Goal: Task Accomplishment & Management: Use online tool/utility

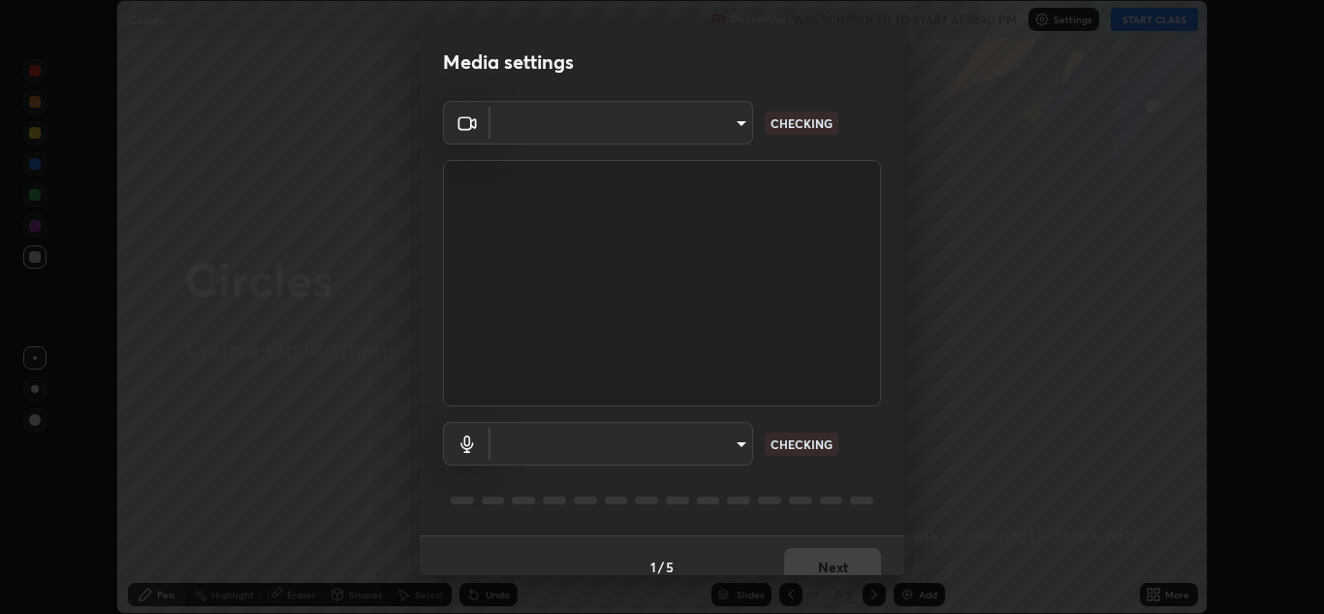
scroll to position [614, 1324]
type input "a5fd4db2a2ff04be9e75800ceec395402009cfa99126b0c31c67d7c87717ec82"
click at [724, 115] on body "Erase all Circles Recording WAS SCHEDULED TO START AT 12:30 PM Settings START C…" at bounding box center [662, 307] width 1324 height 614
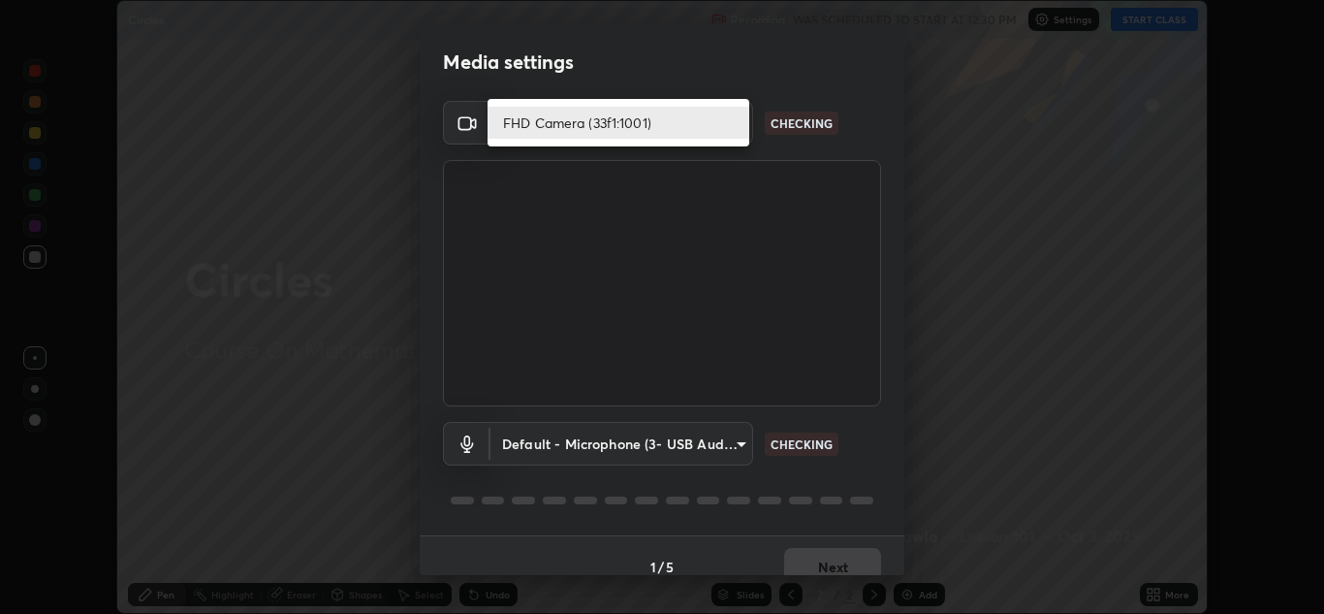
click at [860, 107] on div at bounding box center [662, 307] width 1324 height 614
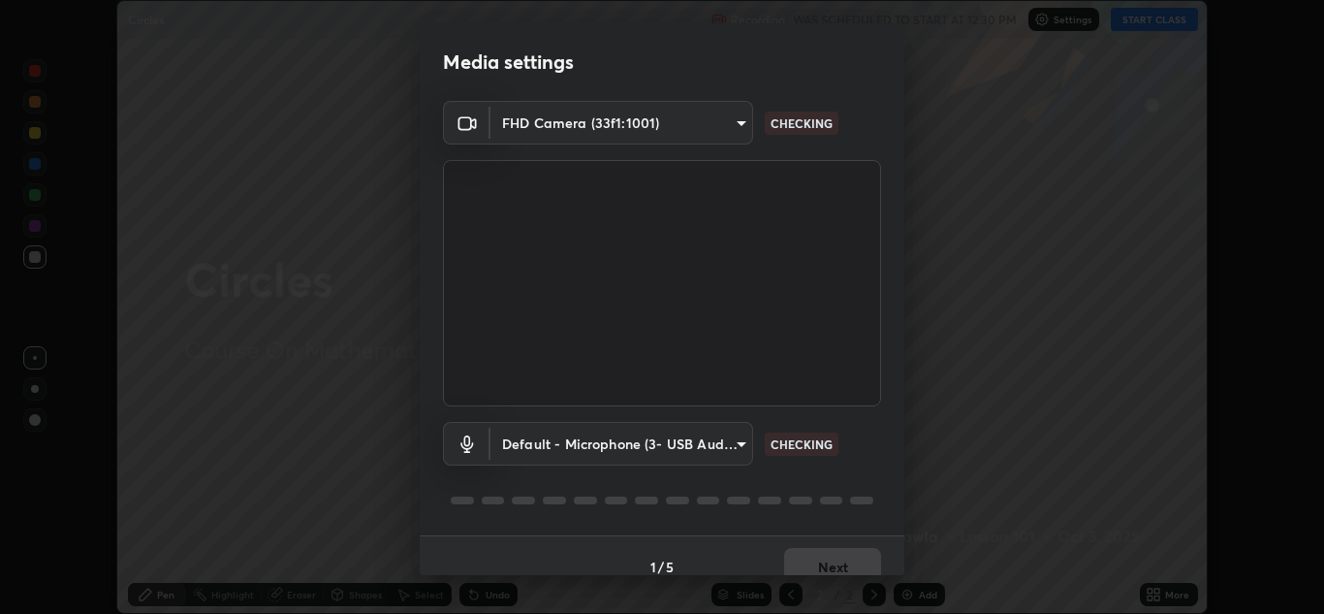
click at [729, 434] on body "Erase all Circles Recording WAS SCHEDULED TO START AT 12:30 PM Settings START C…" at bounding box center [662, 307] width 1324 height 614
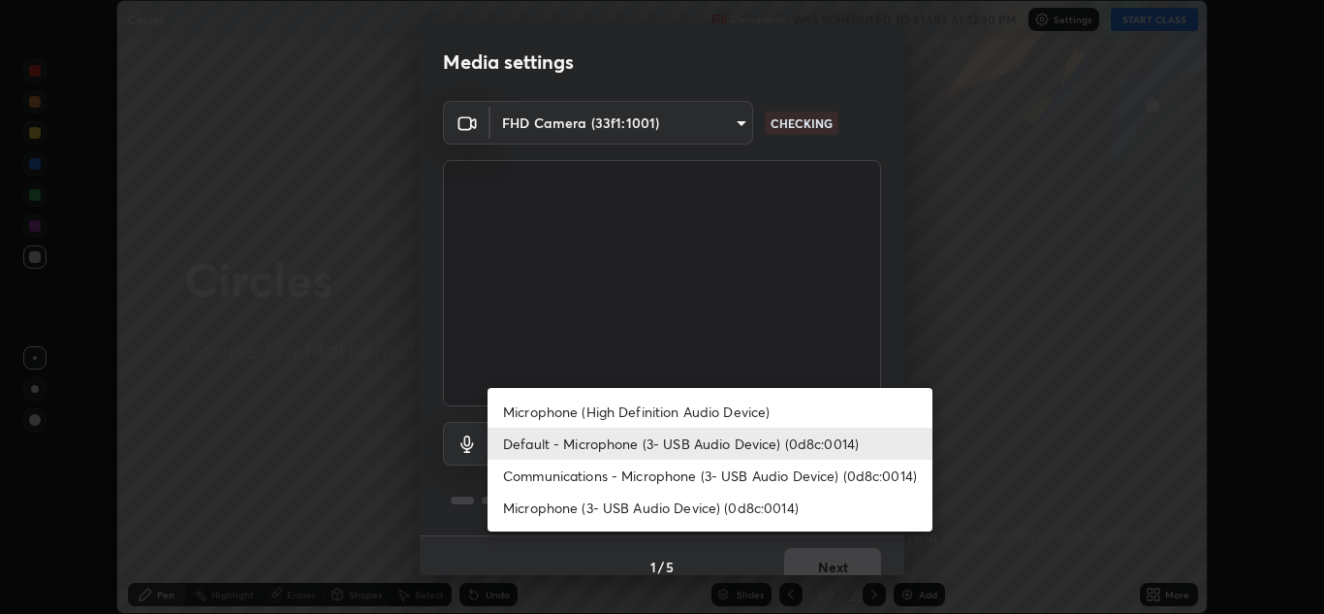
click at [693, 473] on li "Communications - Microphone (3- USB Audio Device) (0d8c:0014)" at bounding box center [710, 475] width 445 height 32
type input "communications"
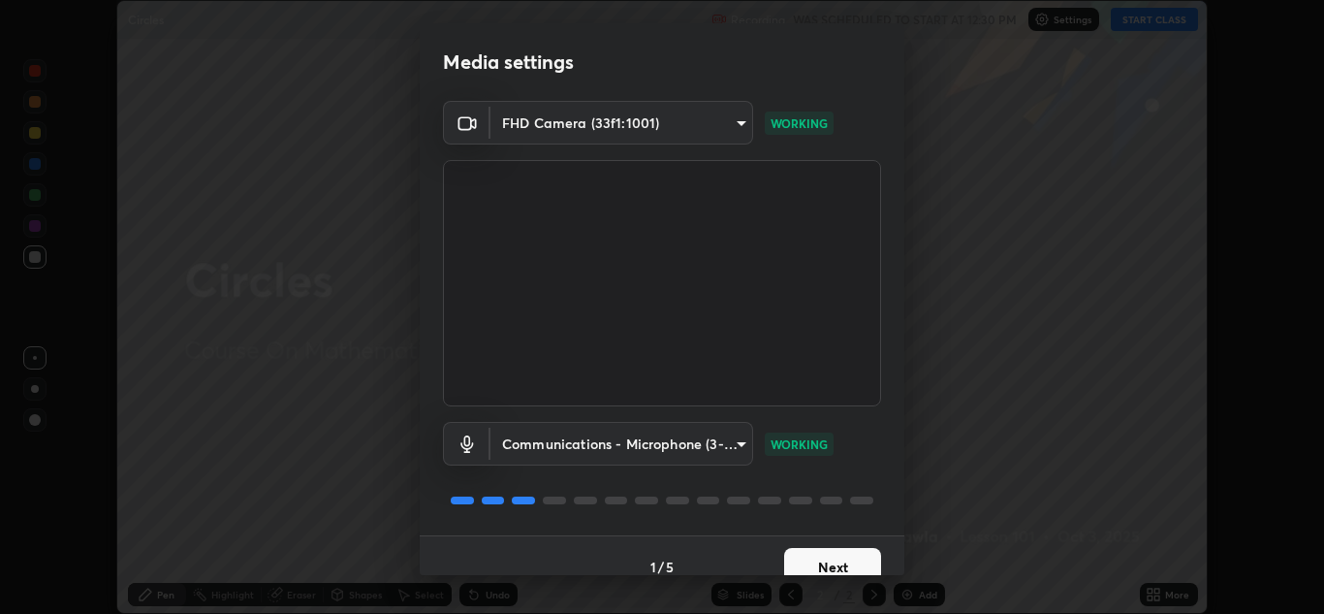
click at [821, 554] on button "Next" at bounding box center [832, 567] width 97 height 39
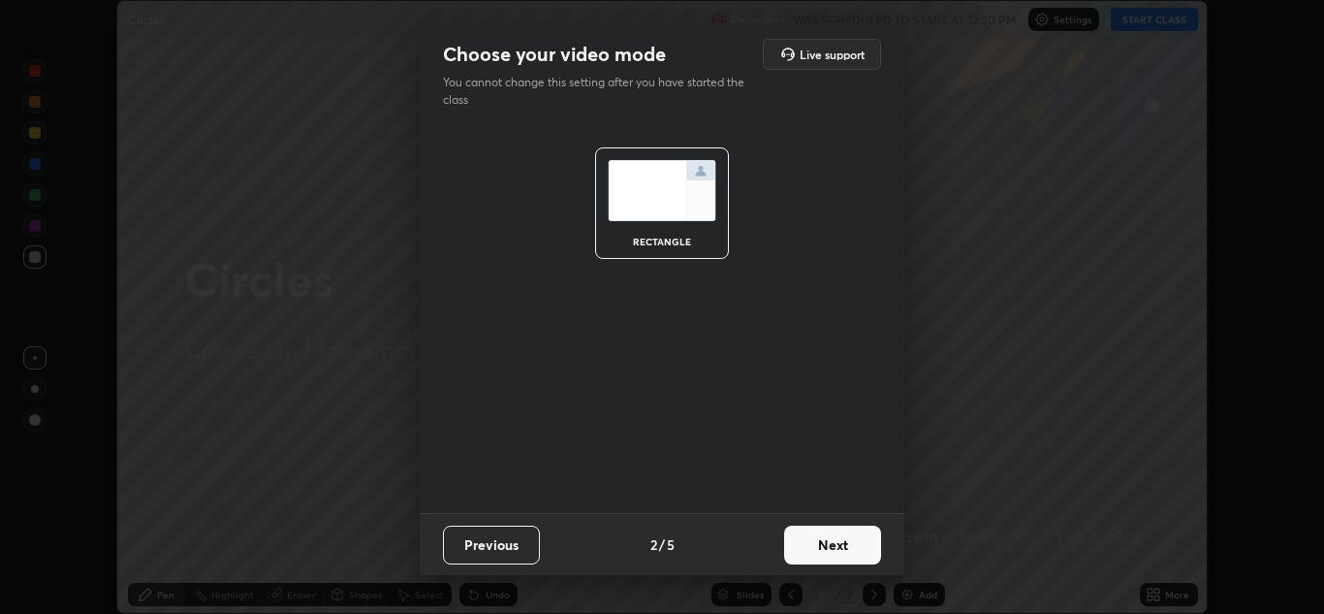
click at [816, 559] on button "Next" at bounding box center [832, 544] width 97 height 39
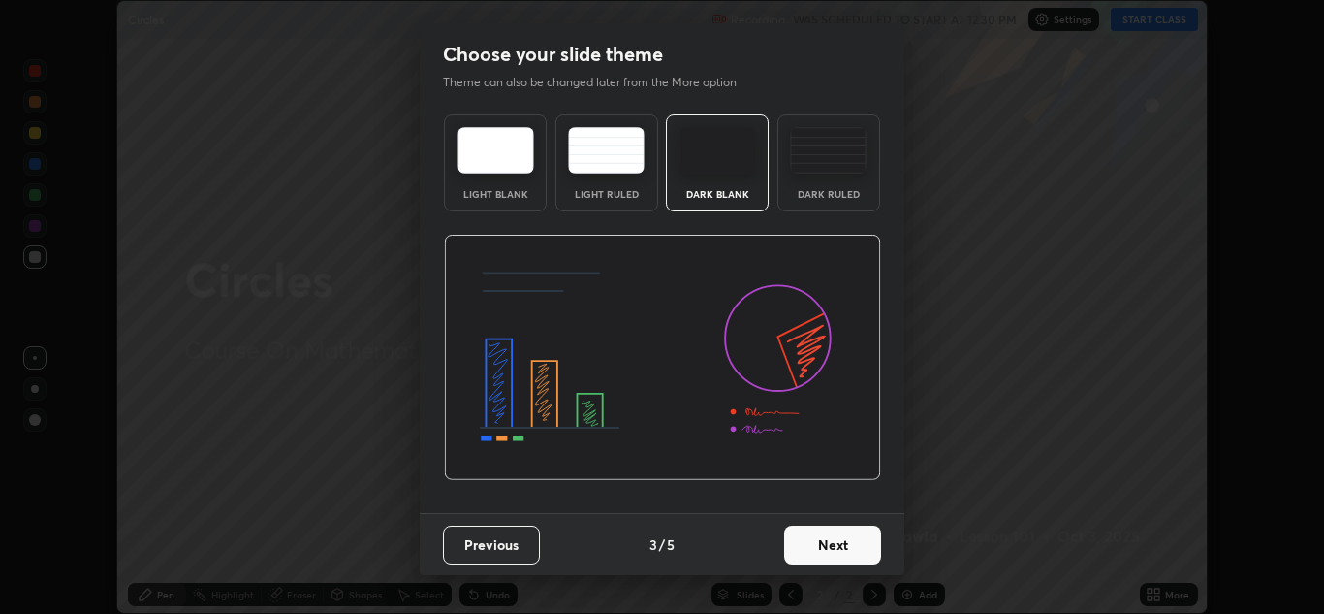
click at [827, 557] on button "Next" at bounding box center [832, 544] width 97 height 39
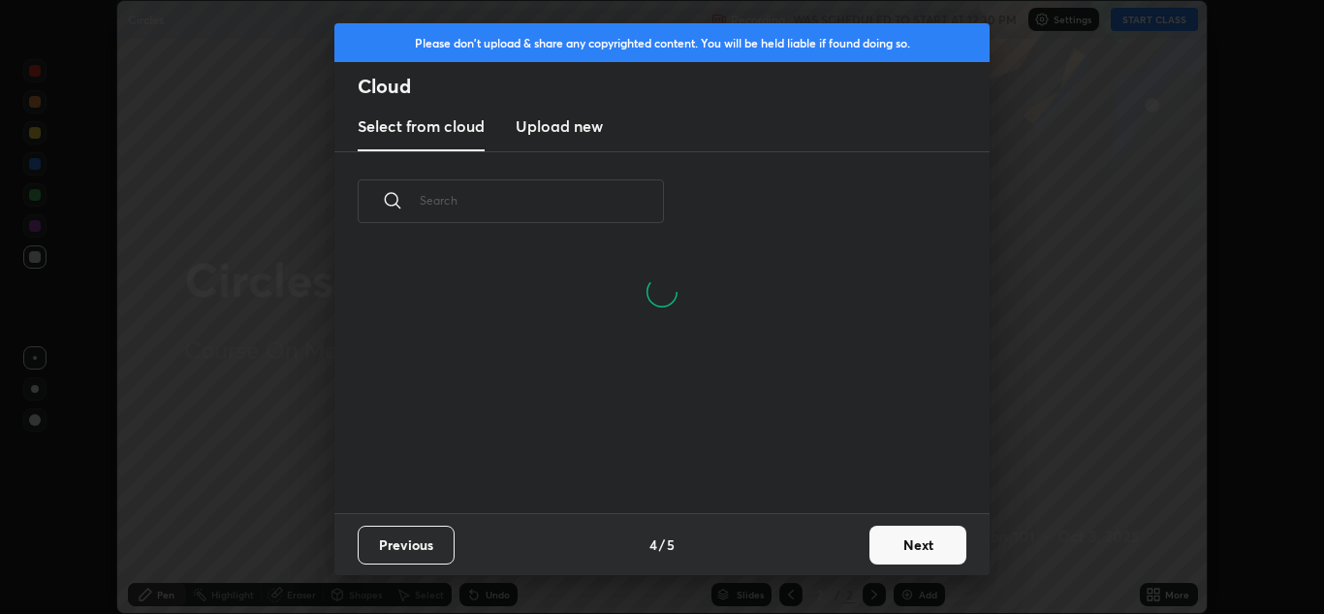
click at [472, 200] on input "text" at bounding box center [542, 200] width 244 height 82
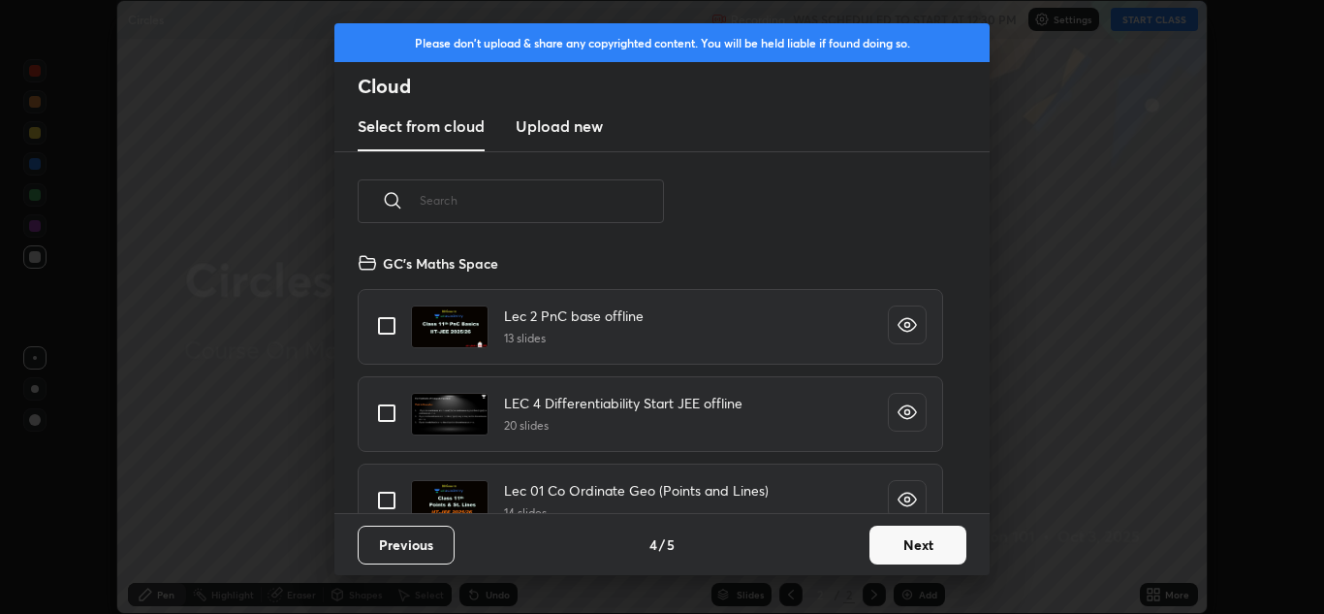
scroll to position [262, 622]
type input "R"
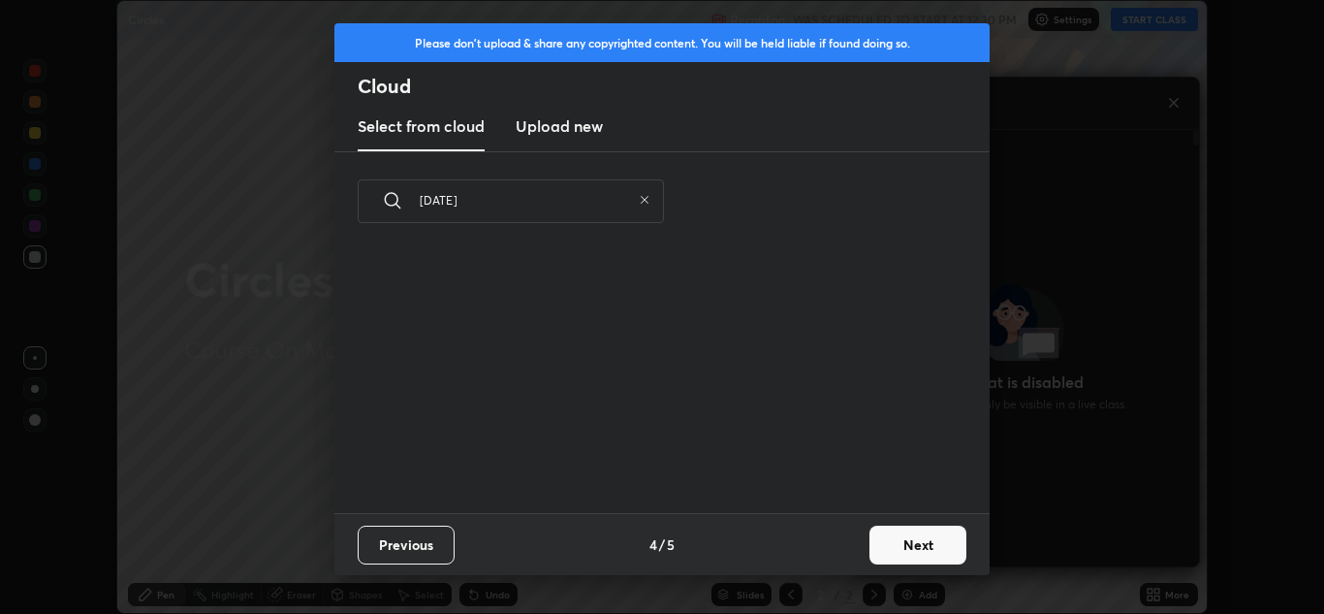
click at [474, 193] on input "[DATE]" at bounding box center [525, 200] width 211 height 82
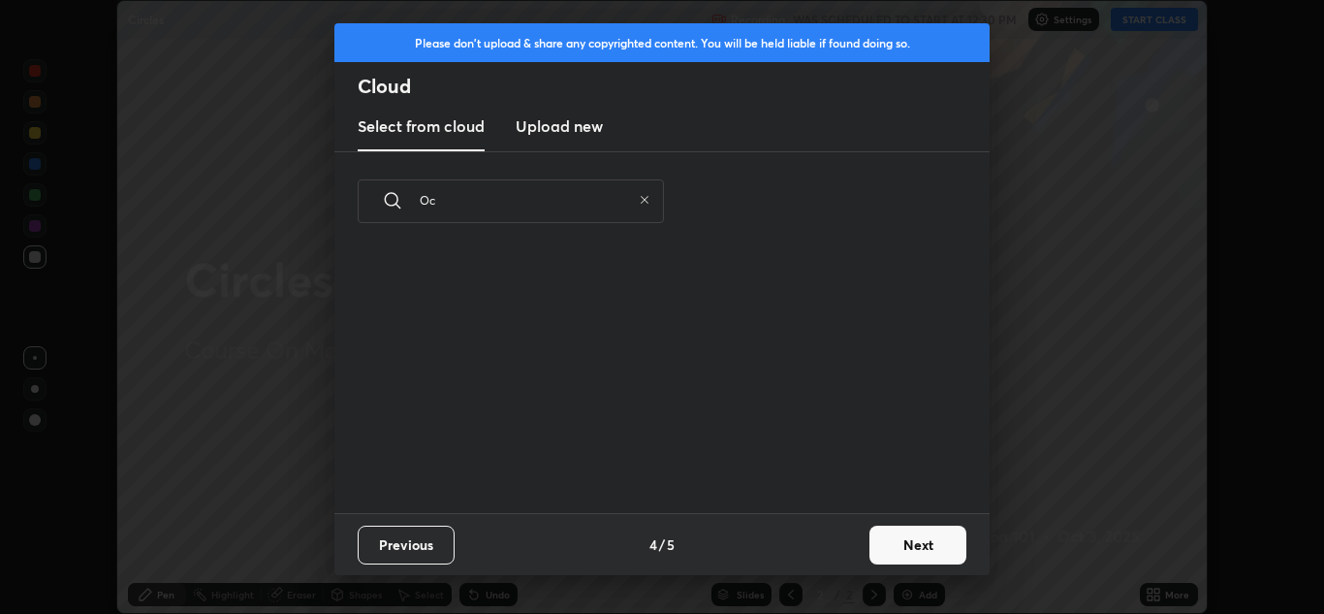
type input "O"
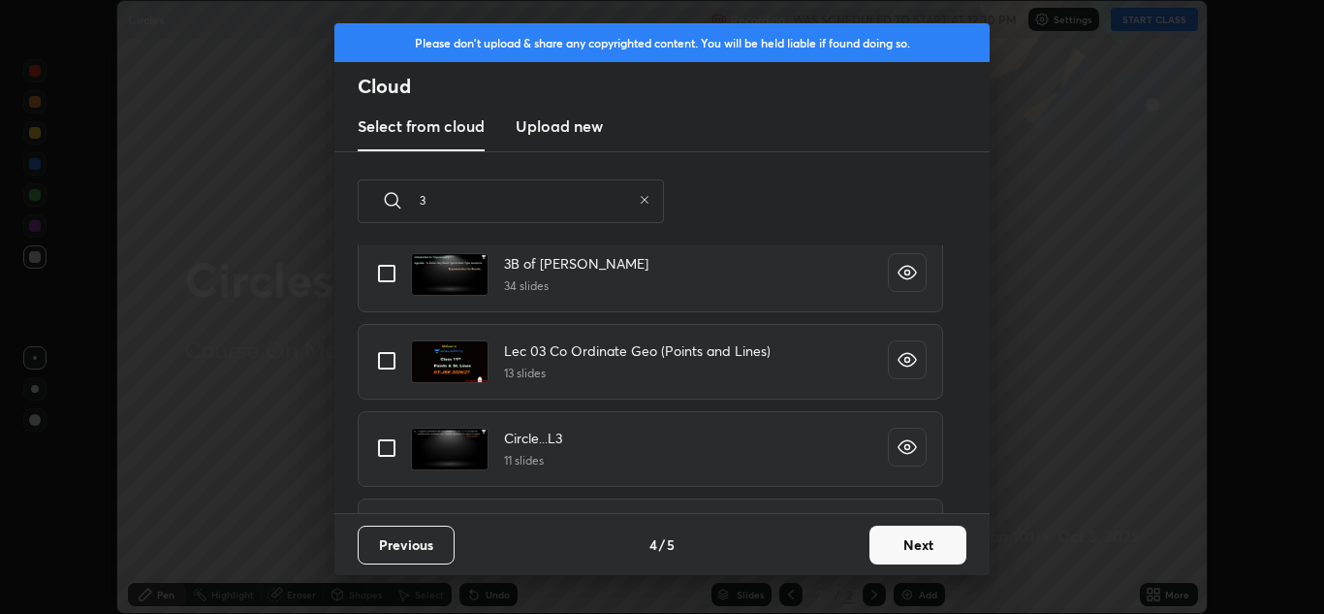
scroll to position [0, 0]
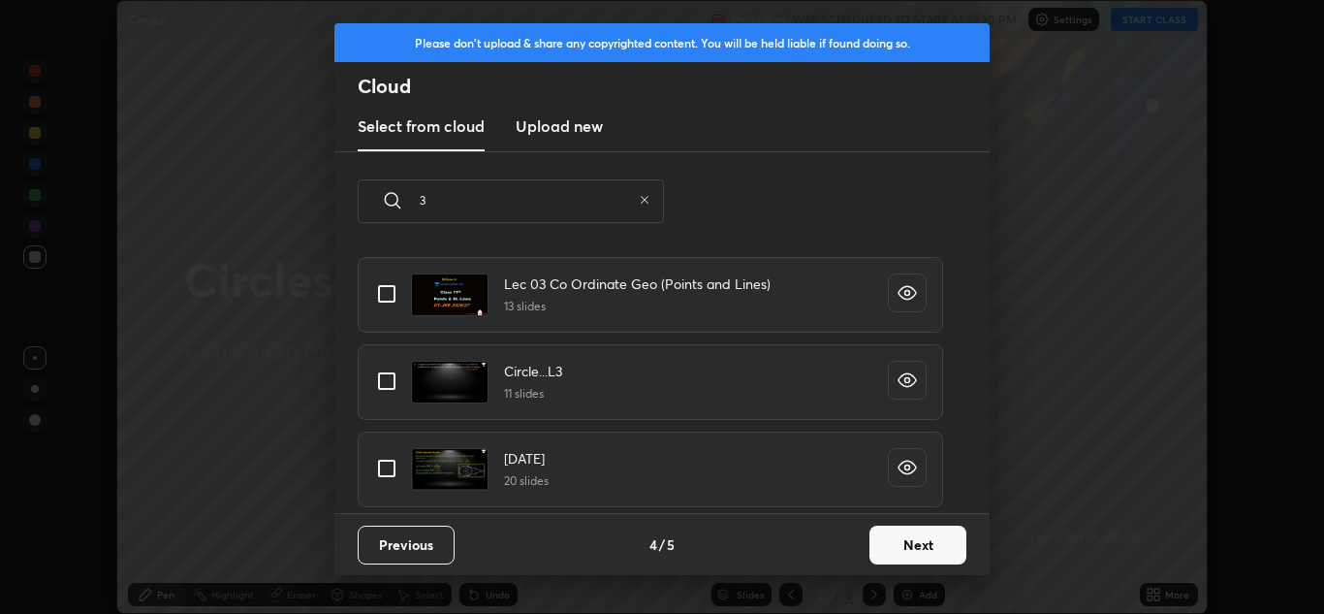
type input "3"
click at [391, 468] on input "grid" at bounding box center [386, 468] width 41 height 41
checkbox input "true"
click at [922, 555] on button "Next" at bounding box center [918, 544] width 97 height 39
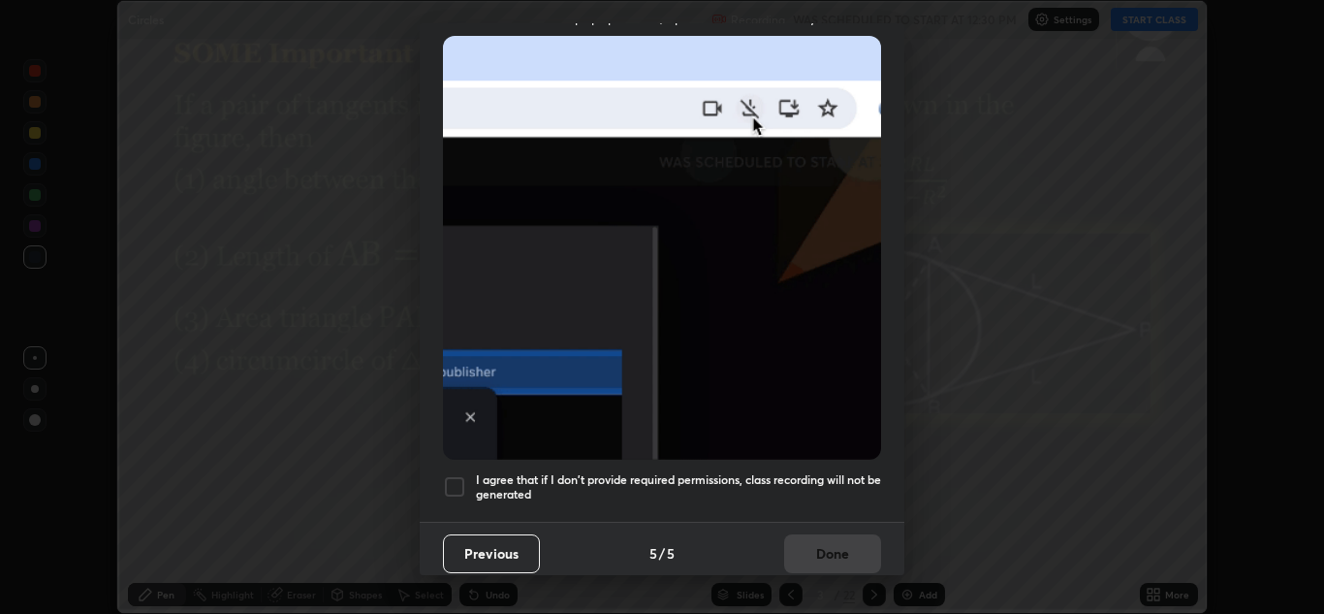
click at [464, 478] on div at bounding box center [454, 486] width 23 height 23
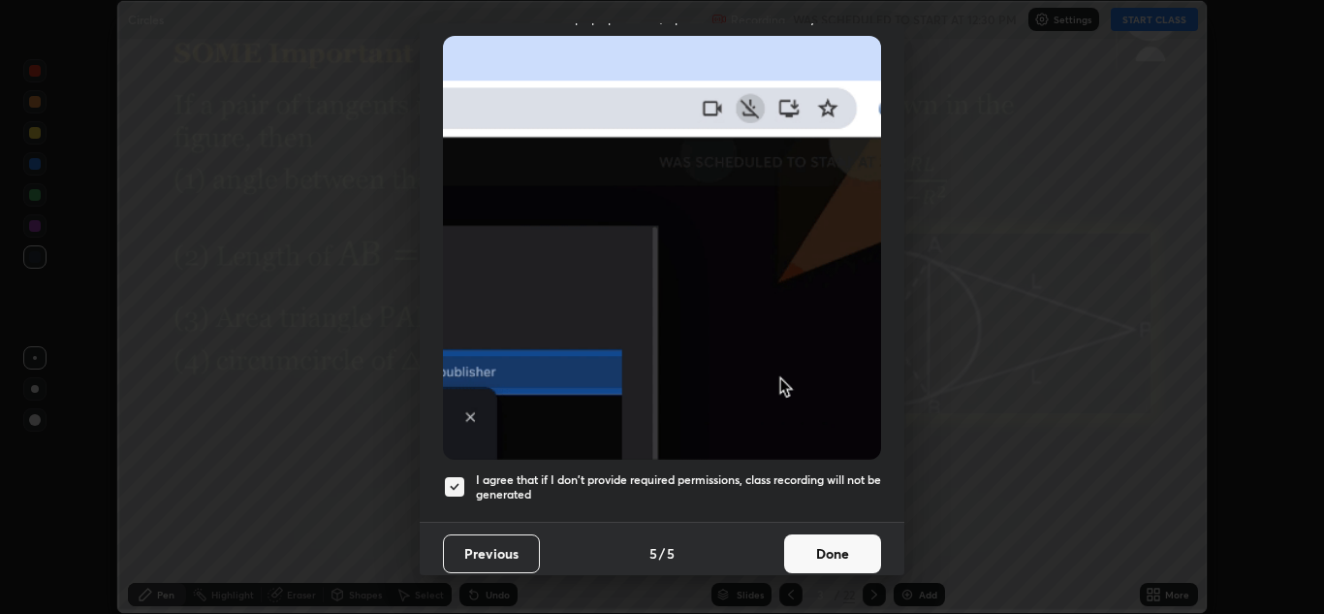
click at [840, 539] on button "Done" at bounding box center [832, 553] width 97 height 39
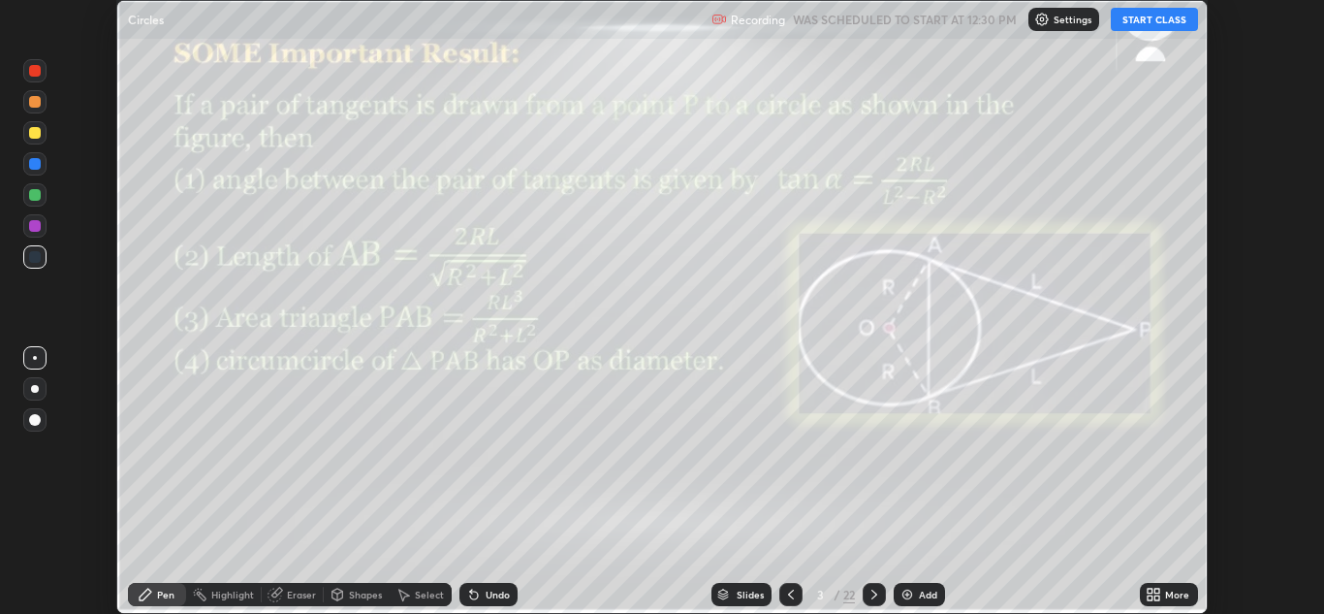
click at [788, 597] on icon at bounding box center [791, 594] width 16 height 16
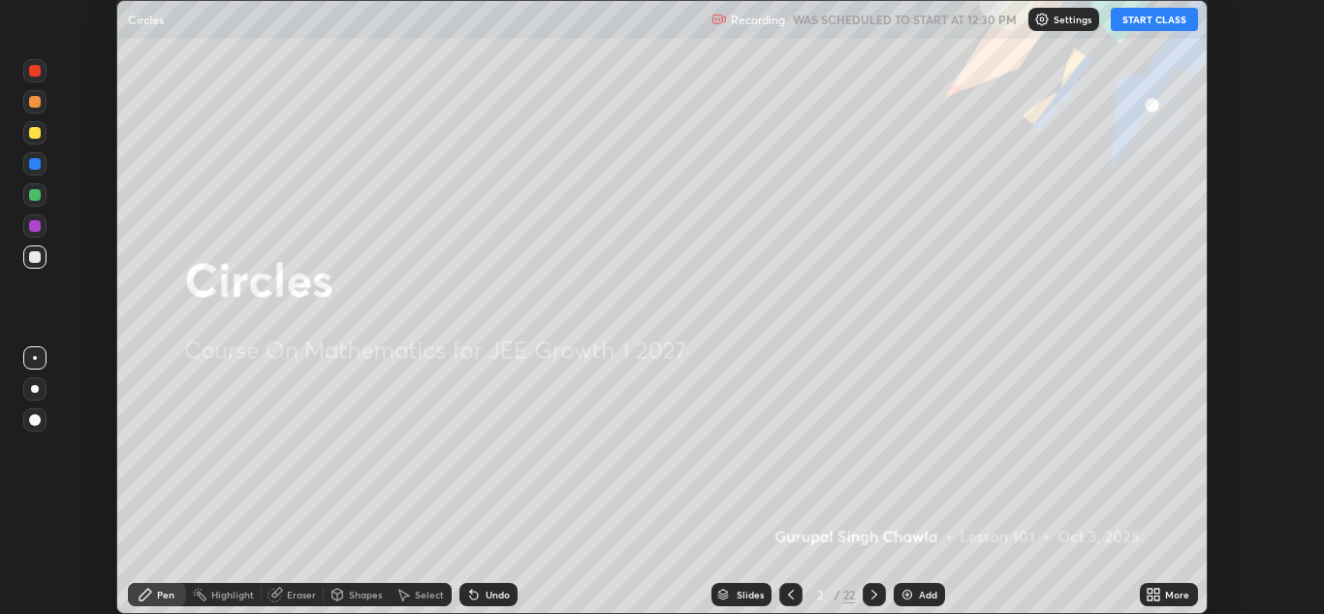
click at [1166, 21] on button "START CLASS" at bounding box center [1154, 19] width 87 height 23
click at [1186, 590] on div "More" at bounding box center [1177, 594] width 24 height 10
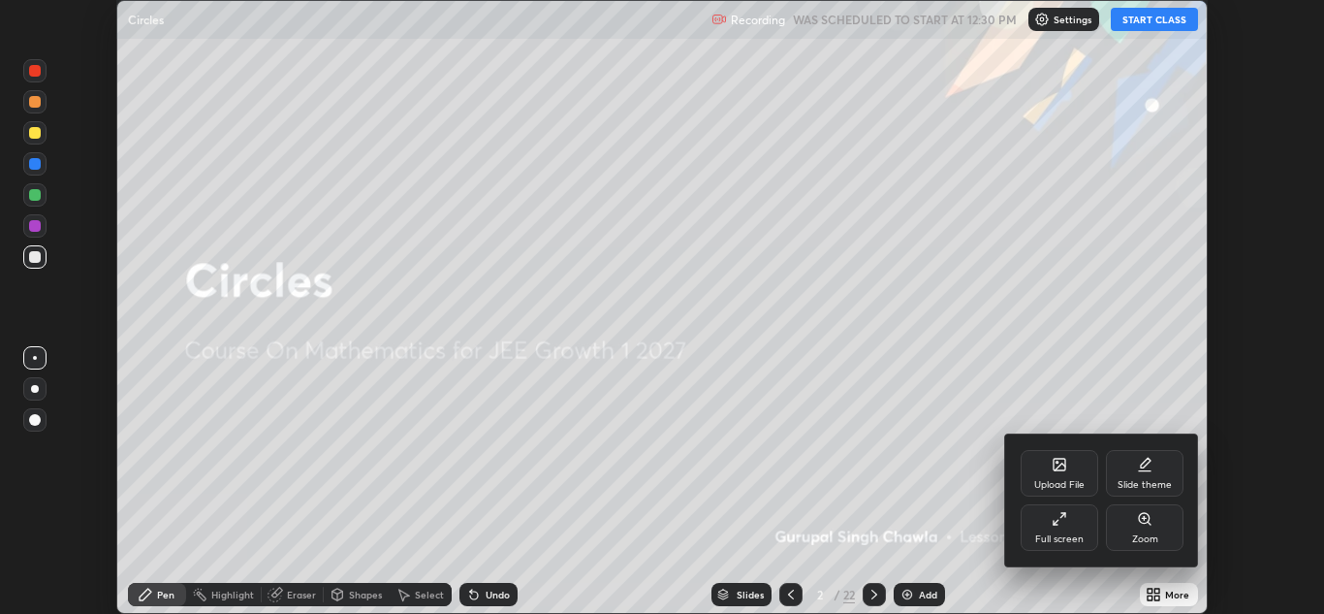
click at [1056, 522] on icon at bounding box center [1060, 519] width 16 height 16
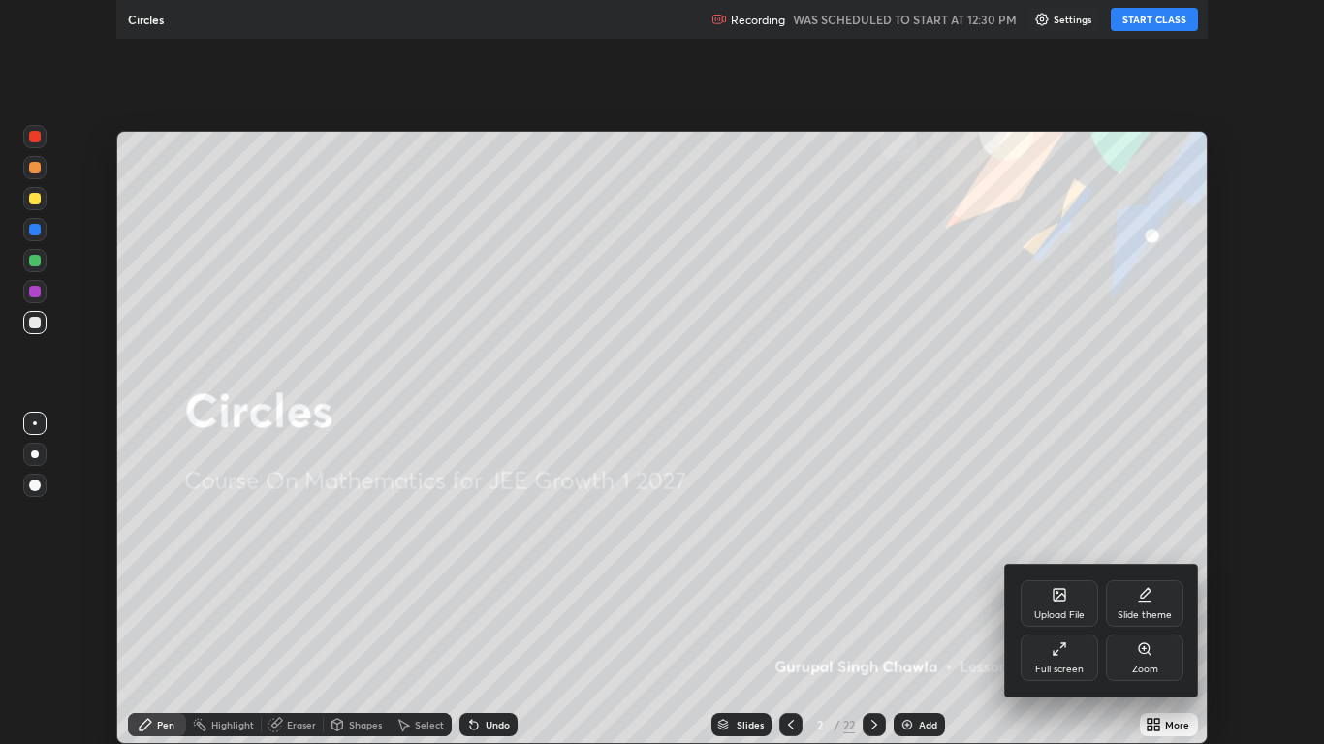
scroll to position [96192, 95612]
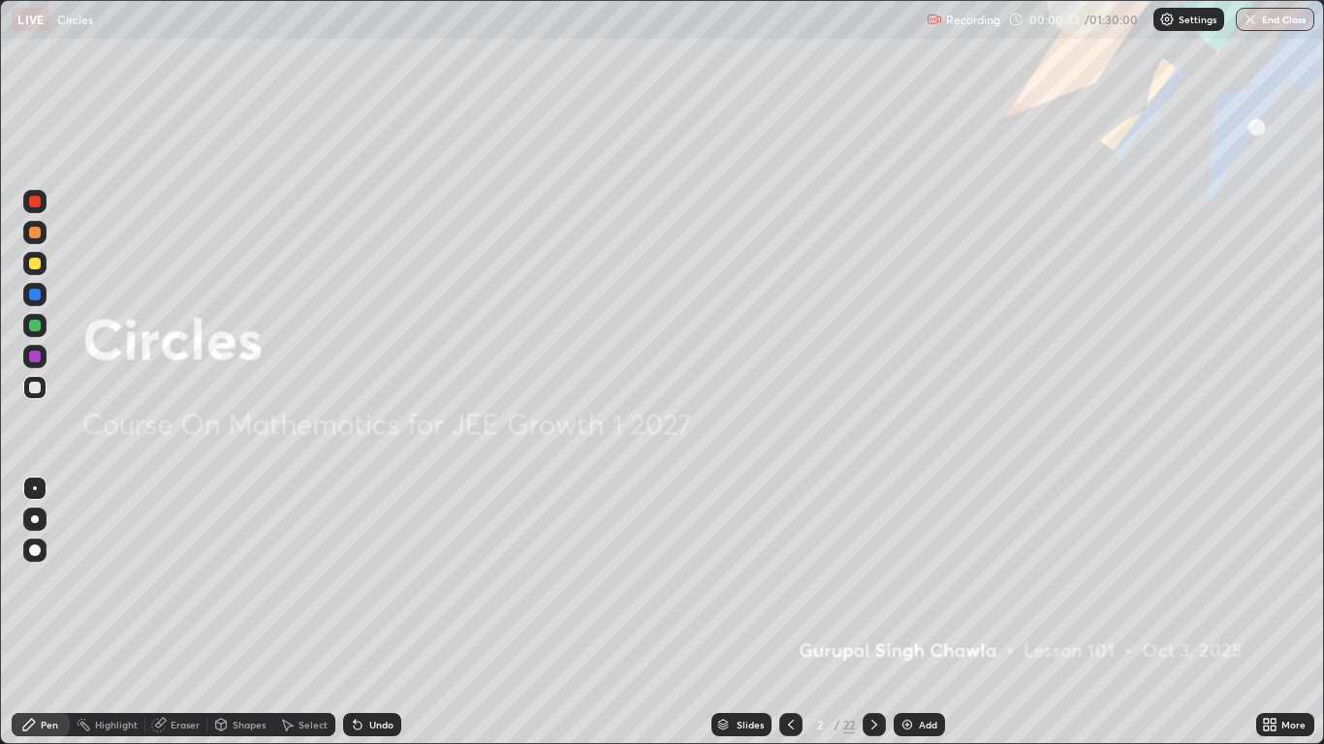
click at [45, 391] on div at bounding box center [34, 387] width 23 height 23
click at [39, 264] on div at bounding box center [35, 264] width 12 height 12
click at [35, 520] on div at bounding box center [35, 520] width 8 height 8
click at [875, 613] on icon at bounding box center [875, 725] width 16 height 16
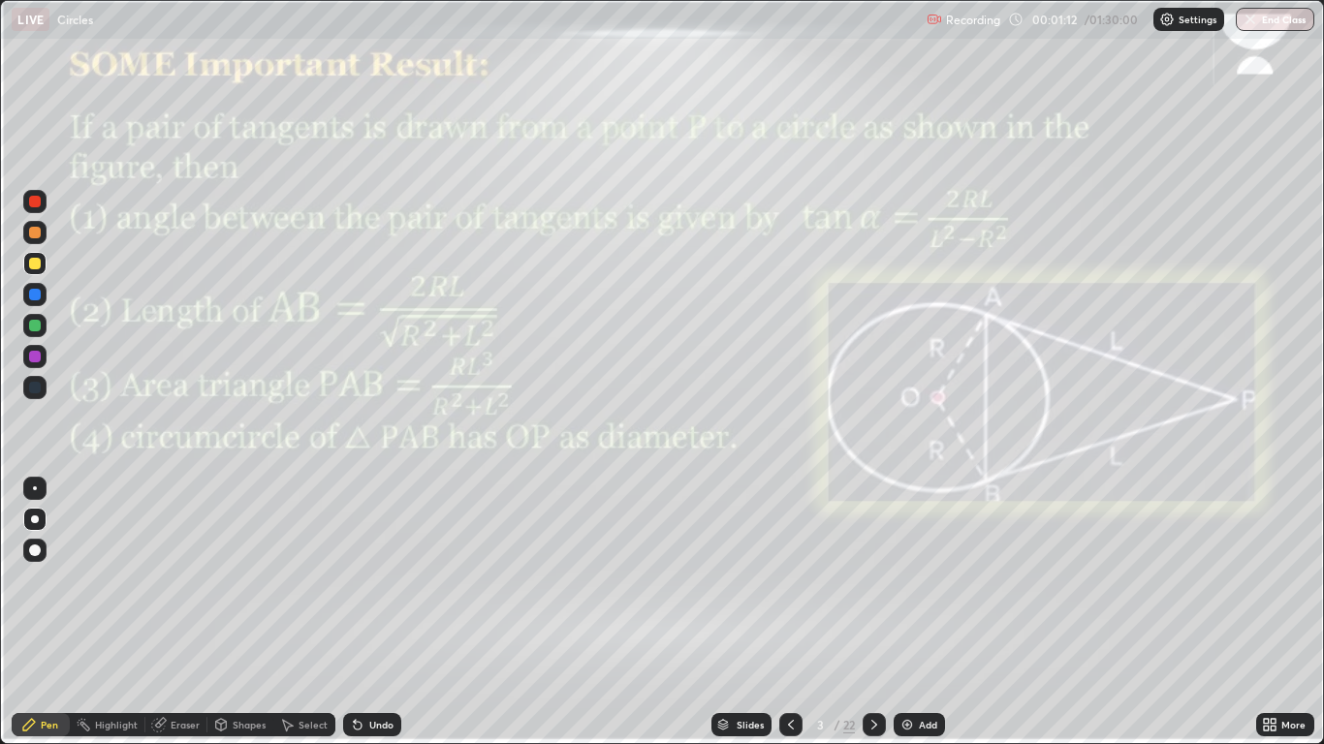
click at [38, 318] on div at bounding box center [34, 325] width 23 height 23
click at [35, 269] on div at bounding box center [35, 264] width 12 height 12
click at [35, 266] on div at bounding box center [35, 264] width 12 height 12
click at [254, 613] on div "Shapes" at bounding box center [249, 725] width 33 height 10
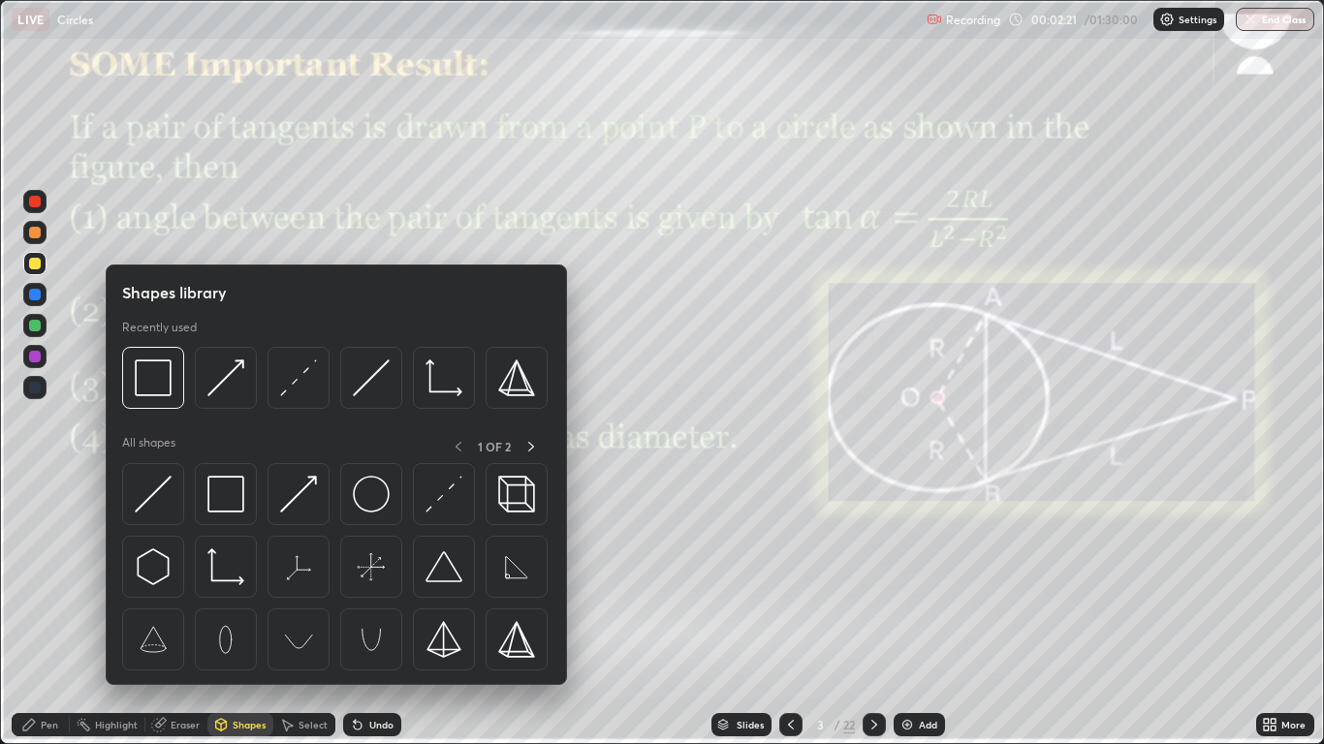
click at [309, 381] on img at bounding box center [298, 378] width 37 height 37
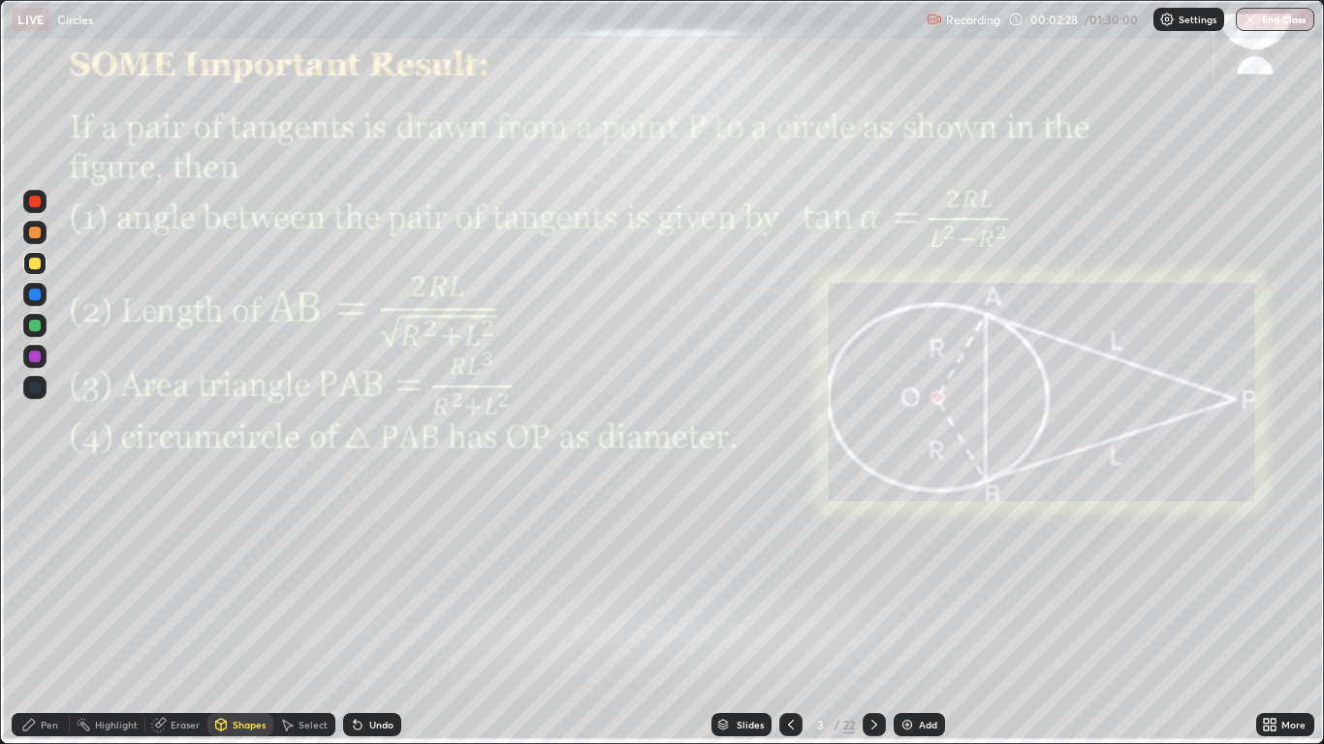
click at [31, 613] on icon at bounding box center [29, 725] width 16 height 16
click at [24, 360] on div at bounding box center [34, 356] width 23 height 23
click at [42, 261] on div at bounding box center [34, 263] width 23 height 23
click at [240, 613] on div "Shapes" at bounding box center [240, 724] width 66 height 23
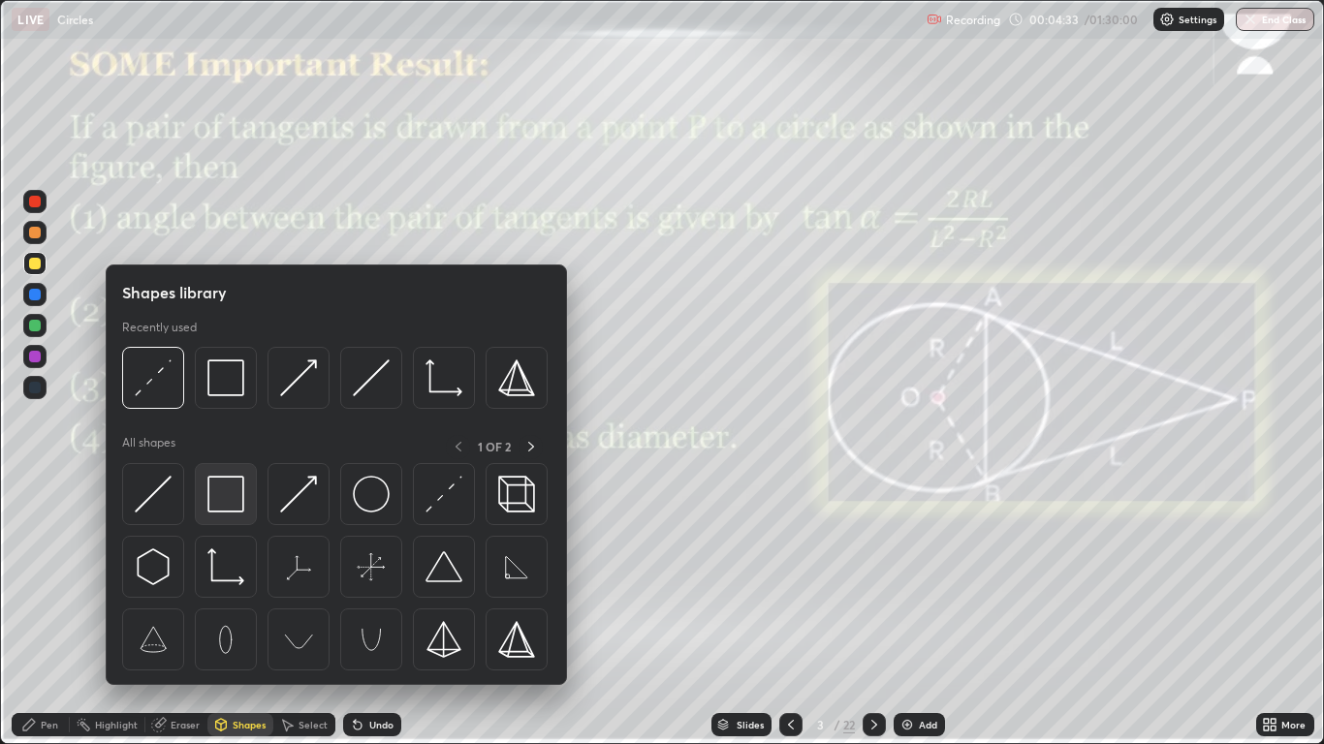
click at [225, 505] on img at bounding box center [225, 494] width 37 height 37
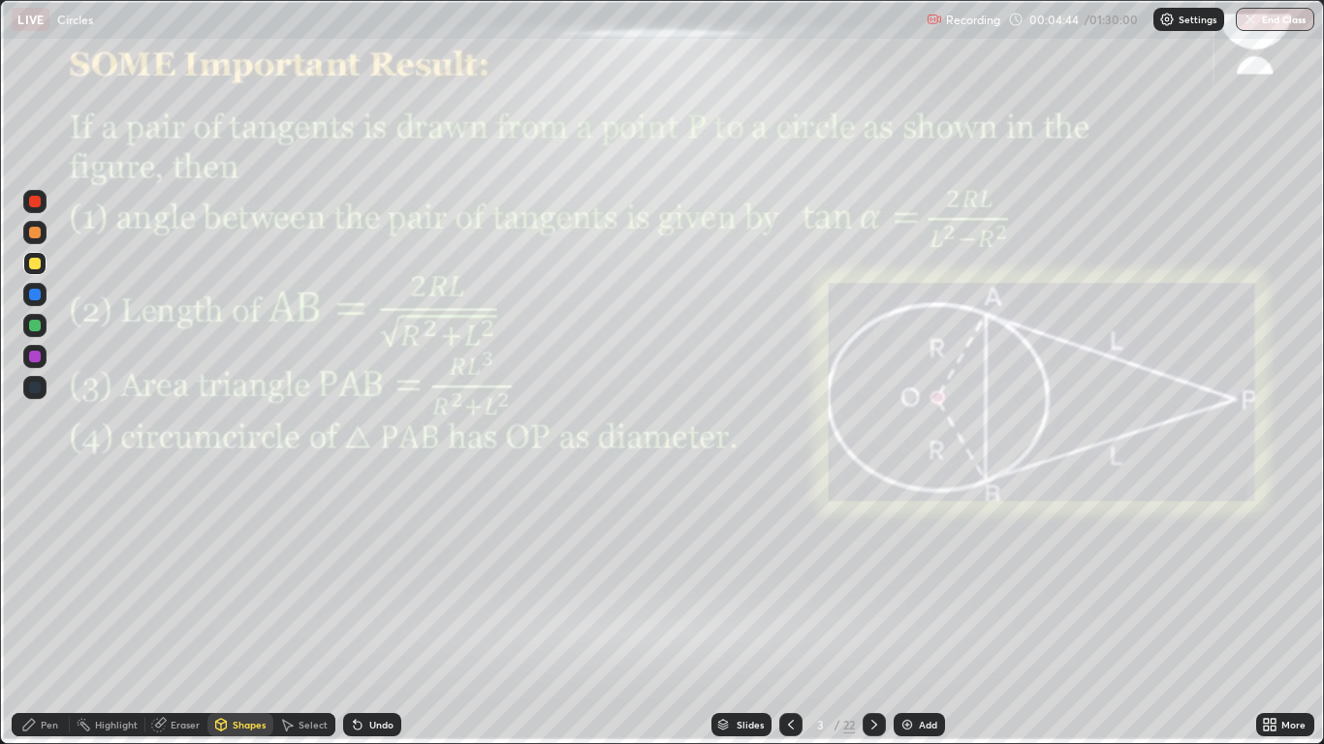
click at [301, 613] on div "Select" at bounding box center [304, 724] width 62 height 23
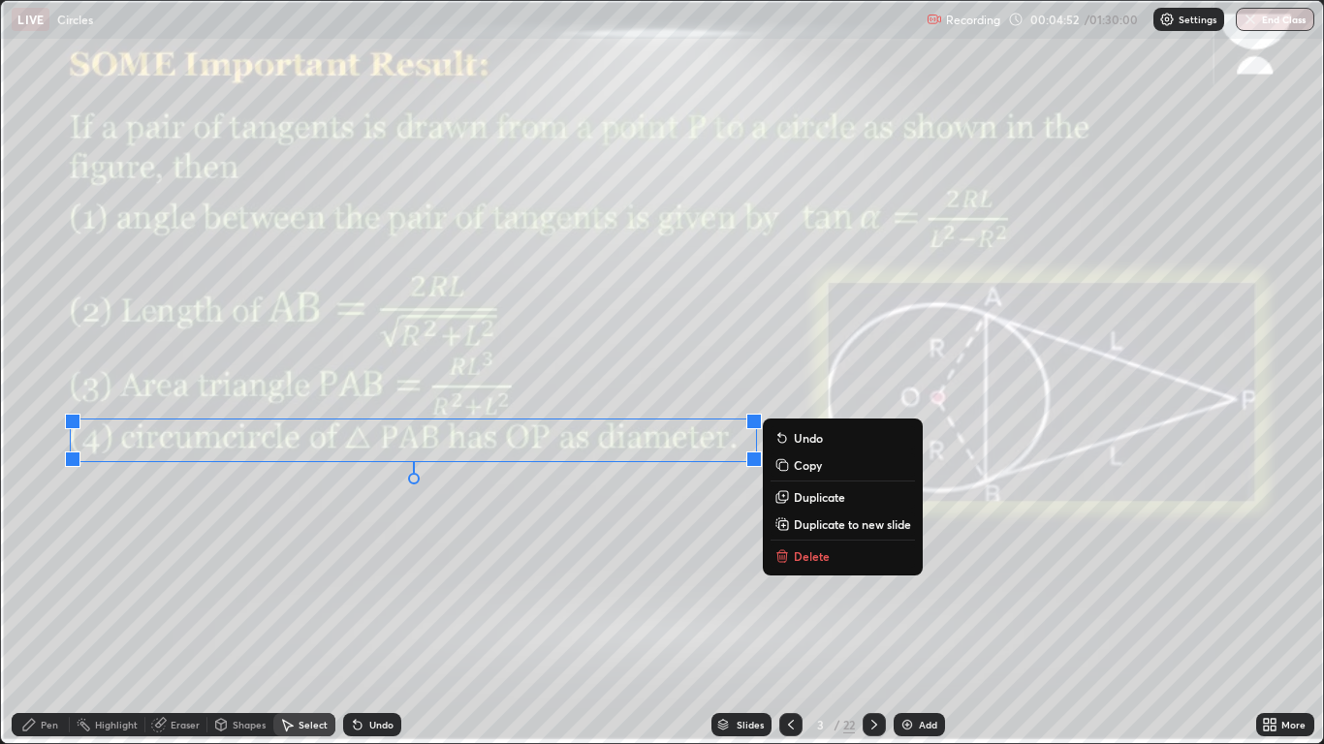
click at [49, 613] on div "Pen" at bounding box center [49, 725] width 17 height 10
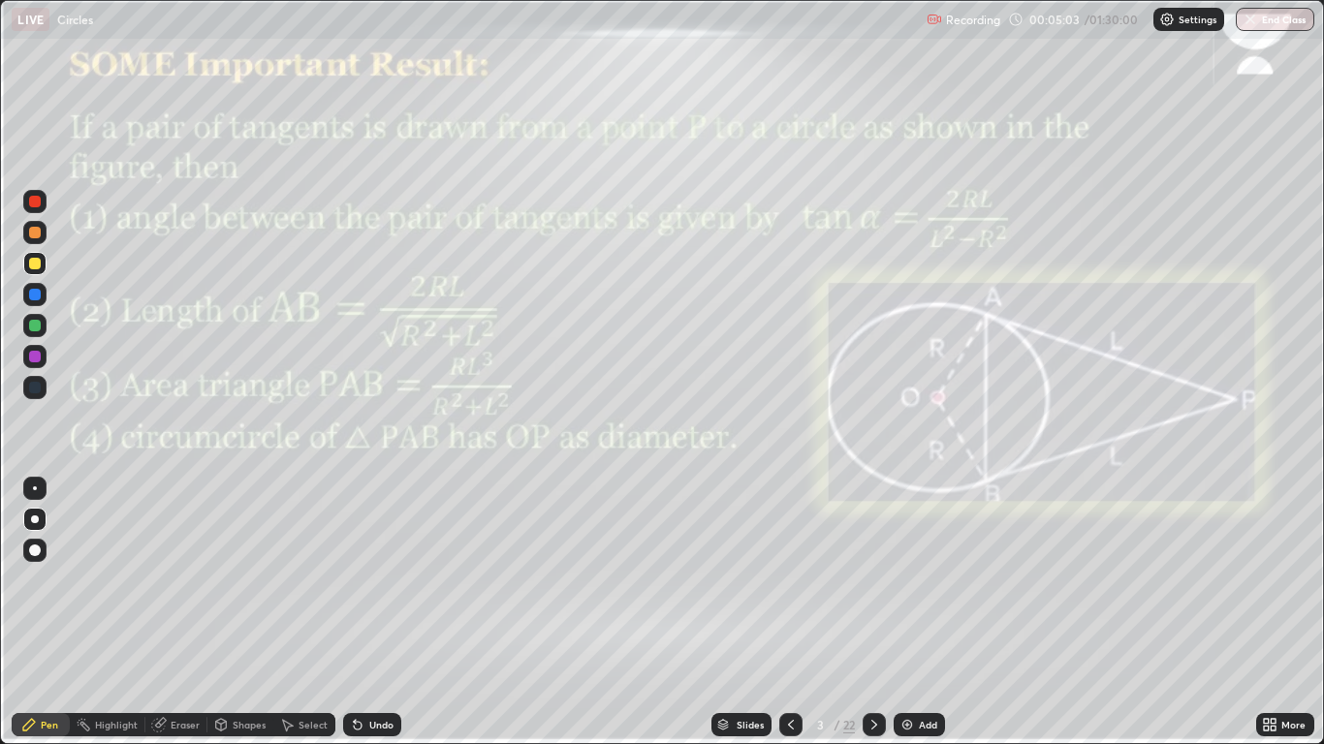
click at [369, 613] on div "Undo" at bounding box center [381, 725] width 24 height 10
click at [31, 384] on div at bounding box center [35, 388] width 12 height 12
click at [35, 358] on div at bounding box center [35, 357] width 12 height 12
click at [46, 326] on div at bounding box center [34, 325] width 23 height 23
click at [359, 613] on icon at bounding box center [358, 726] width 8 height 8
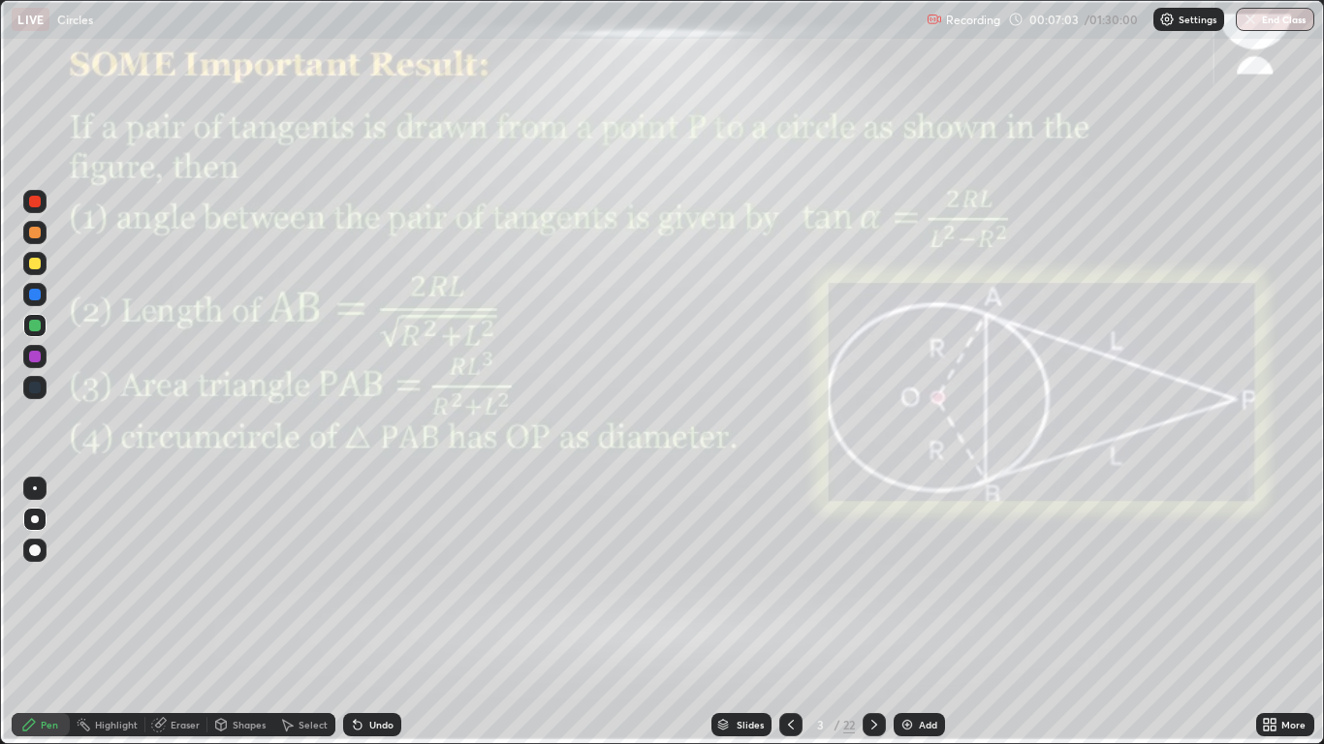
click at [380, 613] on div "Undo" at bounding box center [372, 724] width 58 height 23
click at [27, 356] on div at bounding box center [34, 356] width 23 height 23
click at [299, 613] on div "Select" at bounding box center [313, 725] width 29 height 10
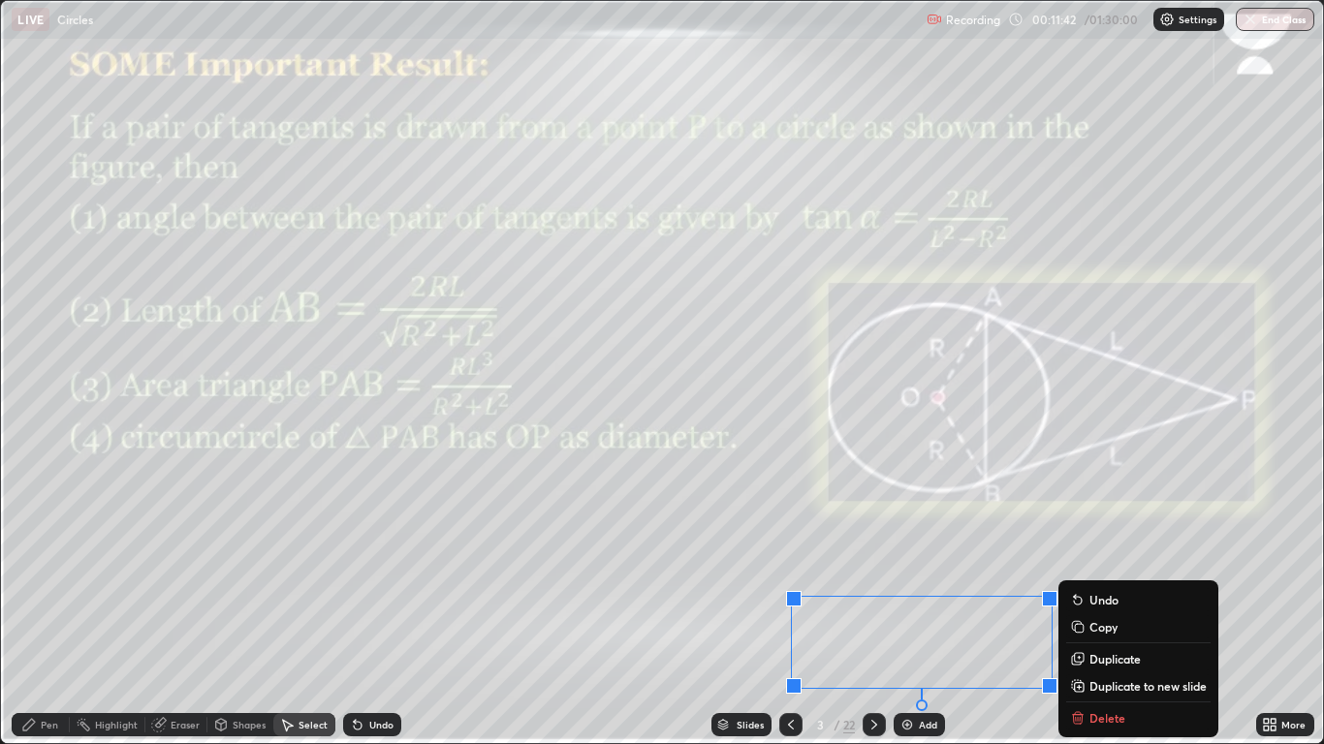
click at [24, 613] on icon at bounding box center [29, 725] width 12 height 12
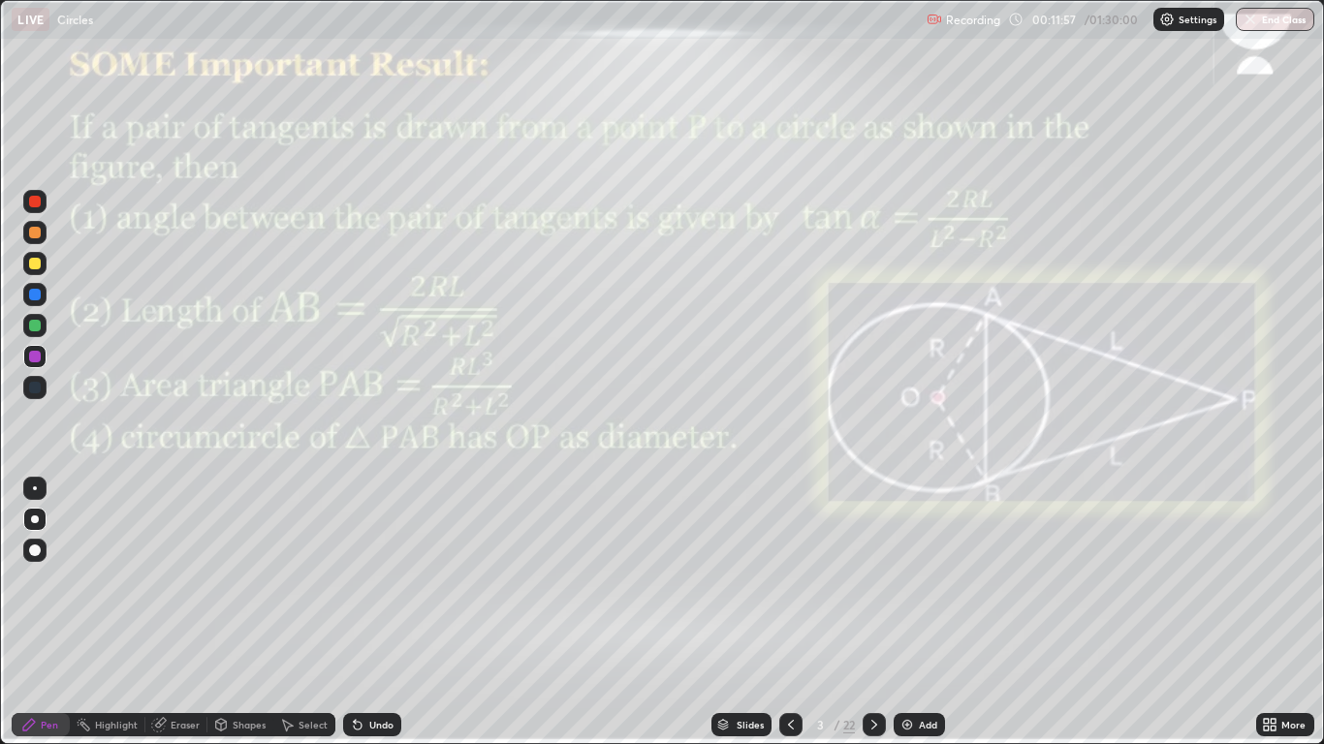
click at [314, 613] on div "Select" at bounding box center [313, 725] width 29 height 10
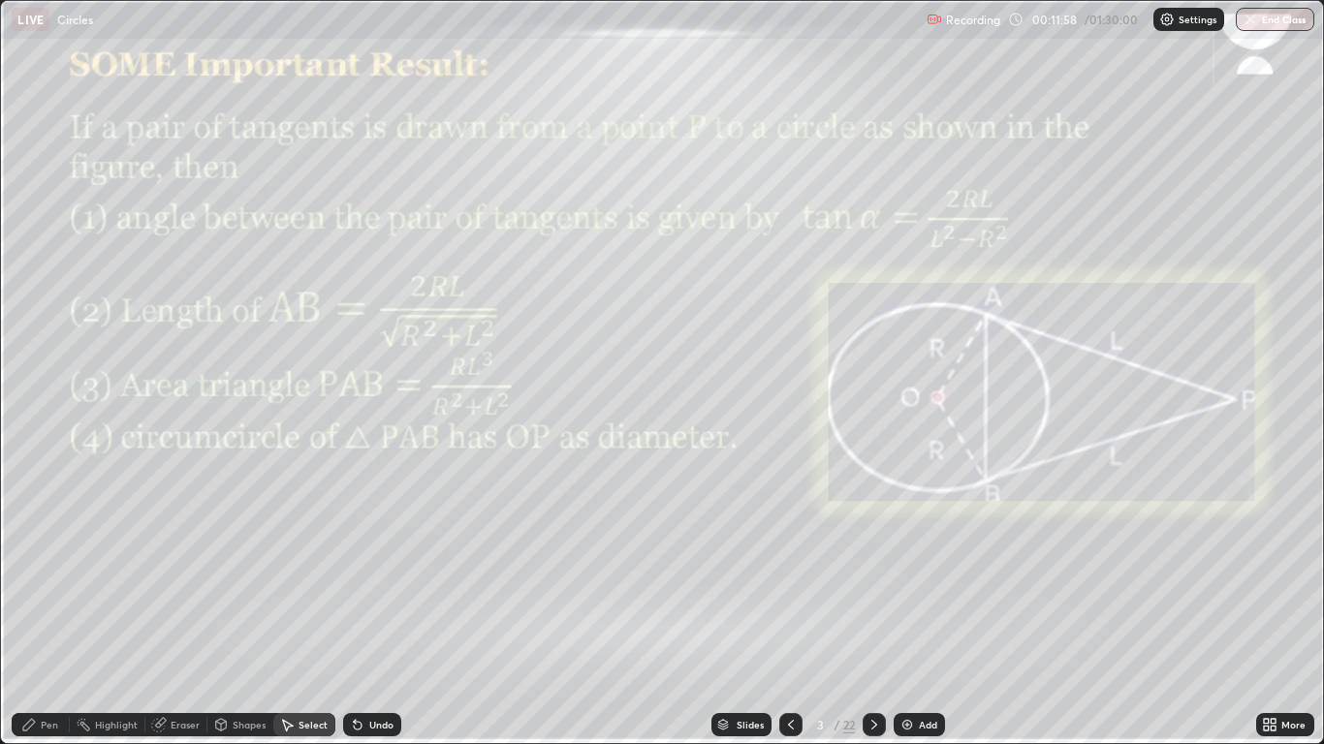
click at [254, 613] on div "Shapes" at bounding box center [249, 725] width 33 height 10
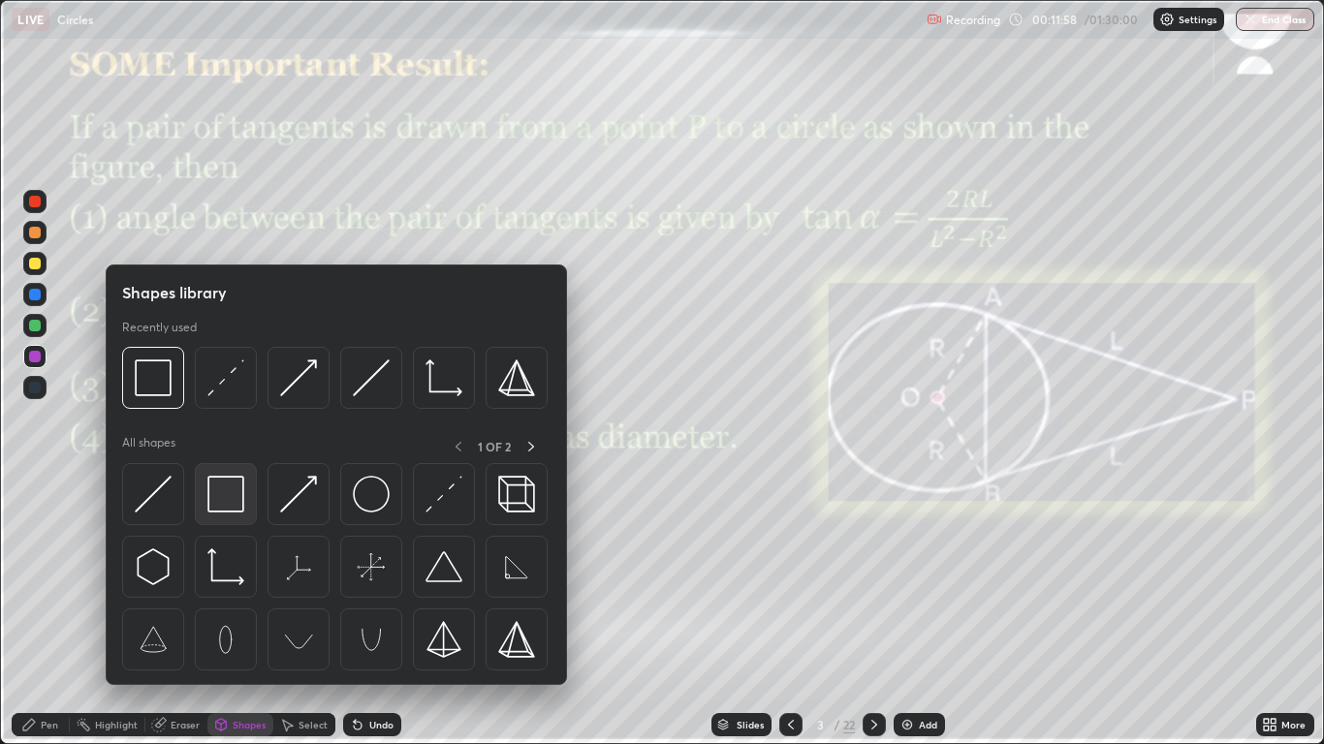
click at [226, 496] on img at bounding box center [225, 494] width 37 height 37
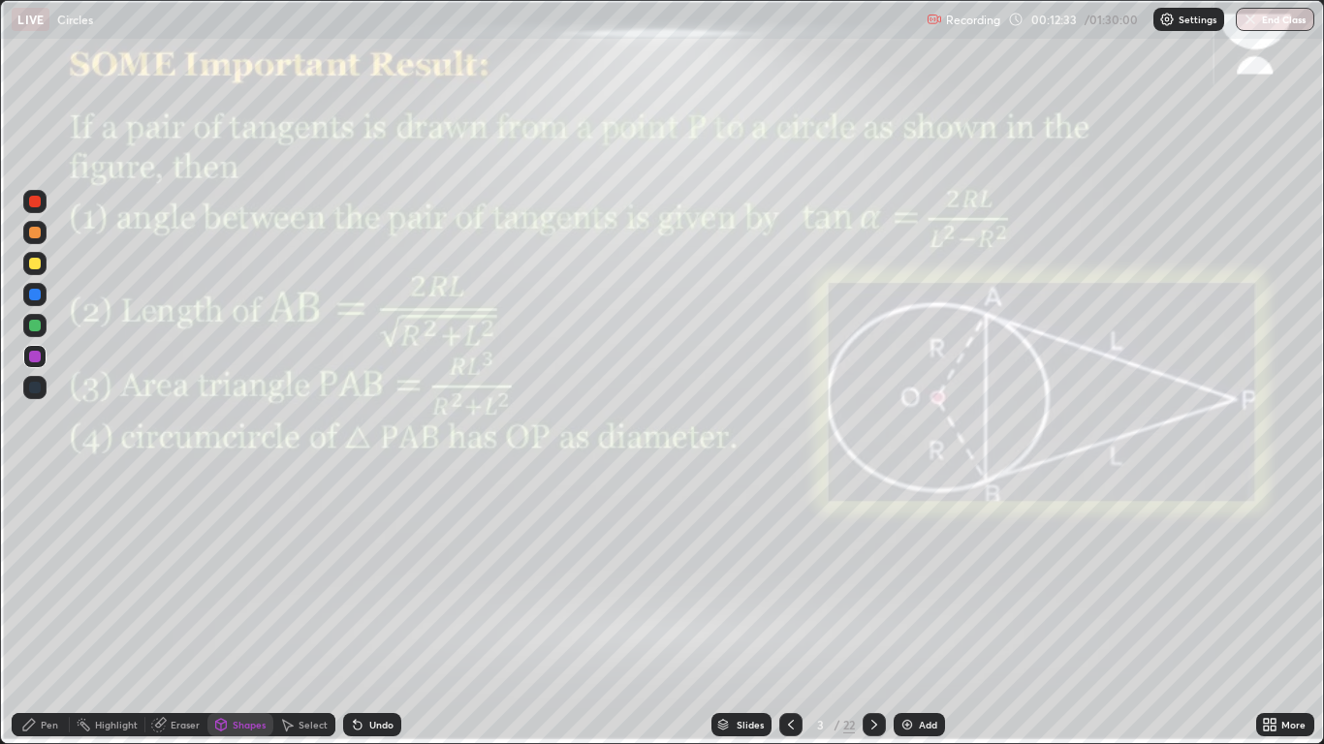
click at [44, 613] on div "Pen" at bounding box center [49, 725] width 17 height 10
click at [173, 613] on div "Eraser" at bounding box center [185, 725] width 29 height 10
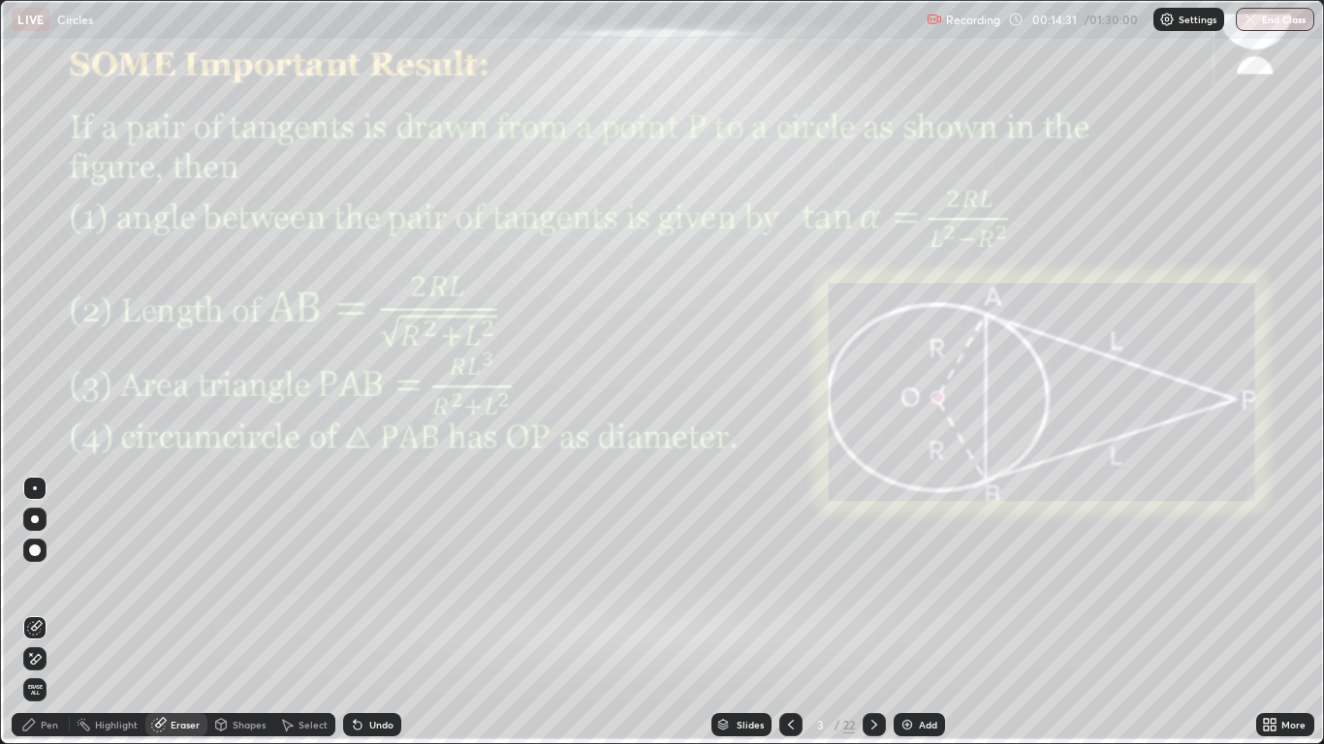
click at [49, 613] on div "Pen" at bounding box center [49, 725] width 17 height 10
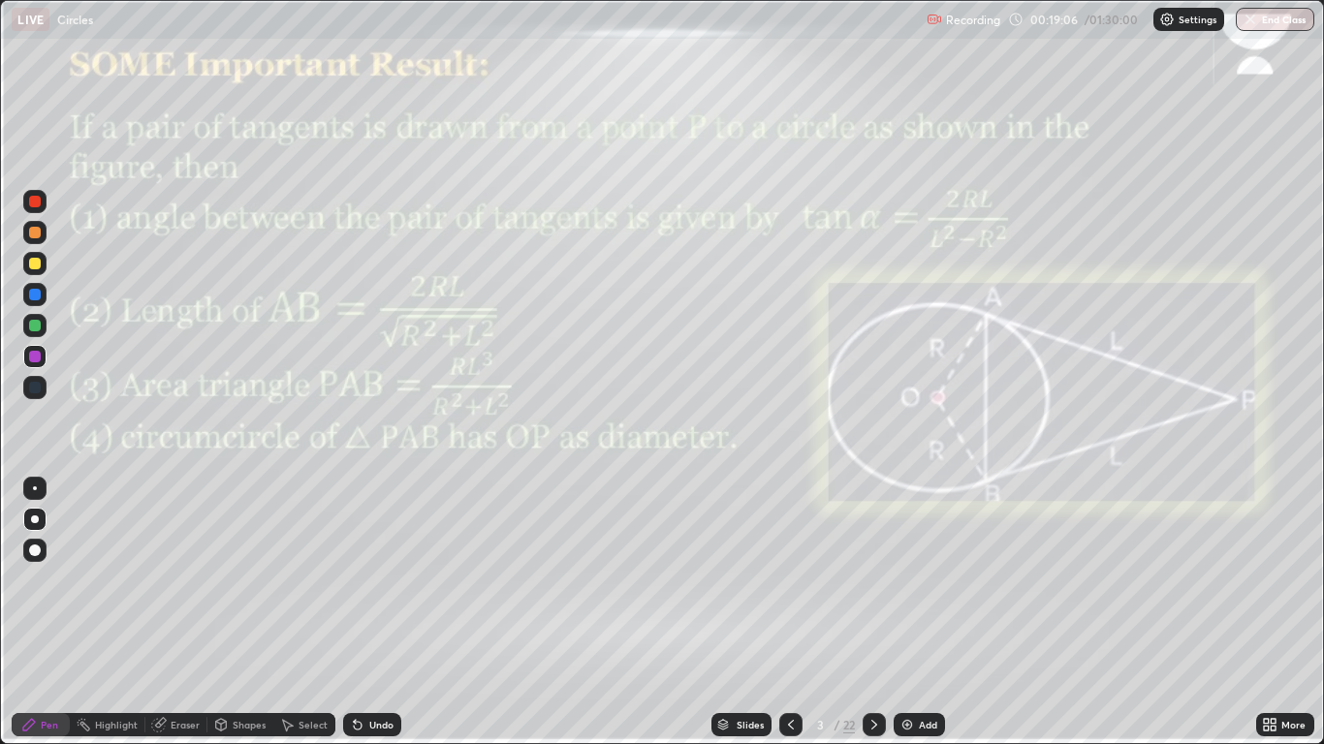
click at [756, 613] on div "Slides" at bounding box center [742, 724] width 60 height 23
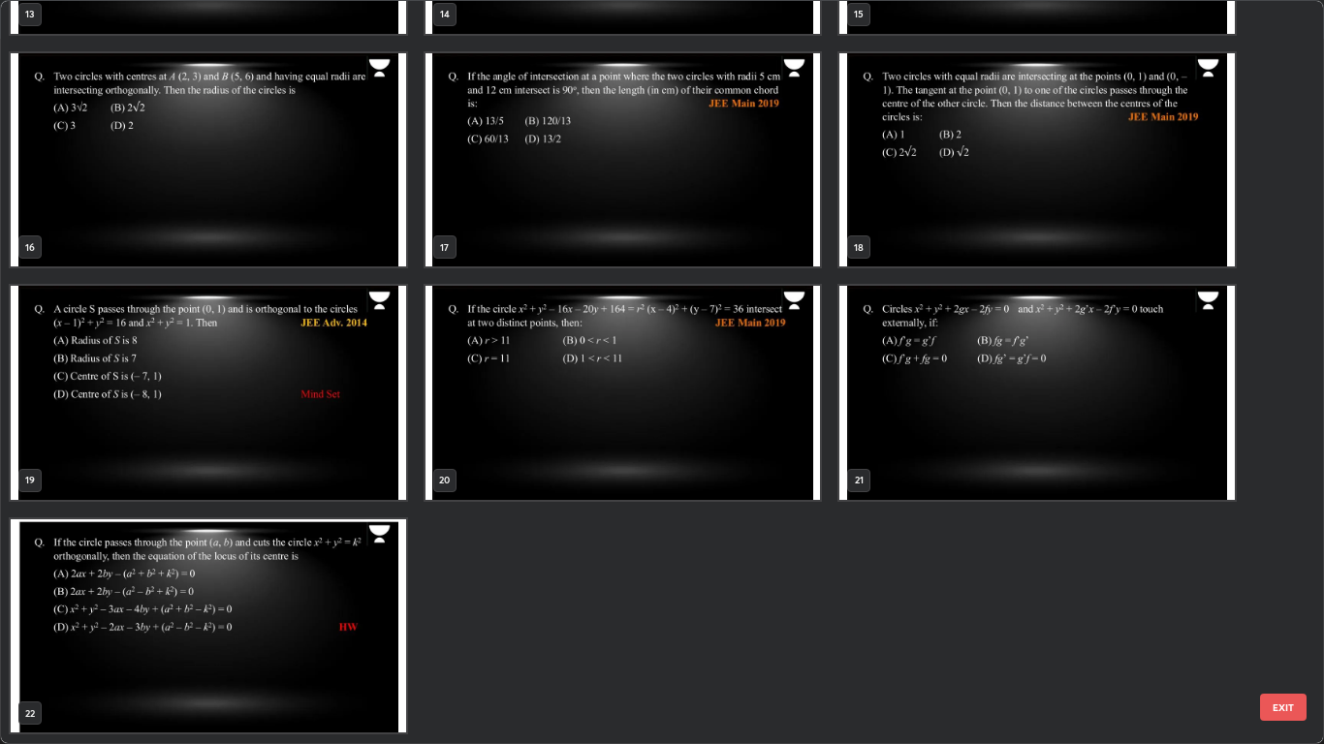
scroll to position [1123, 0]
click at [345, 418] on img "grid" at bounding box center [208, 394] width 395 height 214
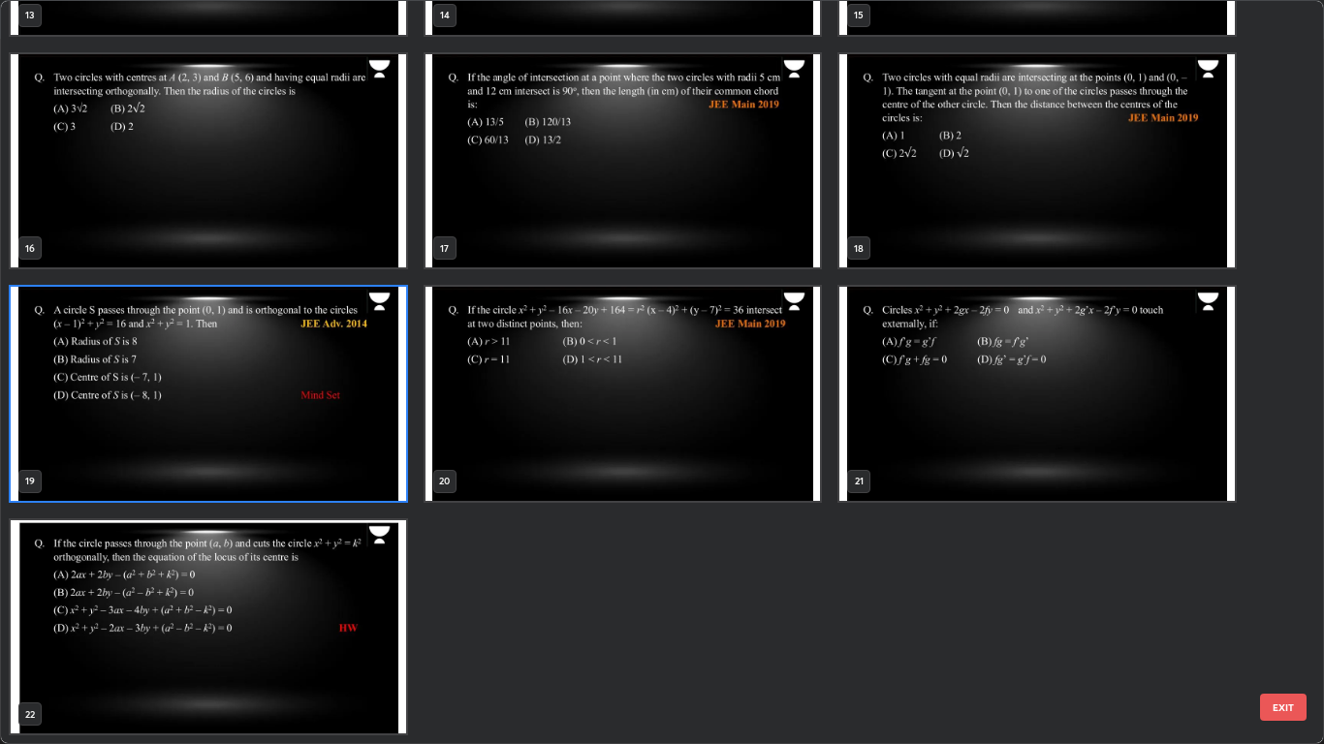
click at [341, 416] on img "grid" at bounding box center [208, 394] width 395 height 214
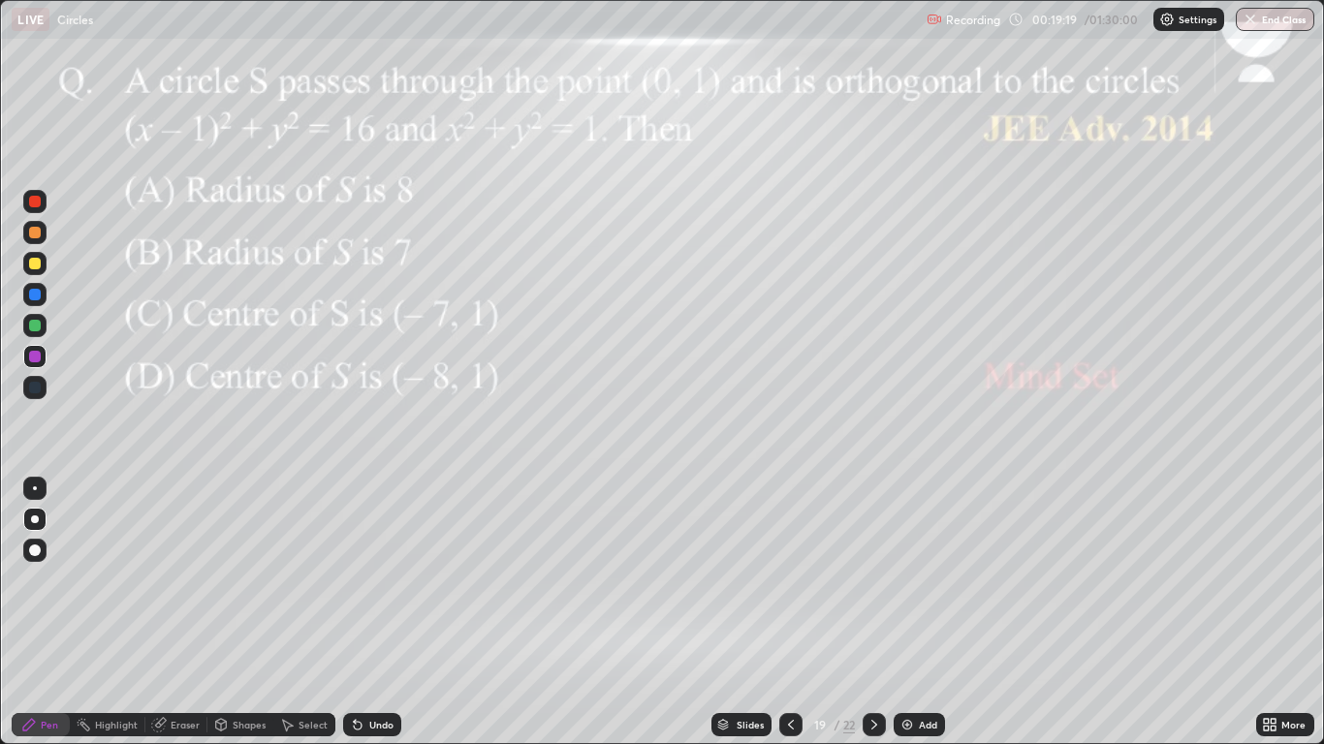
click at [742, 613] on div "Slides" at bounding box center [750, 725] width 27 height 10
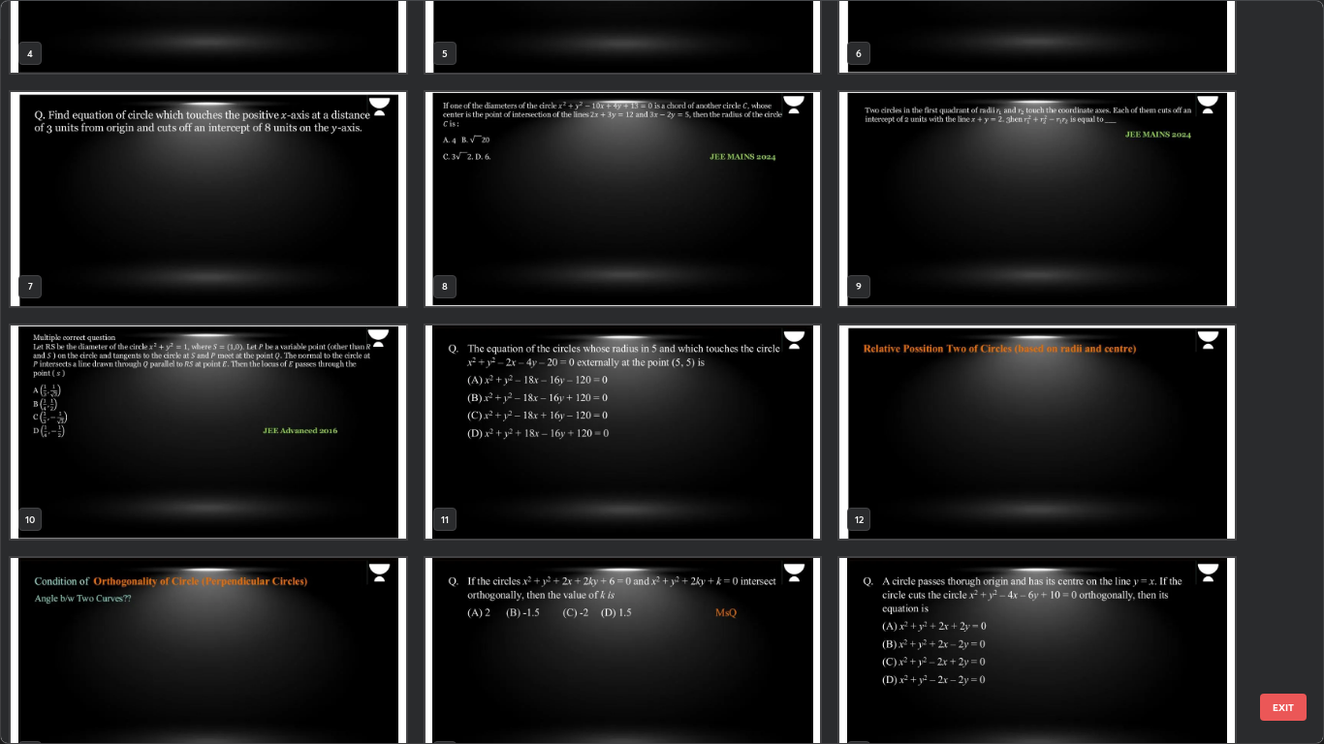
scroll to position [386, 0]
click at [346, 428] on img "grid" at bounding box center [208, 432] width 395 height 214
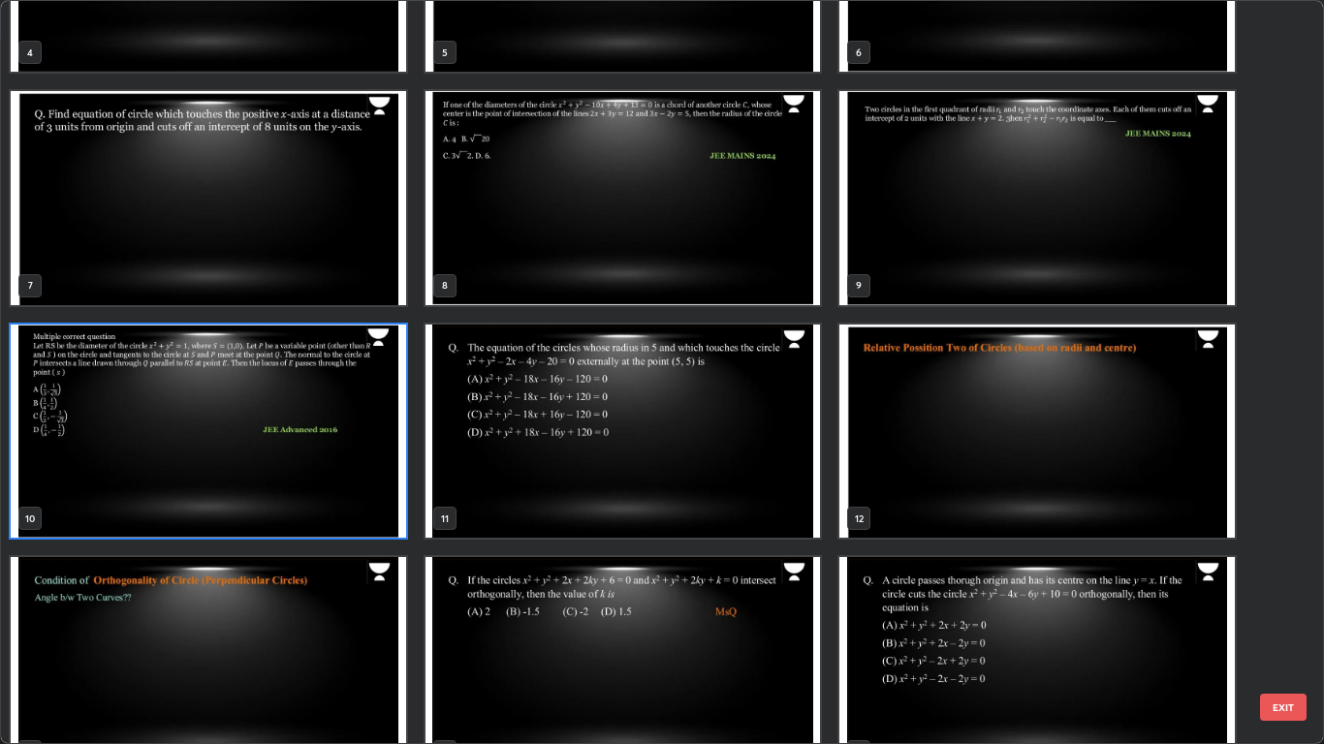
click at [332, 431] on img "grid" at bounding box center [208, 432] width 395 height 214
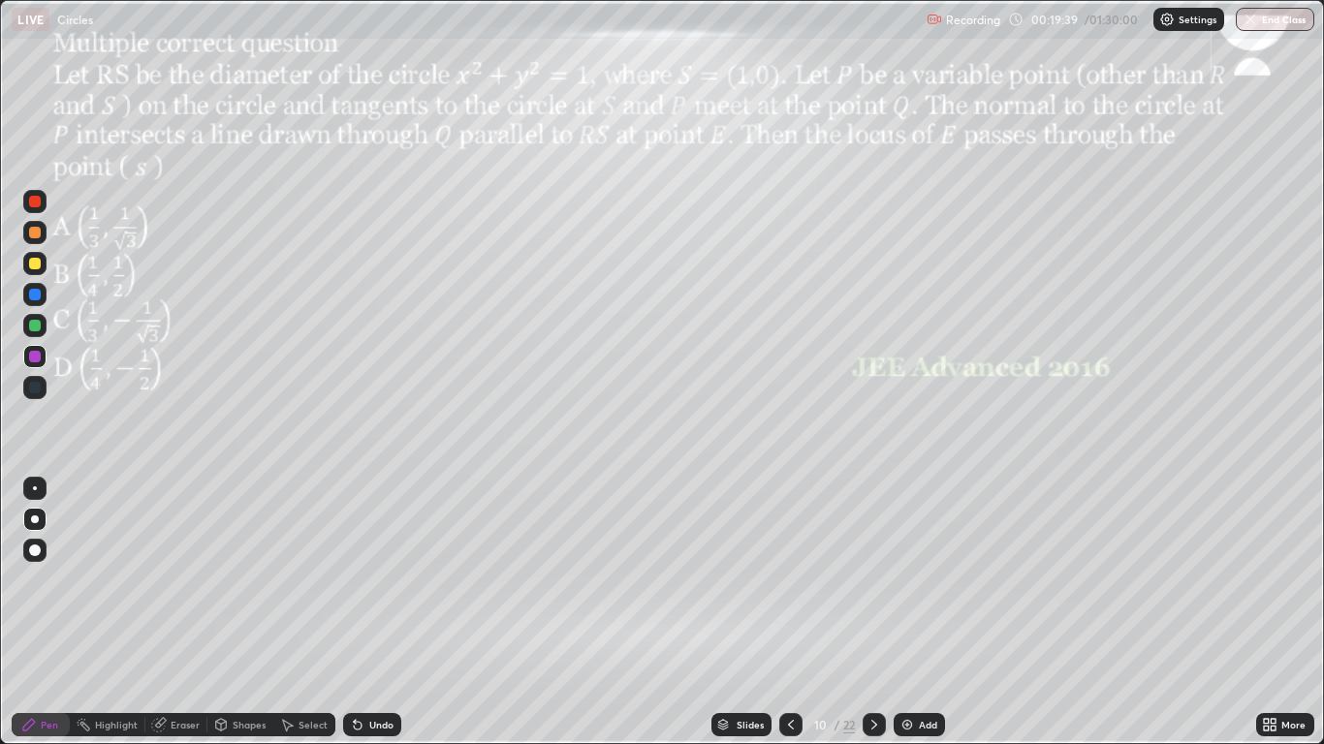
click at [789, 613] on icon at bounding box center [791, 725] width 16 height 16
click at [787, 613] on icon at bounding box center [791, 725] width 16 height 16
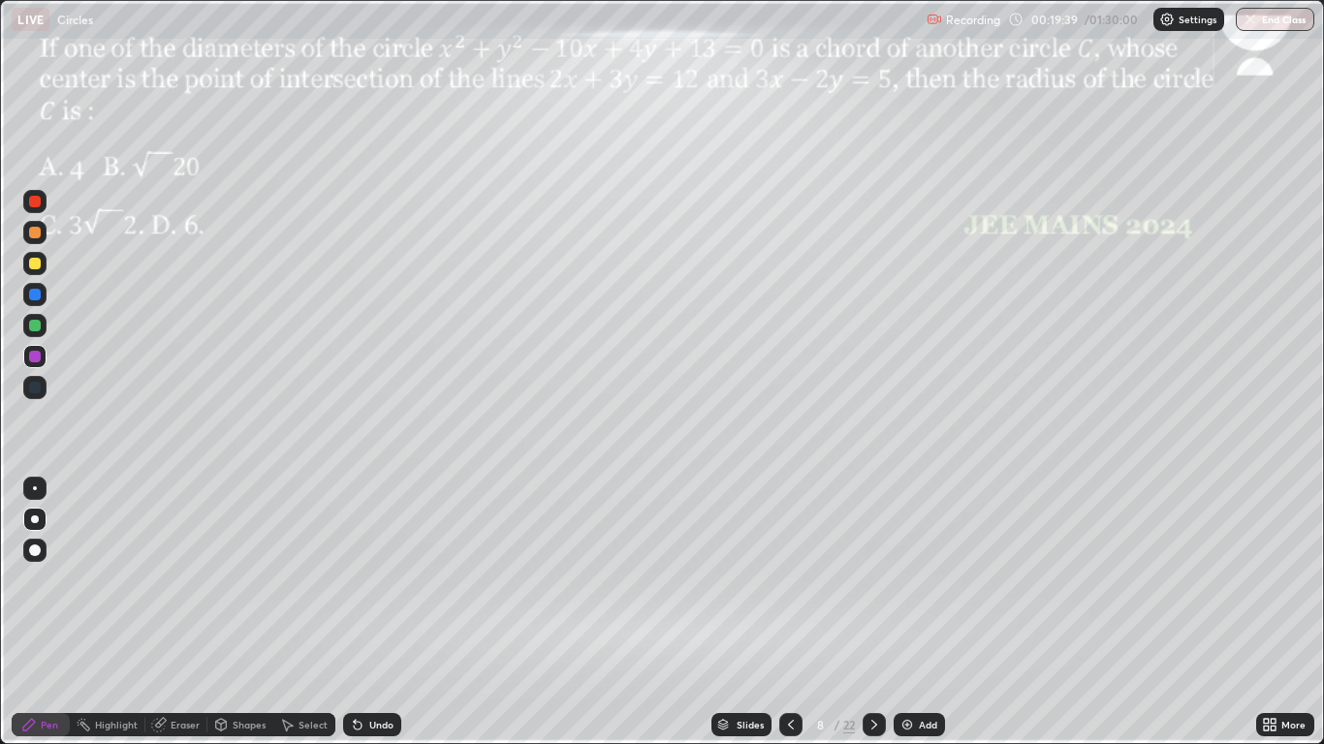
click at [791, 613] on icon at bounding box center [791, 725] width 16 height 16
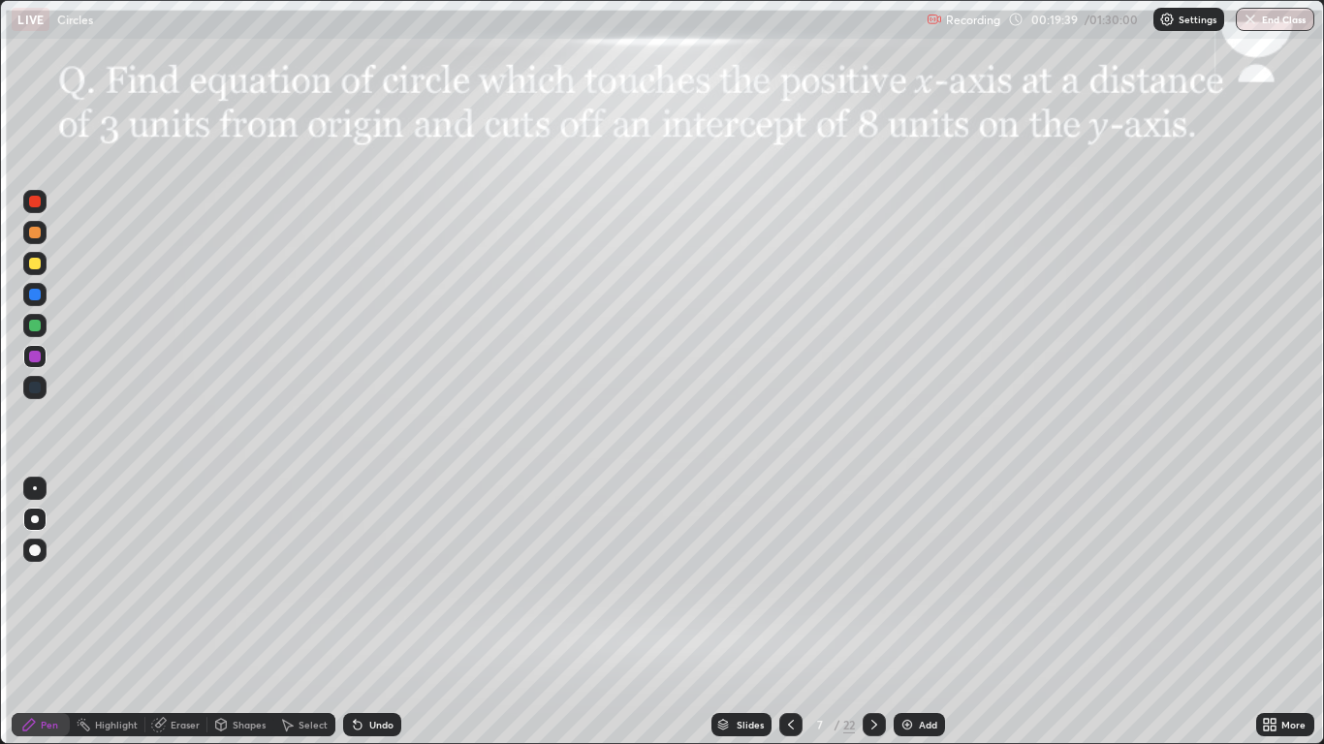
click at [787, 613] on icon at bounding box center [791, 725] width 16 height 16
click at [785, 613] on div at bounding box center [790, 725] width 23 height 39
click at [790, 613] on icon at bounding box center [791, 725] width 6 height 10
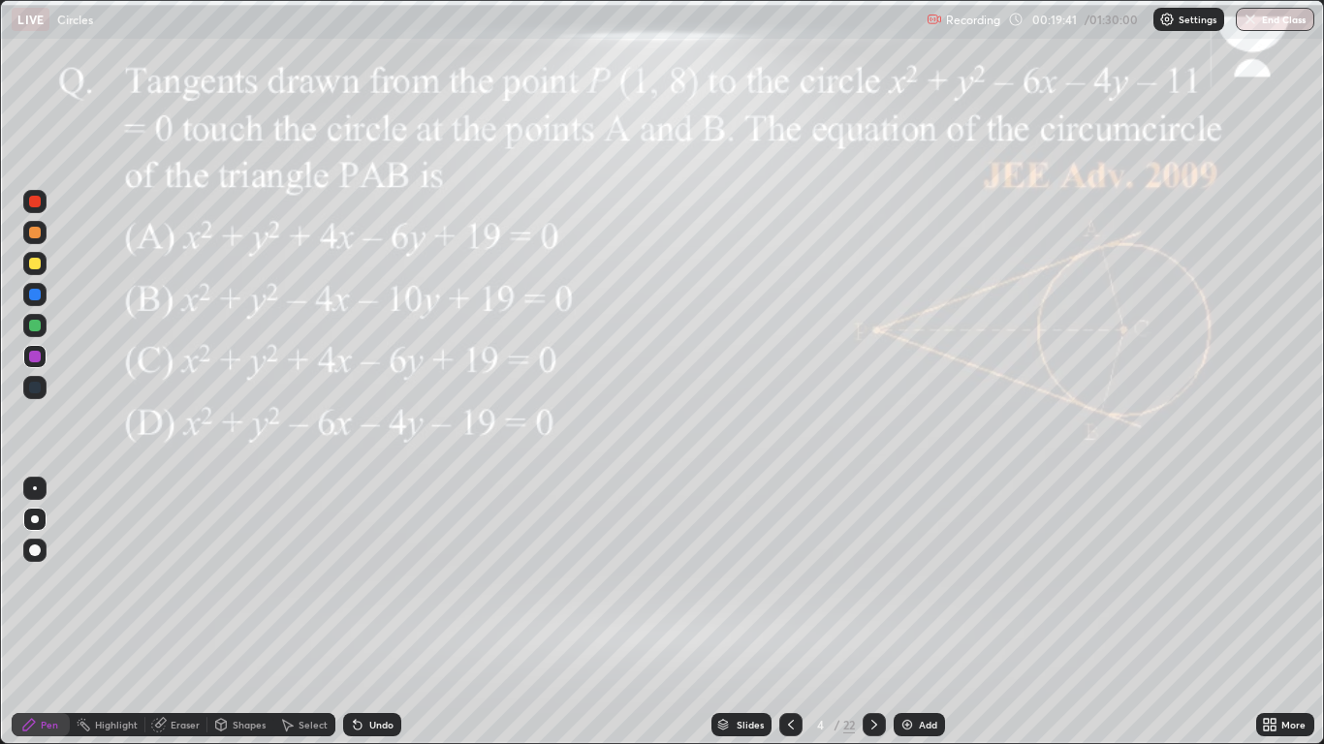
click at [794, 613] on div at bounding box center [790, 724] width 23 height 23
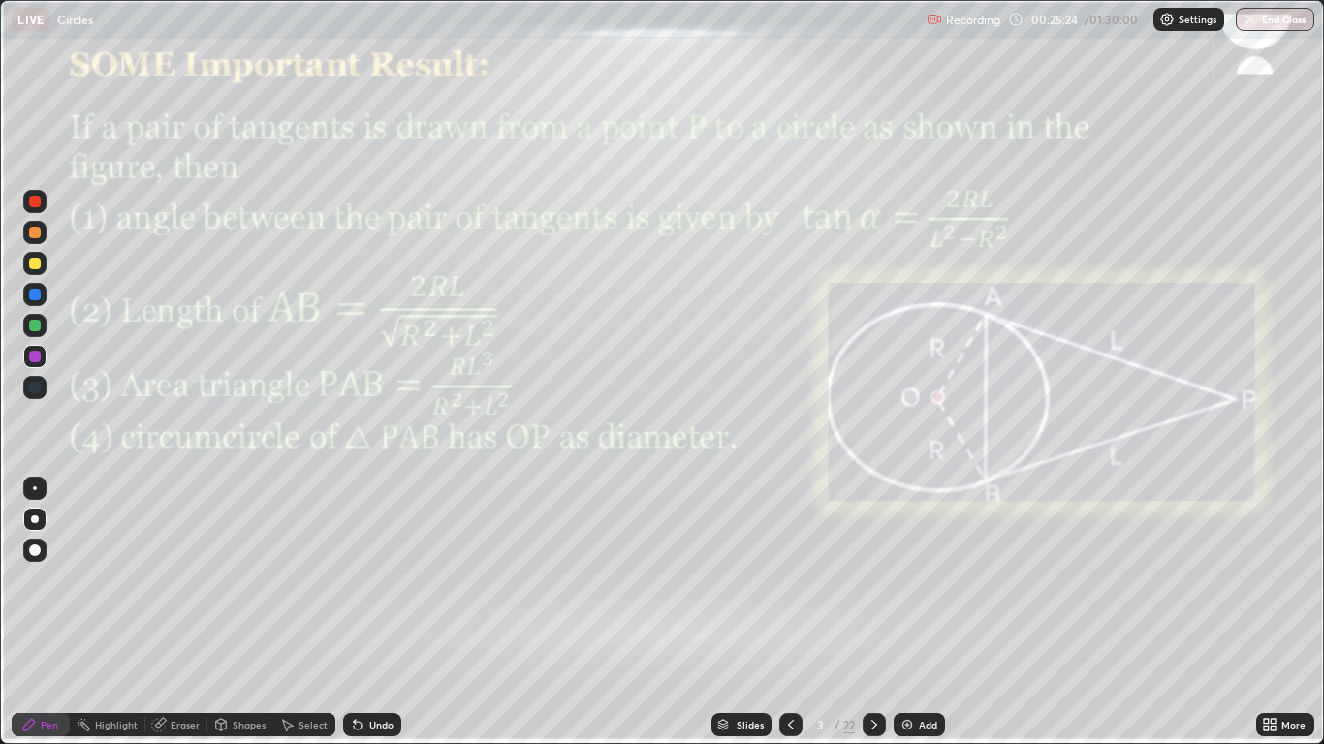
click at [870, 613] on icon at bounding box center [875, 725] width 16 height 16
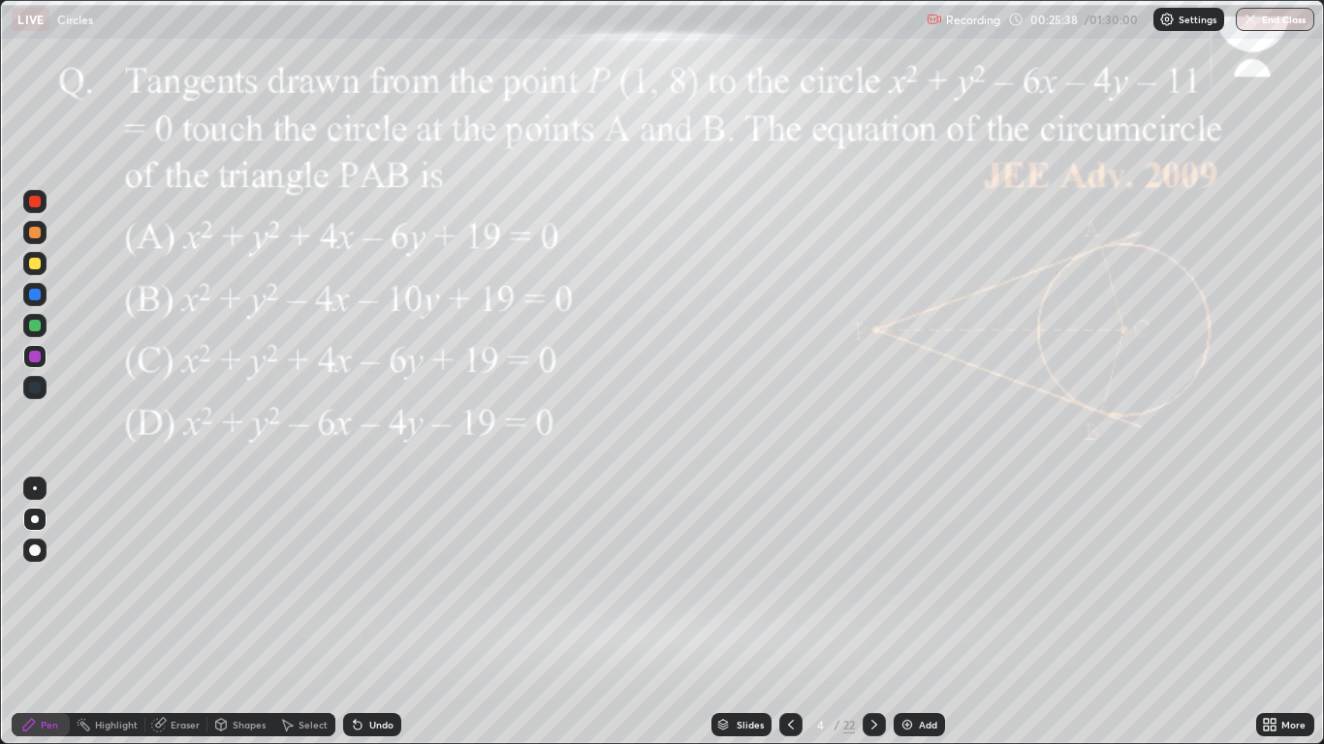
click at [790, 613] on icon at bounding box center [791, 725] width 16 height 16
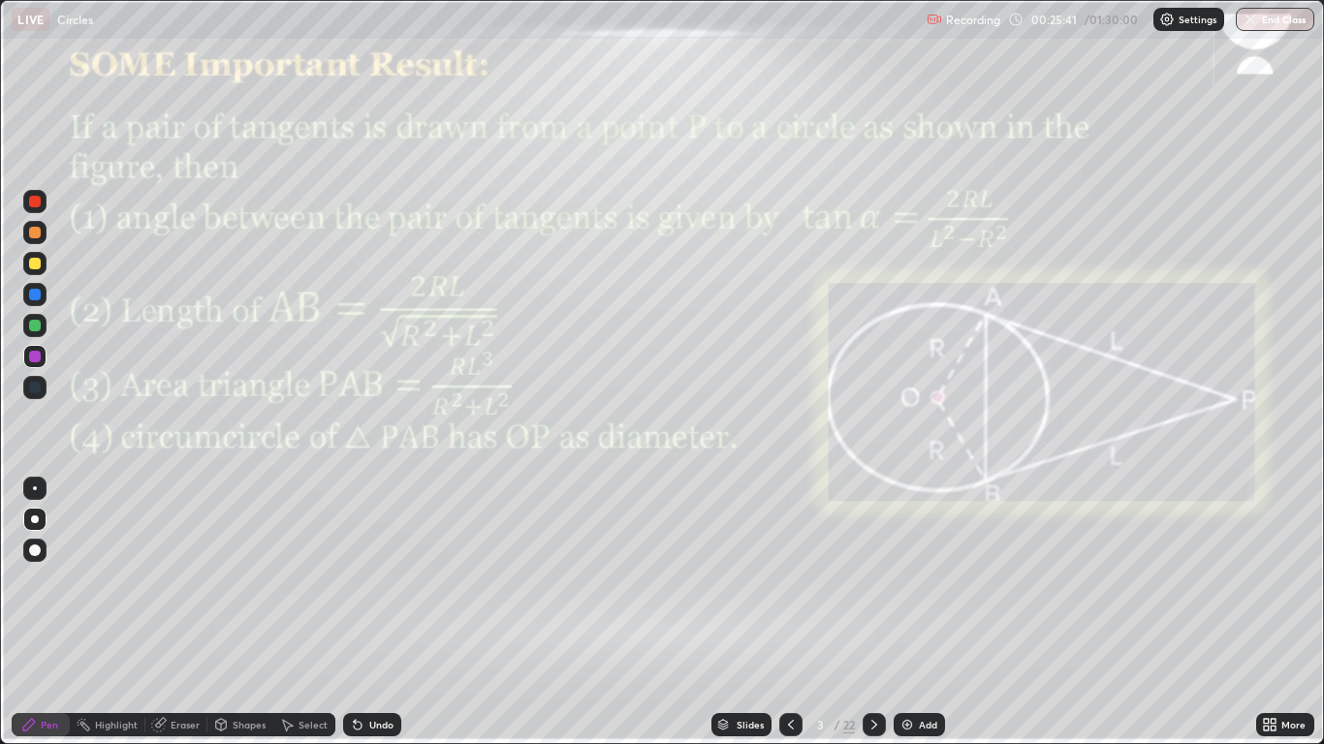
click at [873, 613] on icon at bounding box center [875, 725] width 16 height 16
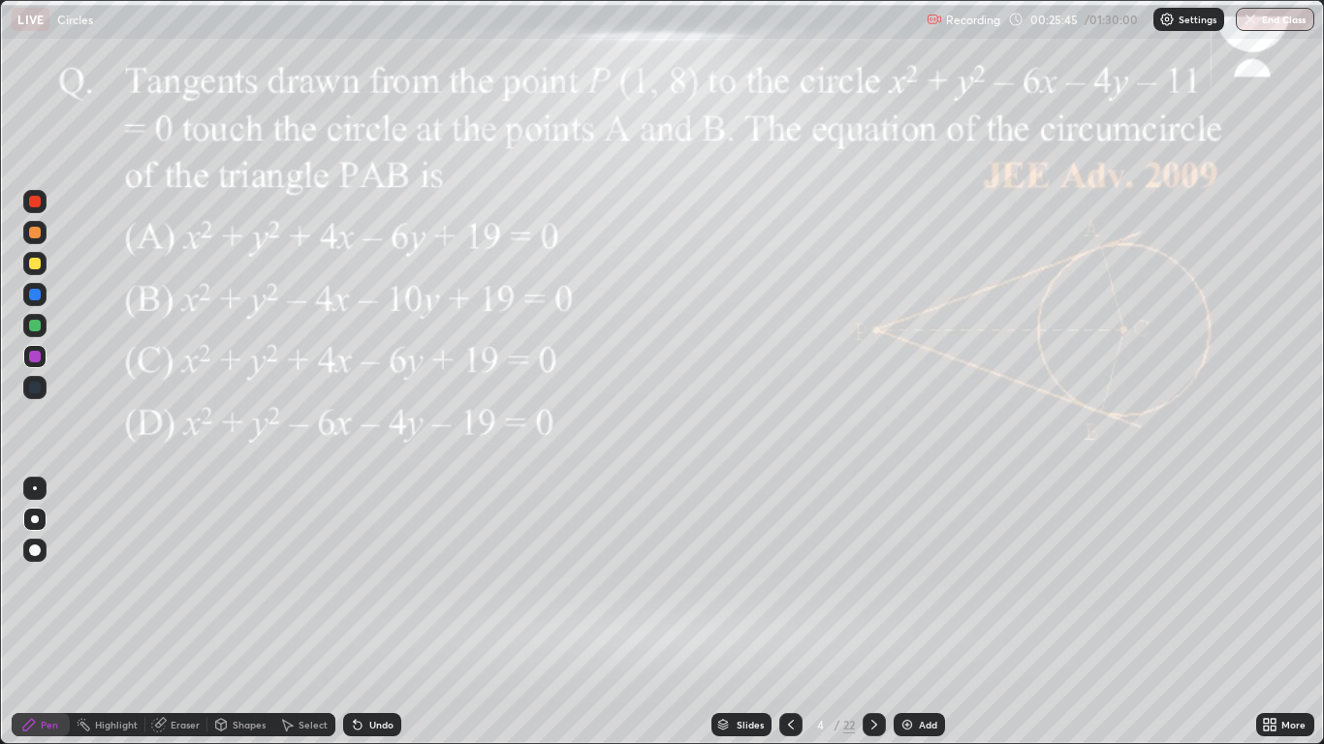
click at [873, 613] on icon at bounding box center [875, 725] width 16 height 16
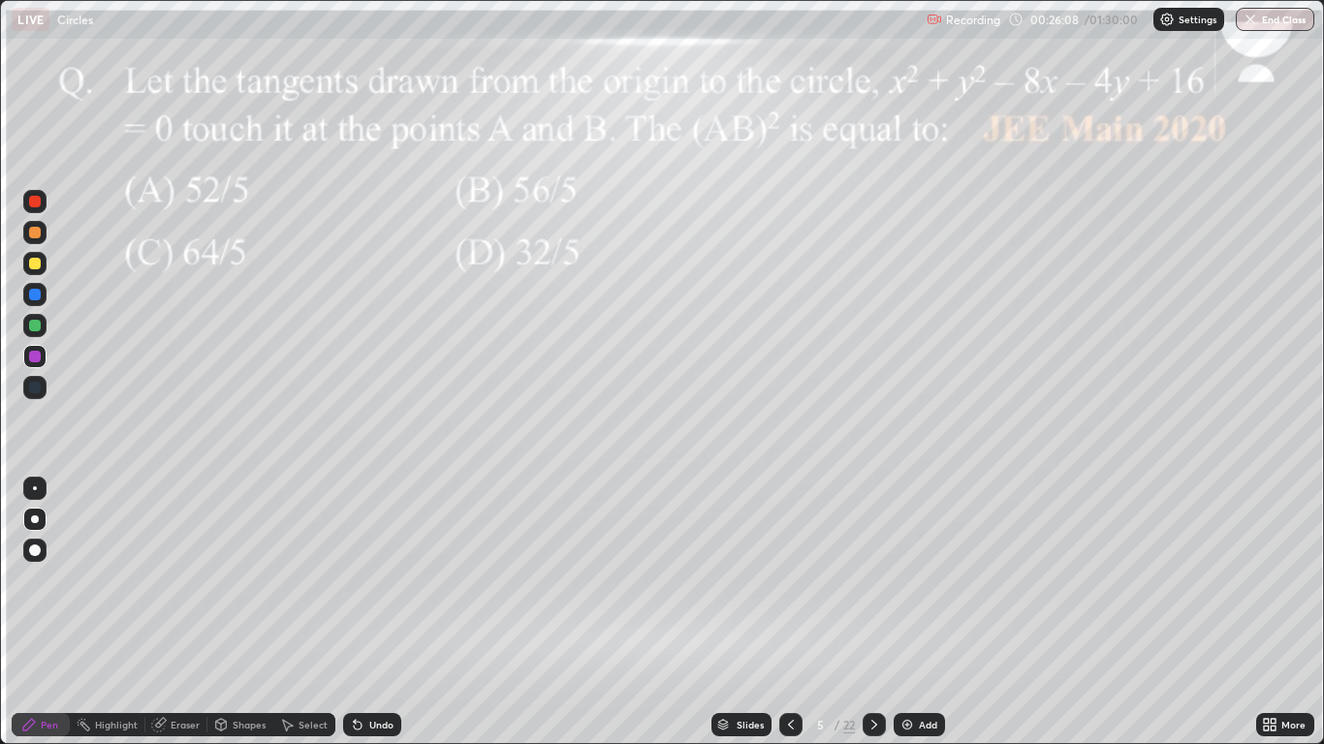
click at [789, 613] on icon at bounding box center [791, 725] width 16 height 16
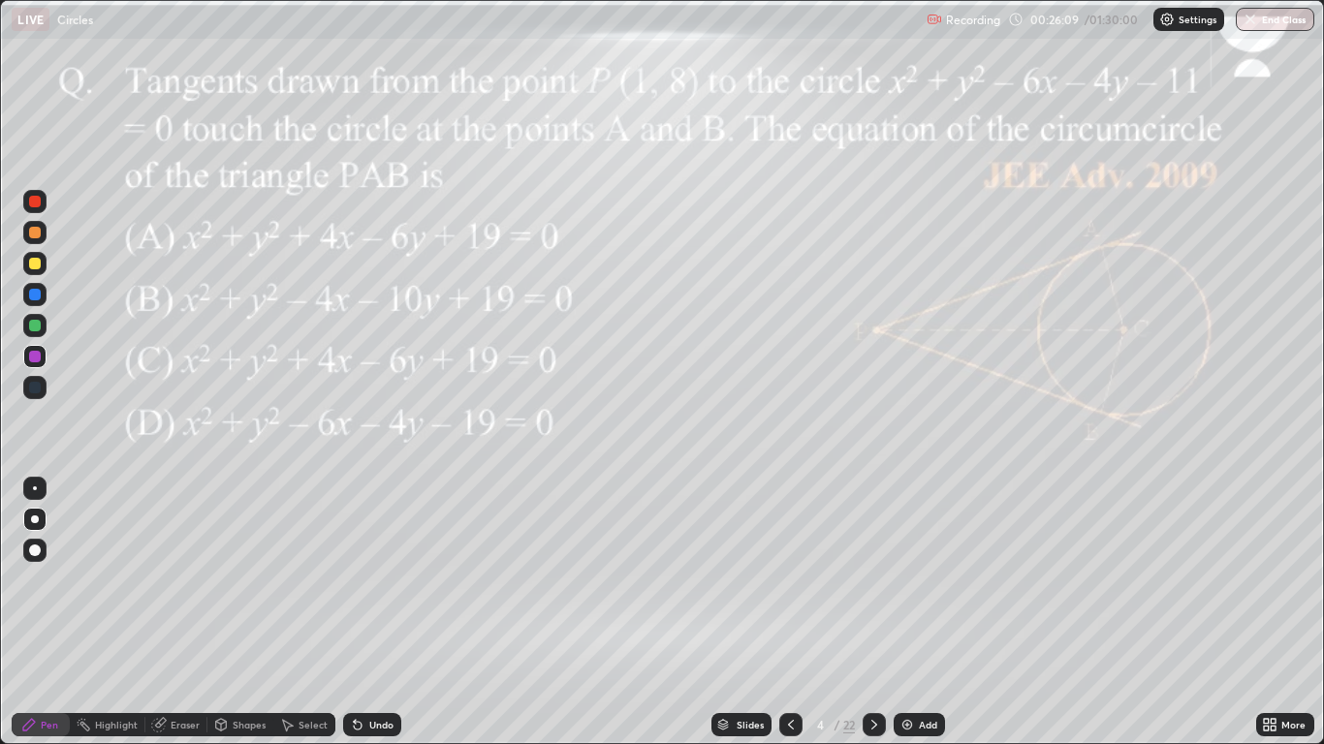
click at [875, 613] on icon at bounding box center [875, 725] width 16 height 16
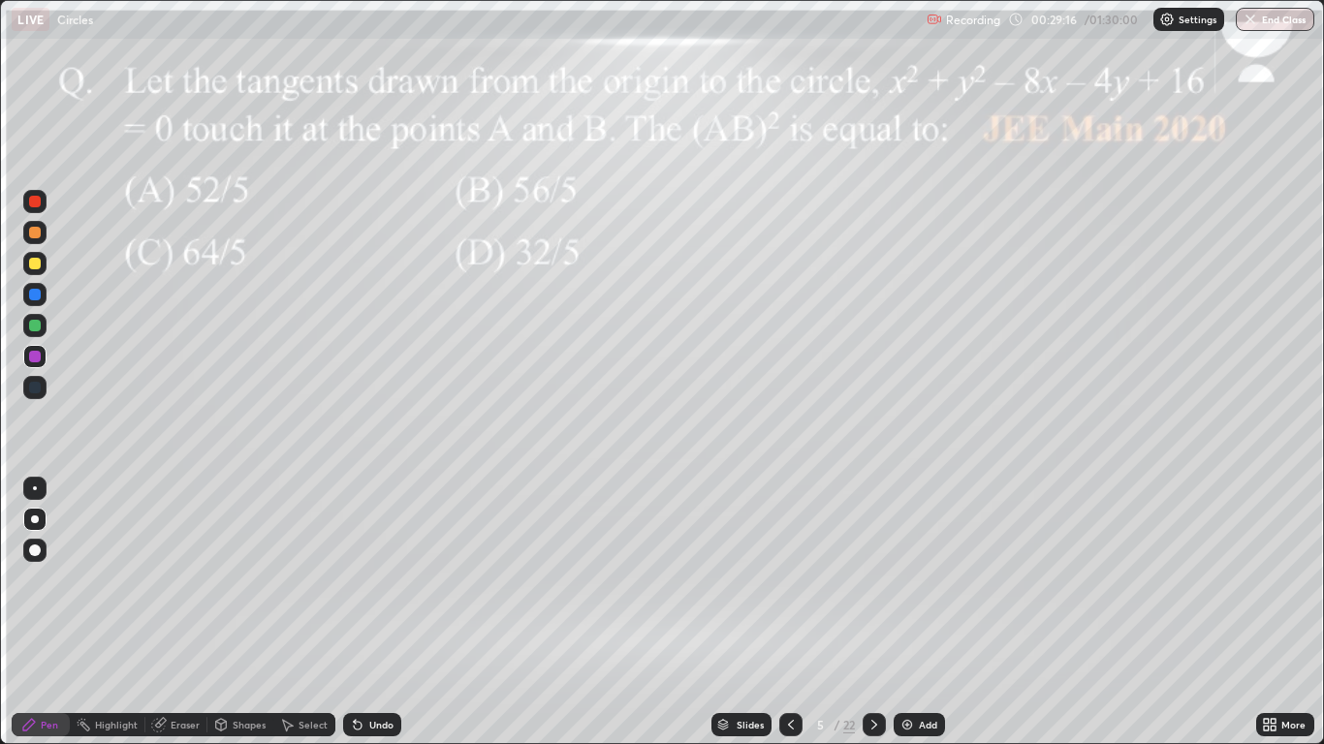
click at [867, 613] on div at bounding box center [874, 724] width 23 height 23
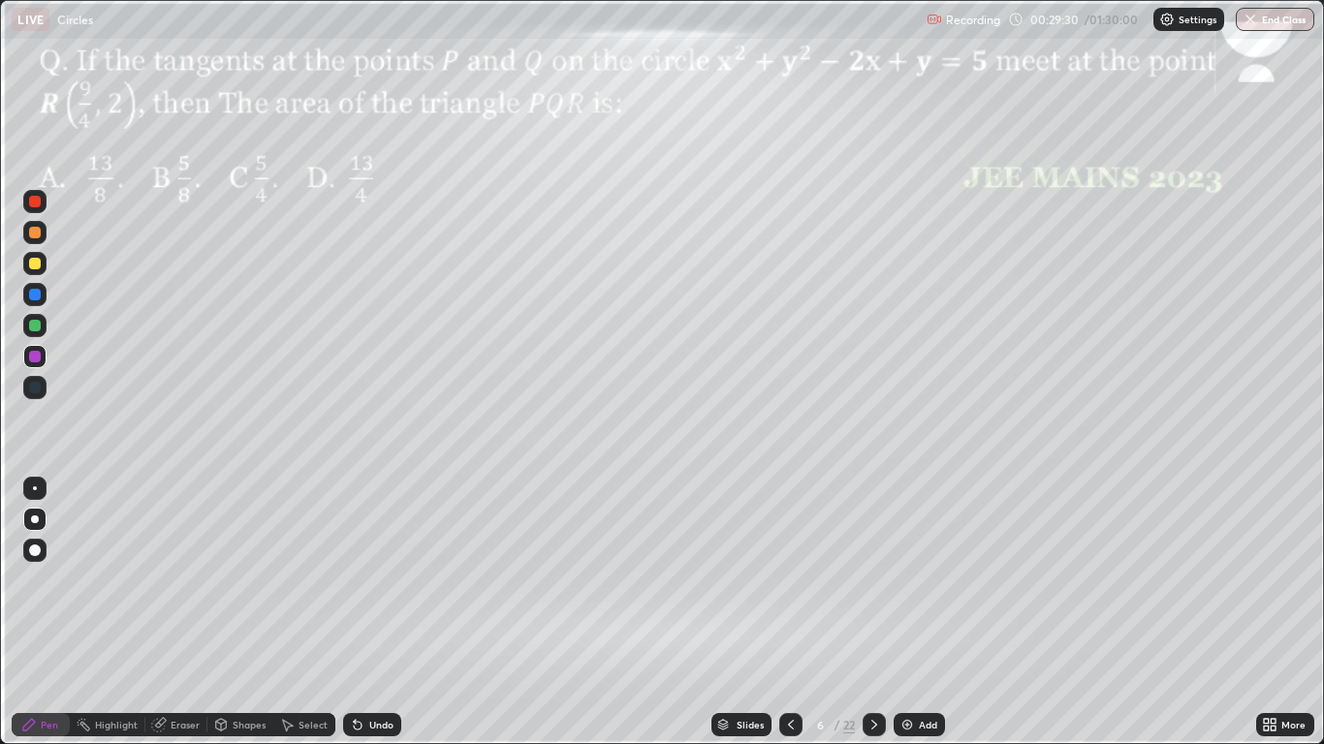
click at [36, 263] on div at bounding box center [35, 264] width 12 height 12
click at [787, 613] on icon at bounding box center [791, 725] width 16 height 16
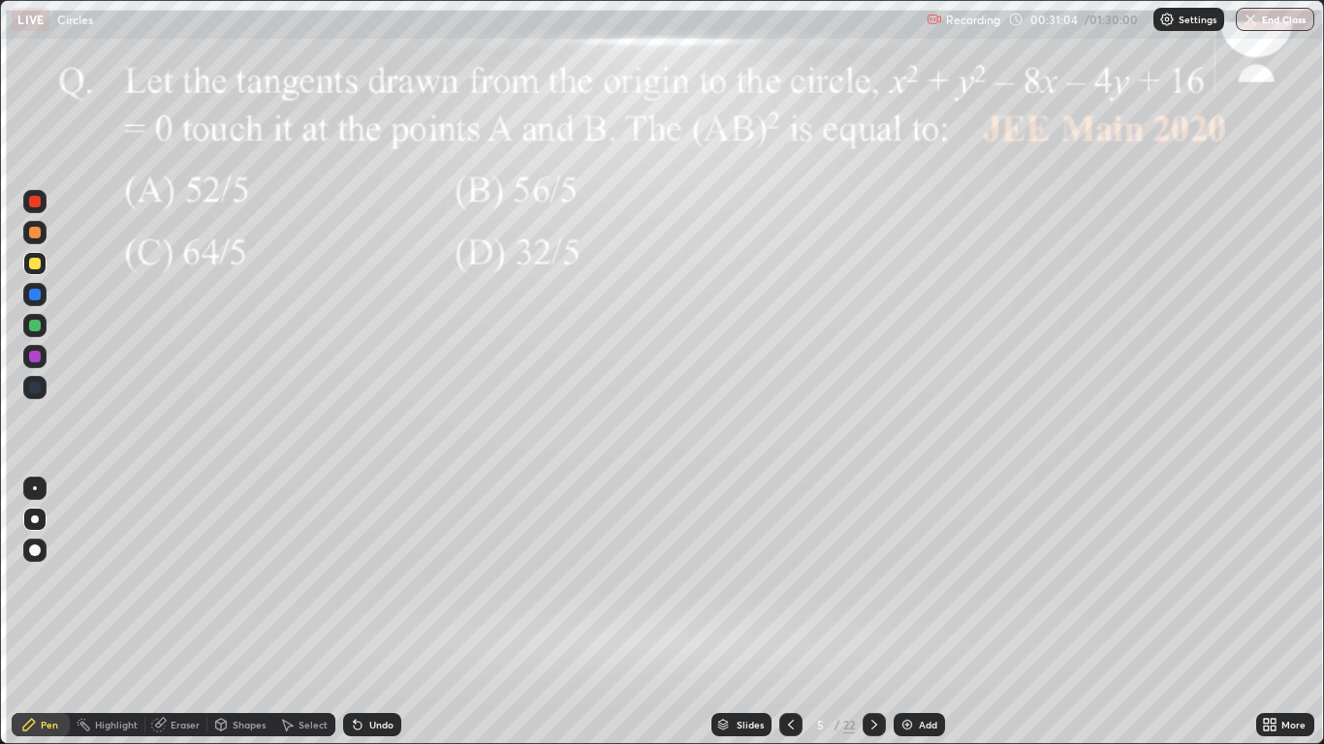
click at [787, 613] on icon at bounding box center [791, 725] width 16 height 16
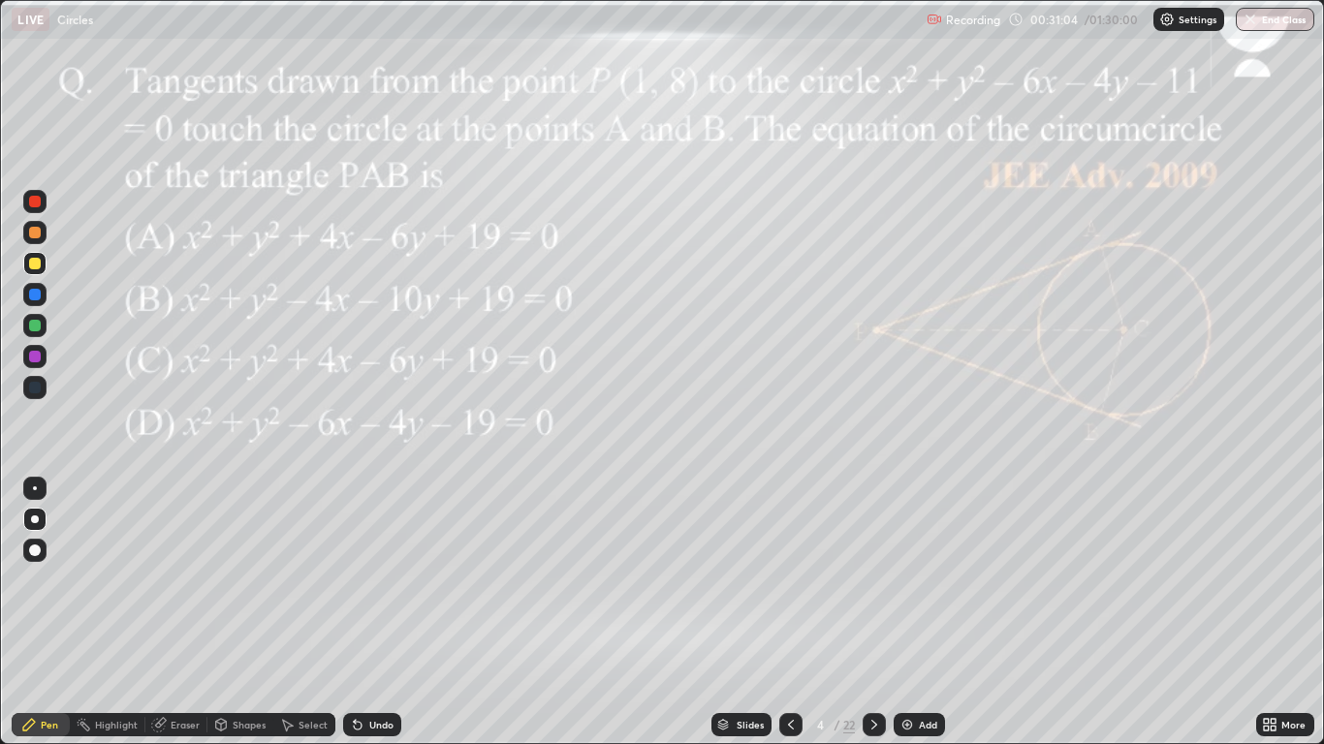
click at [789, 613] on icon at bounding box center [791, 725] width 16 height 16
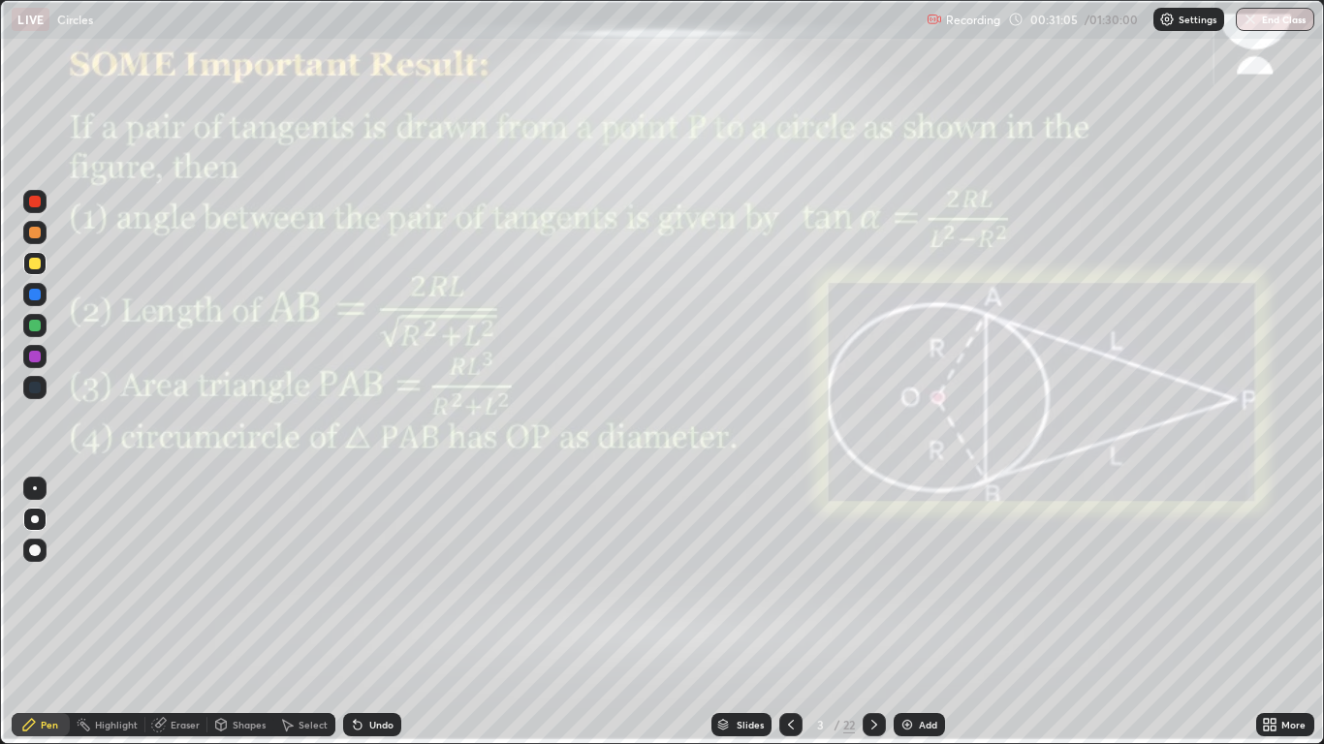
click at [788, 613] on div at bounding box center [790, 725] width 23 height 39
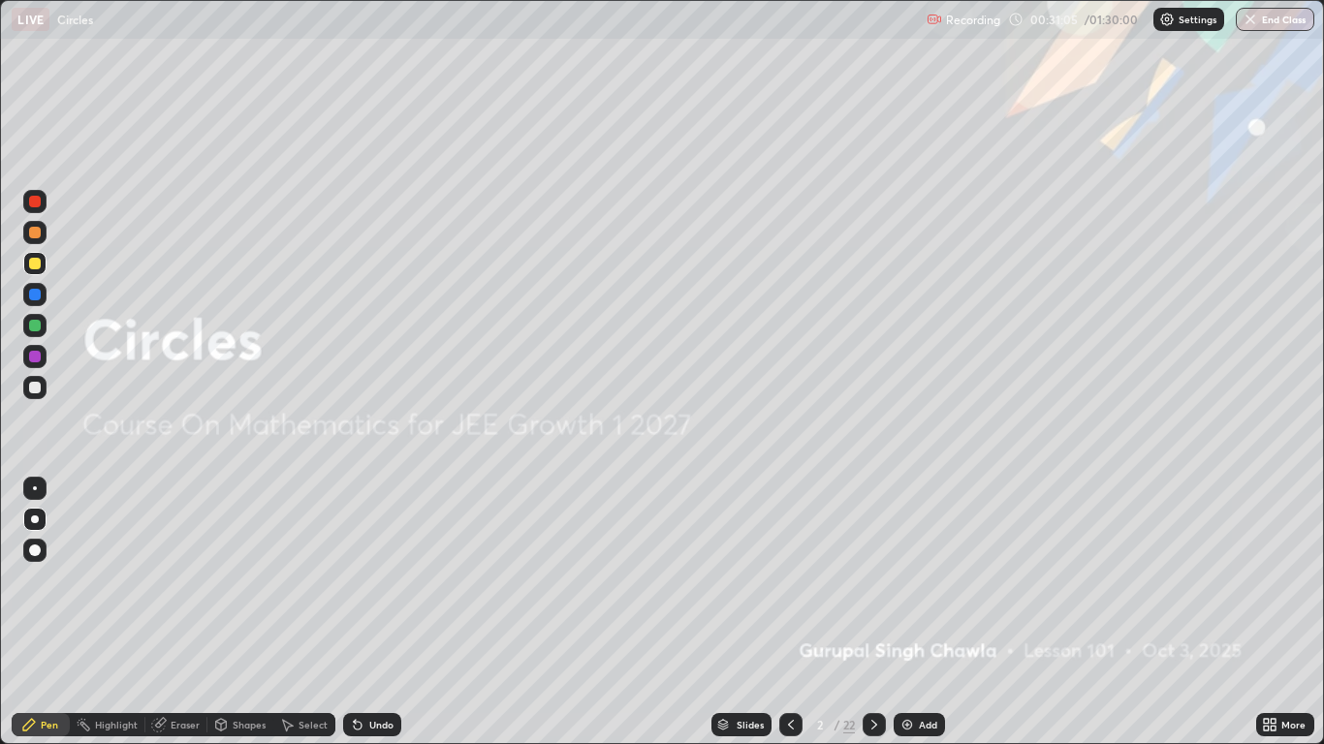
click at [789, 613] on icon at bounding box center [791, 725] width 16 height 16
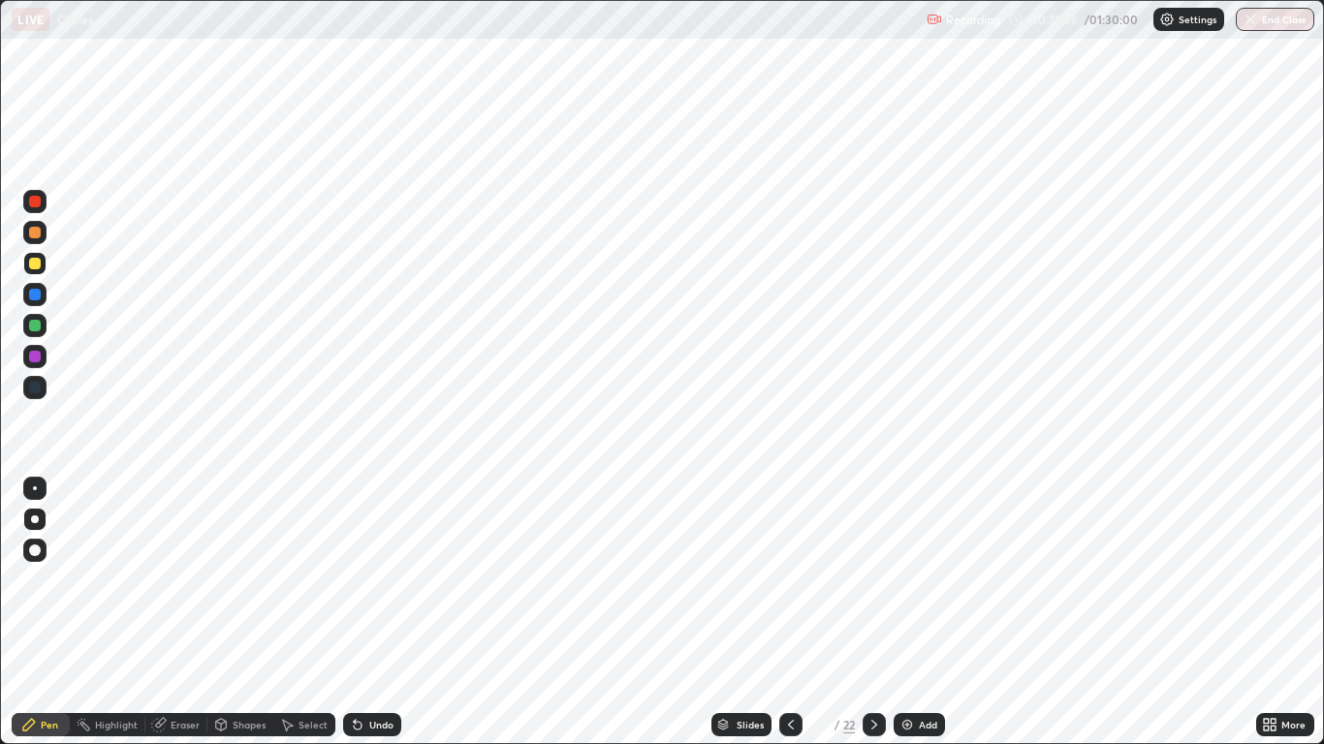
click at [873, 613] on icon at bounding box center [875, 725] width 16 height 16
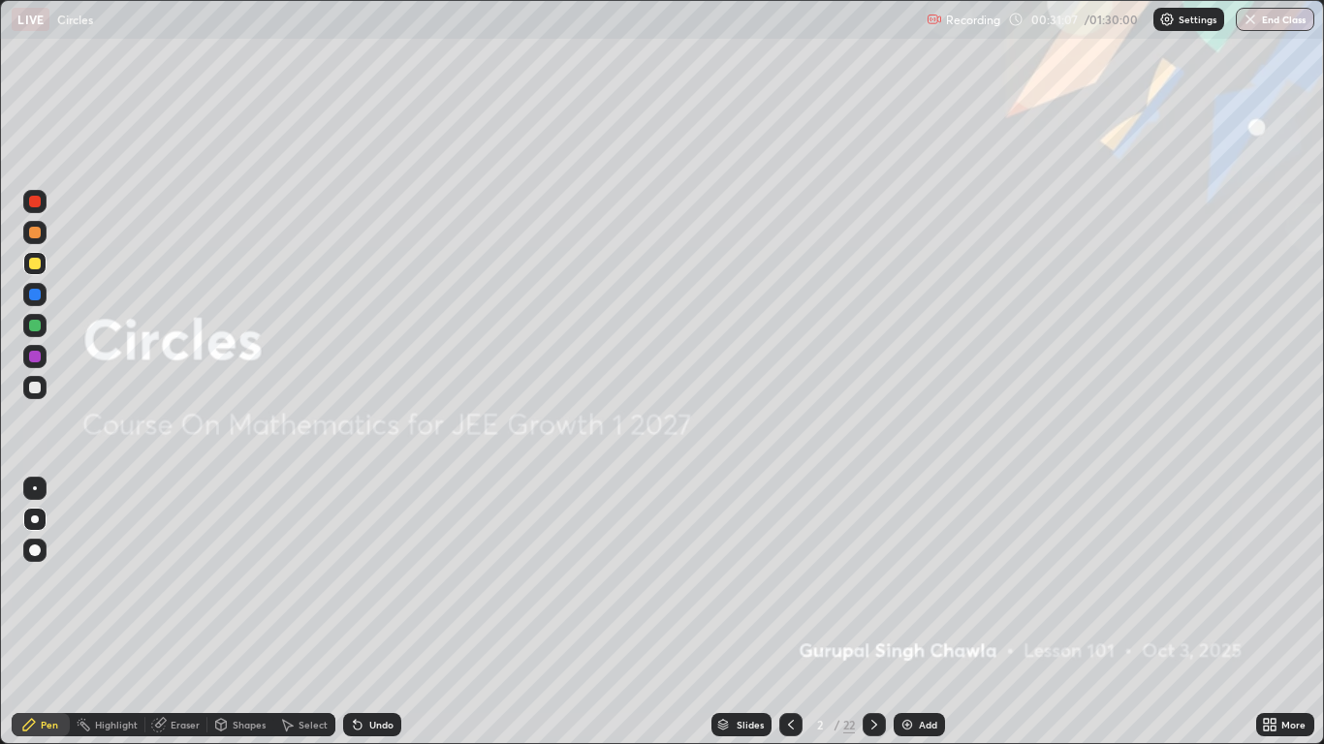
click at [873, 613] on icon at bounding box center [875, 725] width 16 height 16
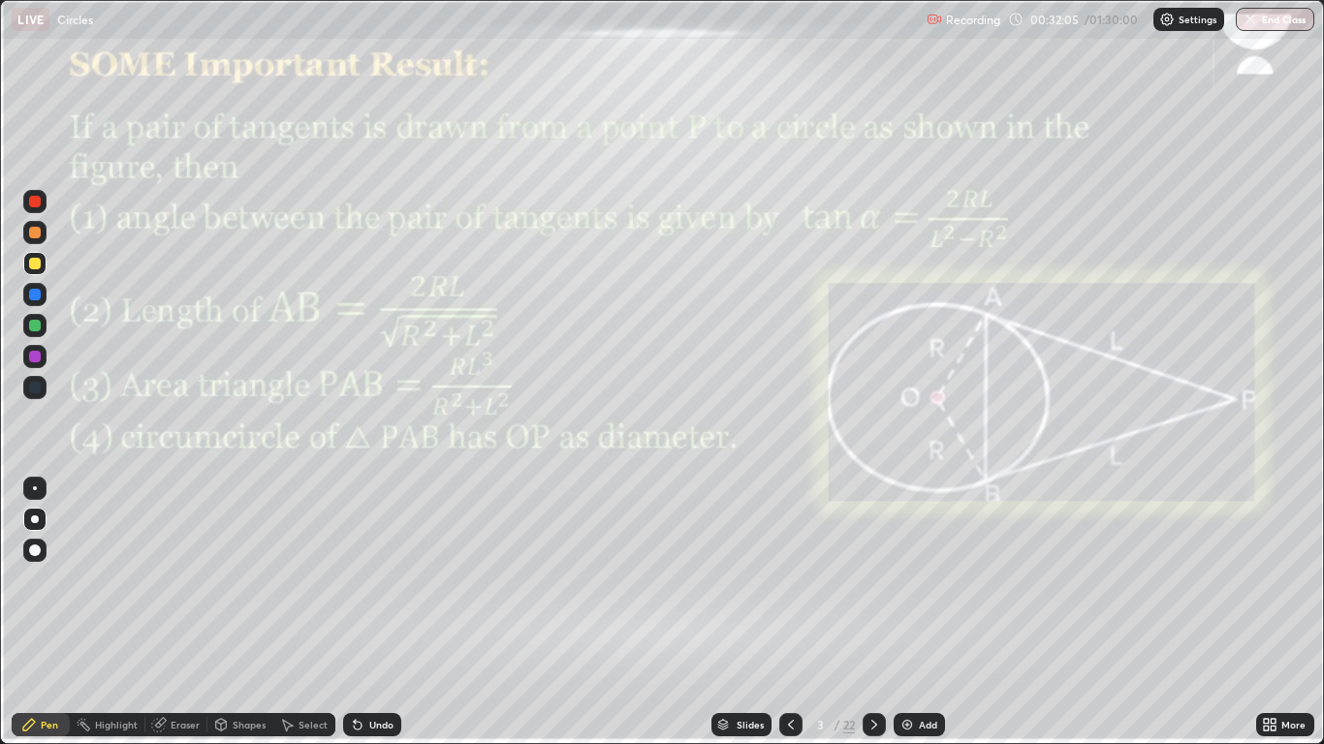
click at [875, 613] on icon at bounding box center [875, 725] width 16 height 16
click at [873, 613] on icon at bounding box center [874, 725] width 6 height 10
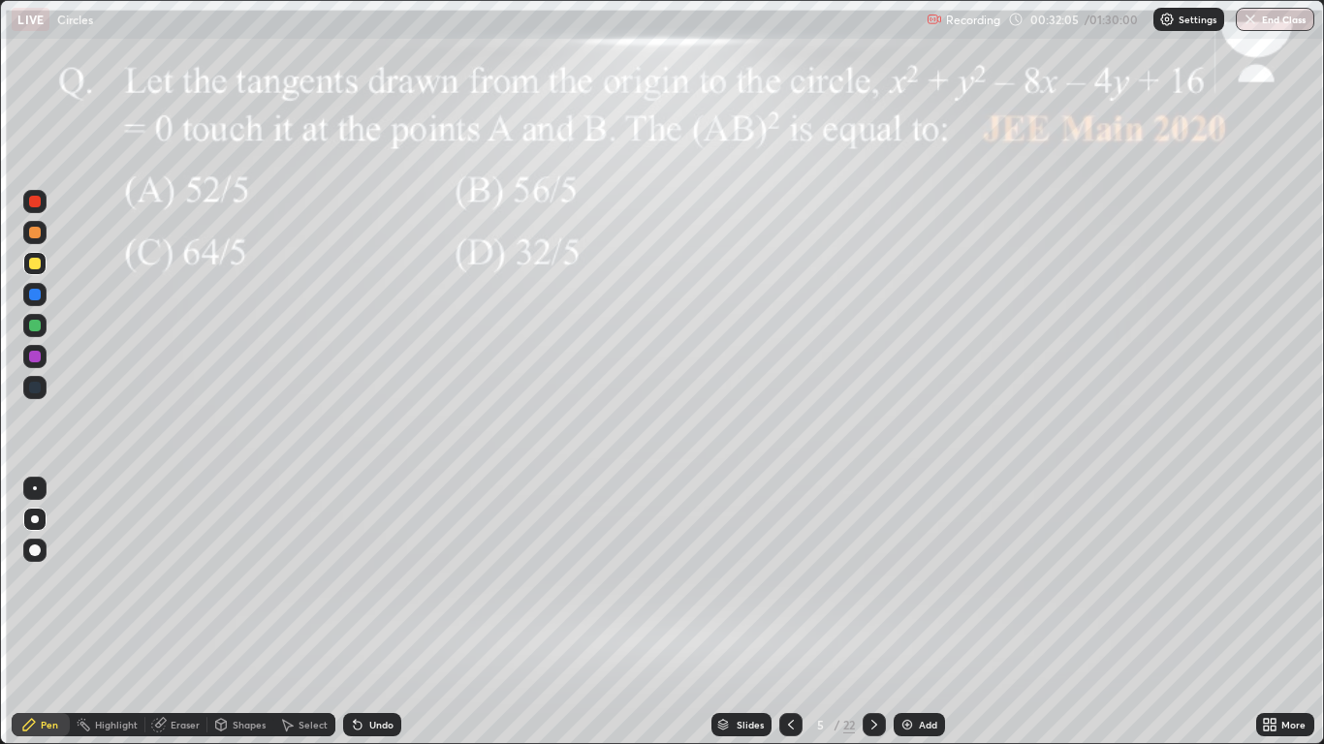
click at [874, 613] on icon at bounding box center [875, 725] width 16 height 16
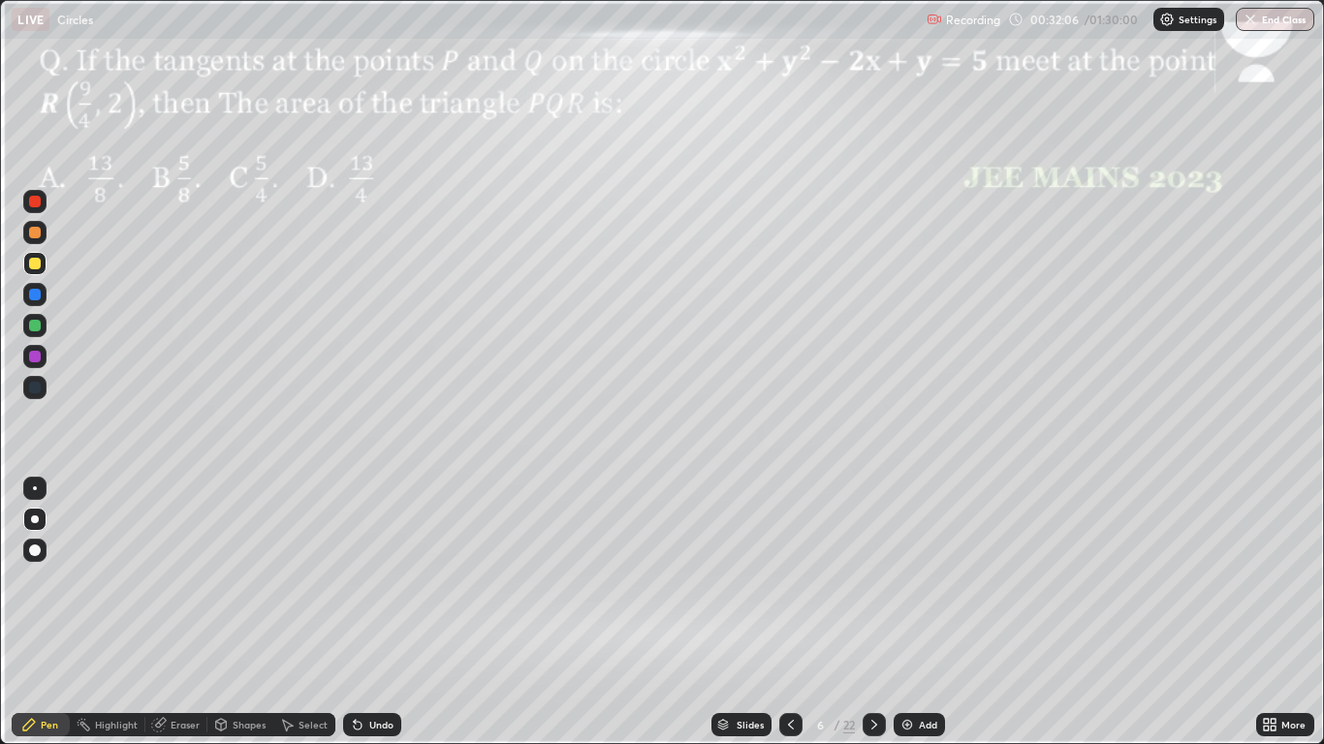
click at [876, 613] on icon at bounding box center [875, 725] width 16 height 16
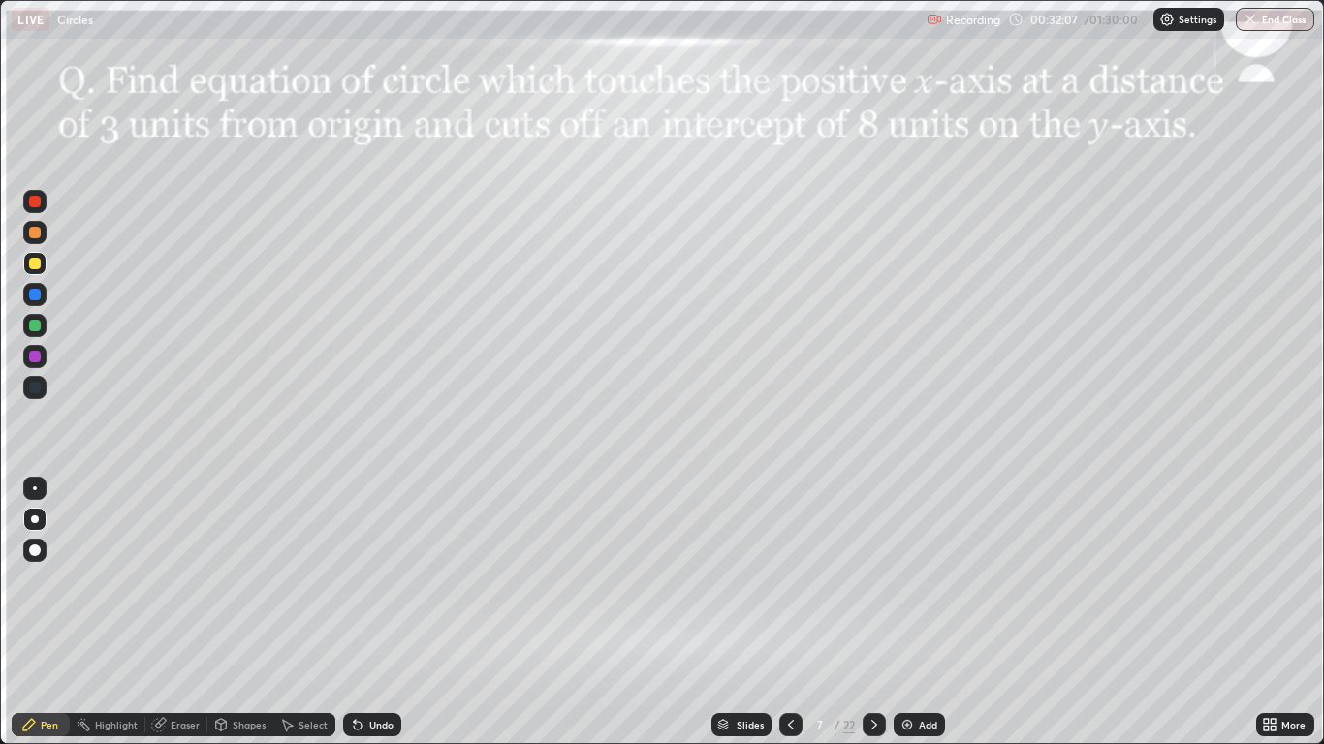
click at [788, 613] on icon at bounding box center [791, 725] width 6 height 10
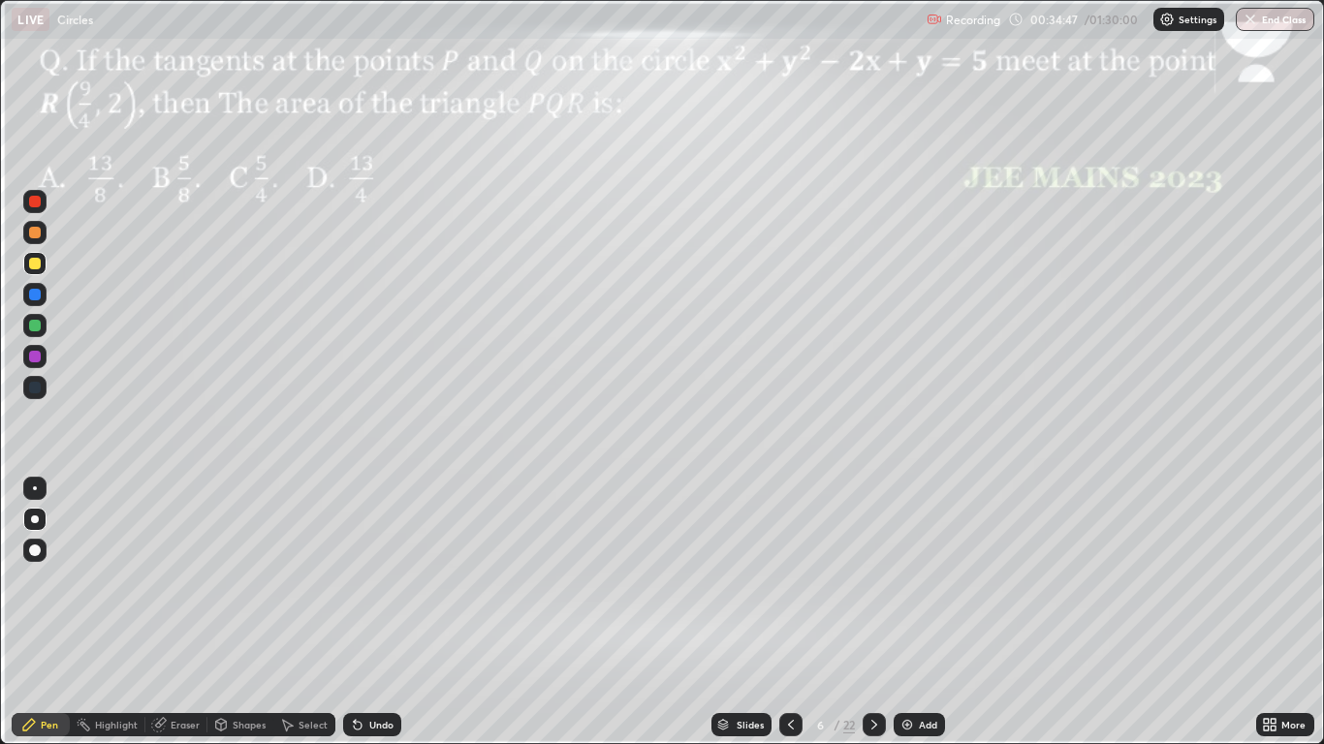
click at [33, 202] on div at bounding box center [35, 202] width 12 height 12
click at [35, 292] on div at bounding box center [35, 295] width 12 height 12
click at [40, 331] on div at bounding box center [34, 325] width 23 height 23
click at [871, 613] on icon at bounding box center [875, 725] width 16 height 16
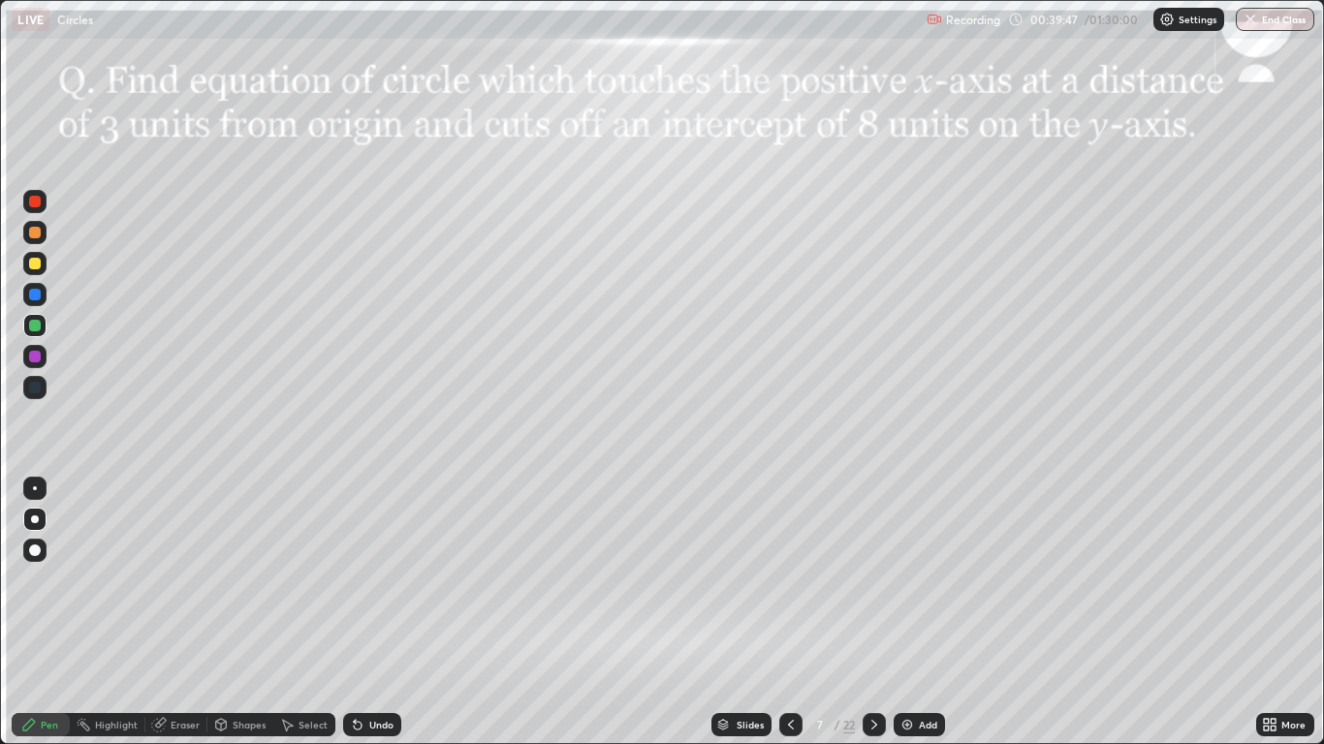
click at [232, 613] on div "Shapes" at bounding box center [240, 724] width 66 height 23
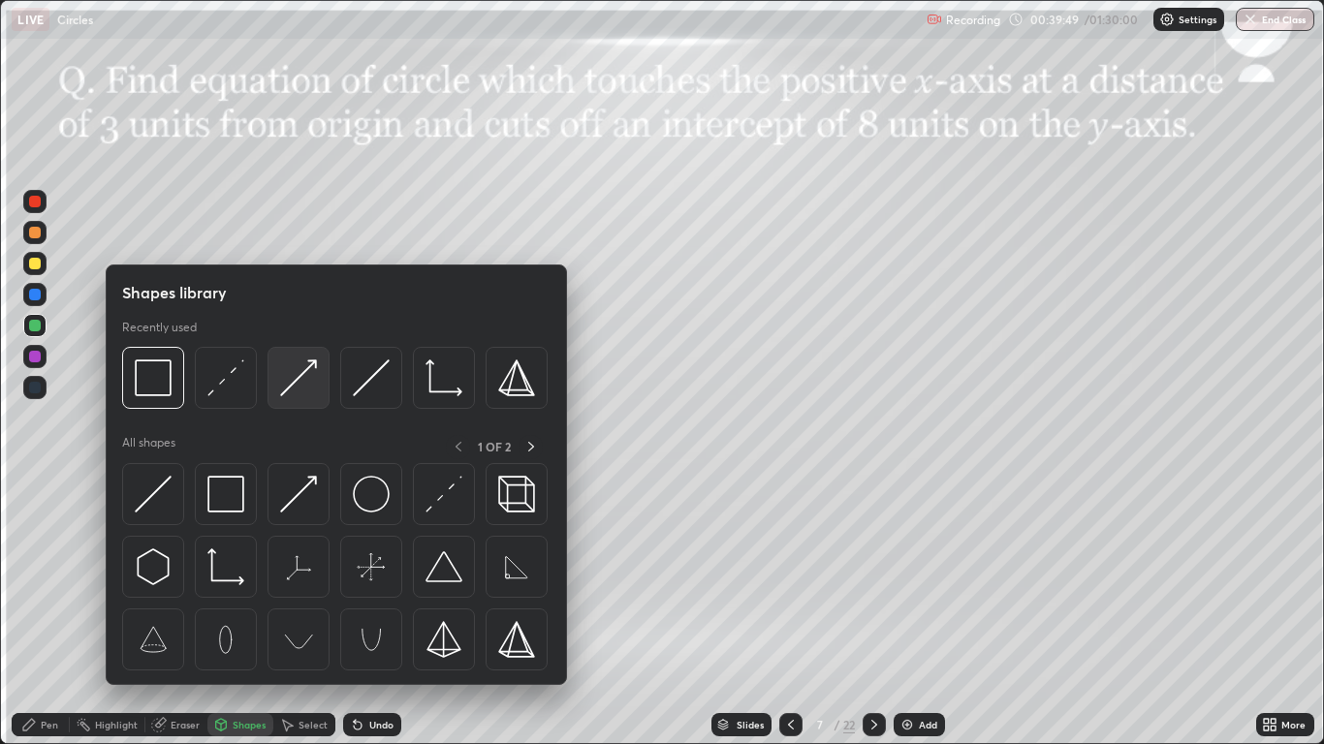
click at [292, 388] on img at bounding box center [298, 378] width 37 height 37
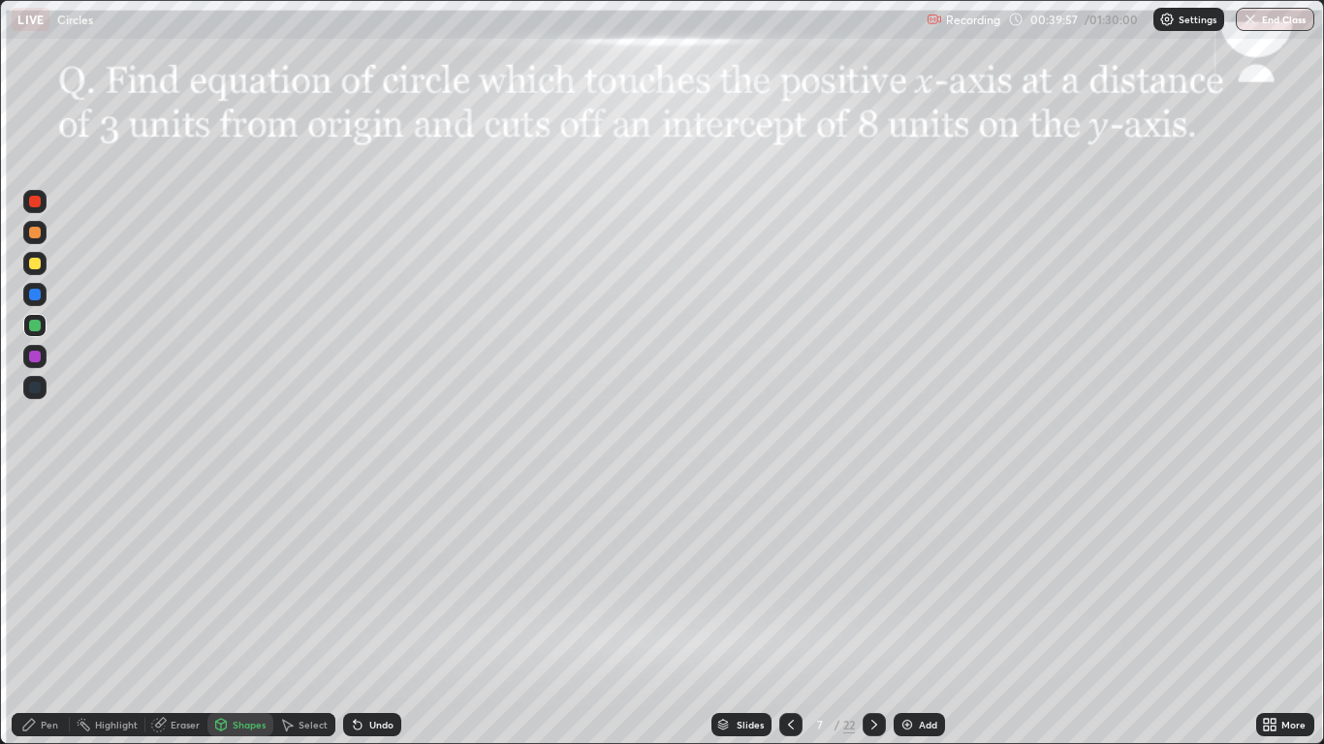
click at [244, 613] on div "Shapes" at bounding box center [249, 725] width 33 height 10
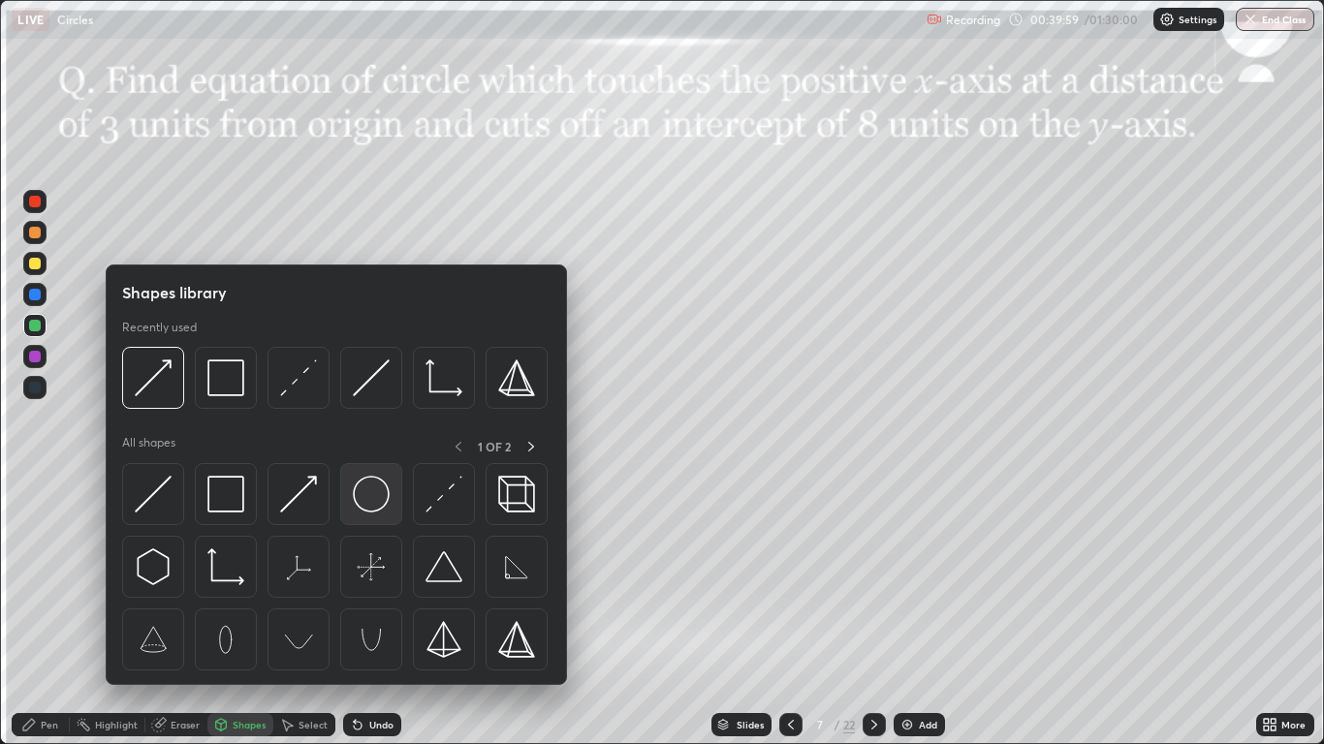
click at [376, 490] on img at bounding box center [371, 494] width 37 height 37
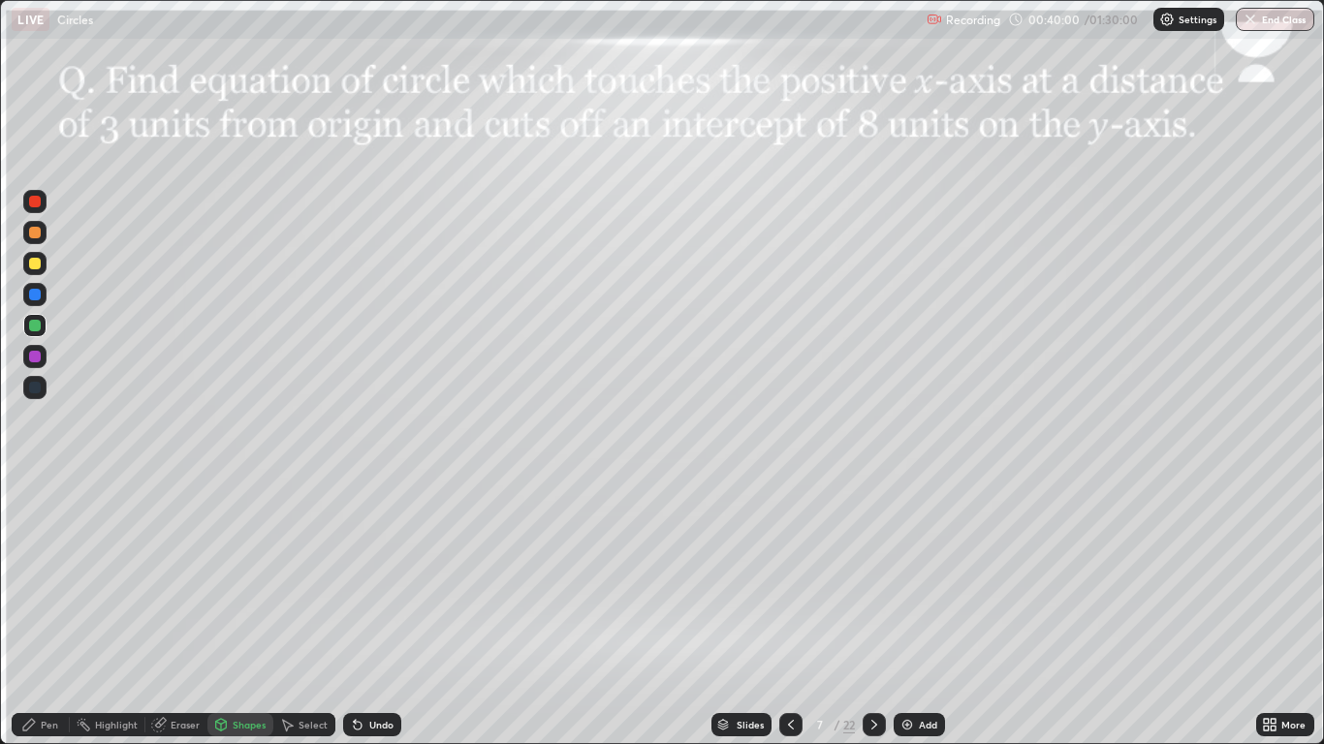
click at [31, 359] on div at bounding box center [35, 357] width 12 height 12
click at [41, 613] on div "Pen" at bounding box center [41, 724] width 58 height 23
click at [29, 331] on div at bounding box center [34, 325] width 23 height 23
click at [35, 328] on div at bounding box center [35, 326] width 12 height 12
click at [371, 613] on div "Undo" at bounding box center [381, 725] width 24 height 10
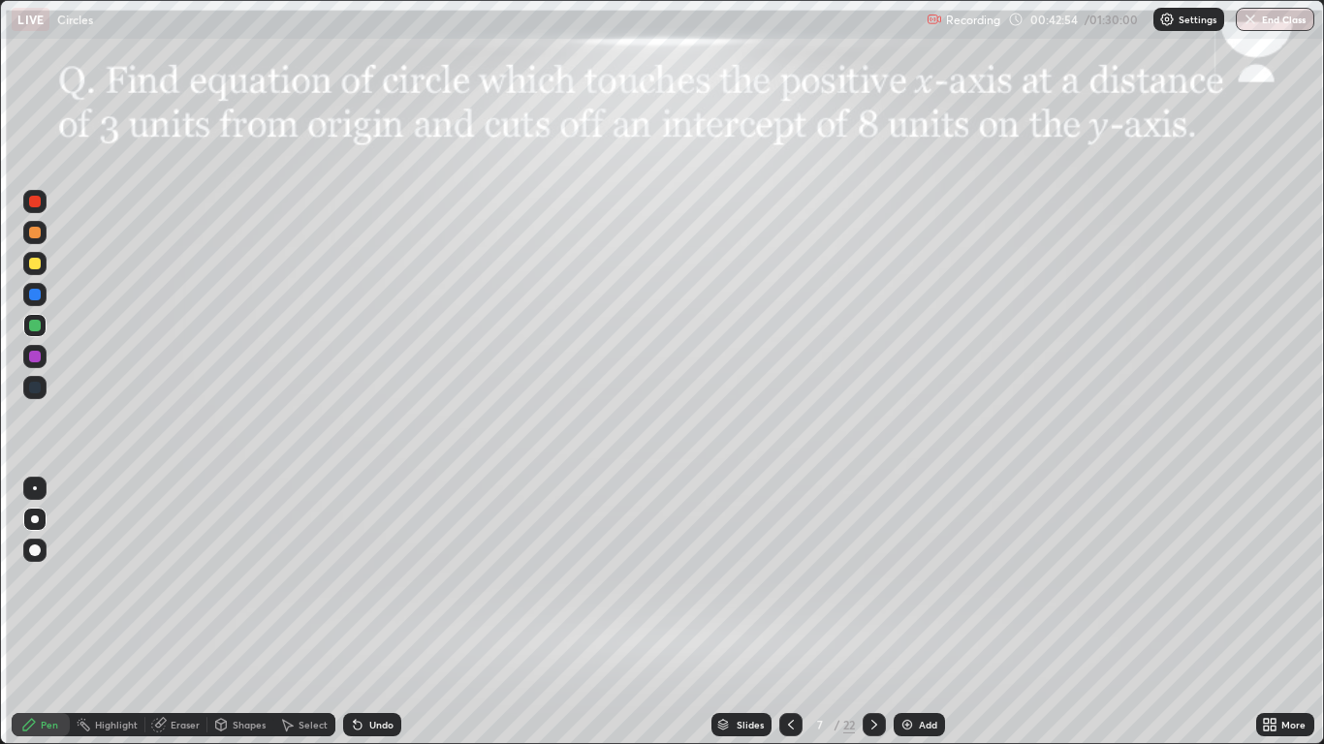
click at [39, 262] on div at bounding box center [35, 264] width 12 height 12
click at [167, 613] on div "Eraser" at bounding box center [176, 724] width 62 height 23
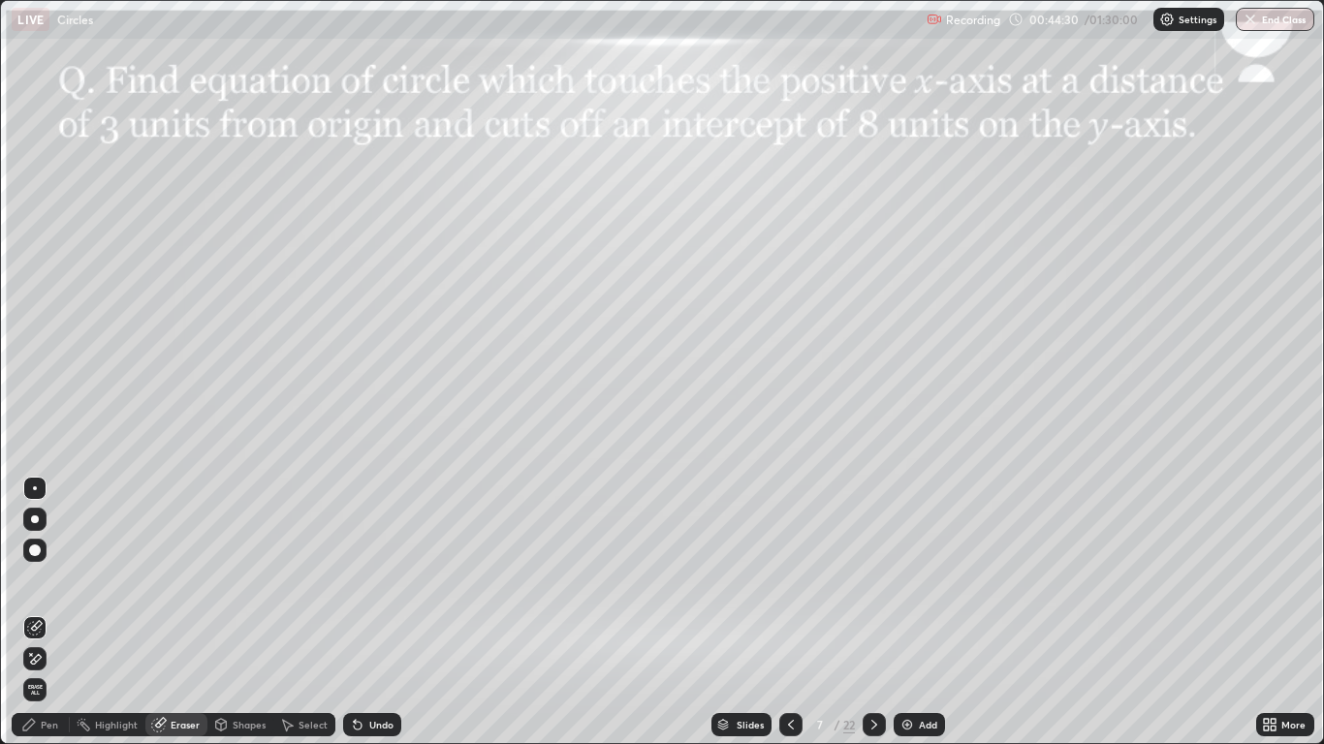
click at [49, 613] on div "Pen" at bounding box center [49, 725] width 17 height 10
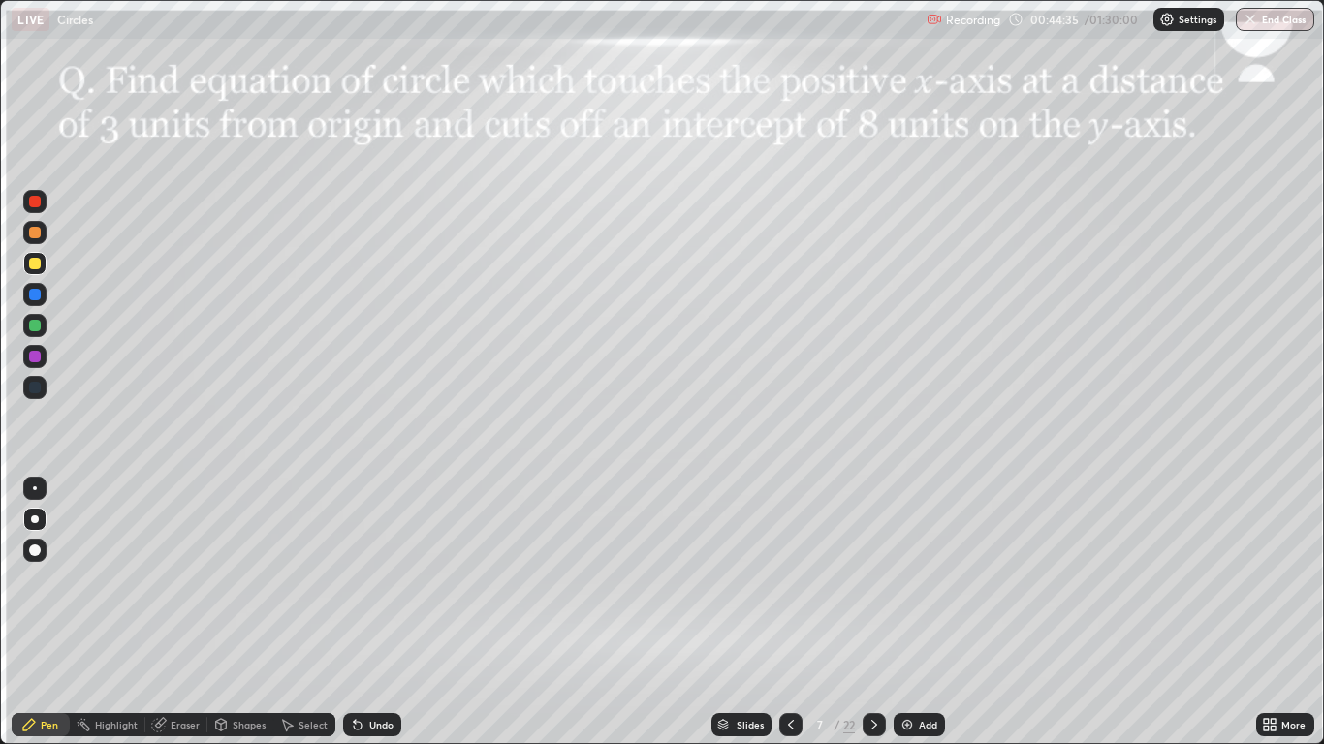
click at [35, 202] on div at bounding box center [35, 202] width 12 height 12
click at [171, 613] on div "Eraser" at bounding box center [185, 725] width 29 height 10
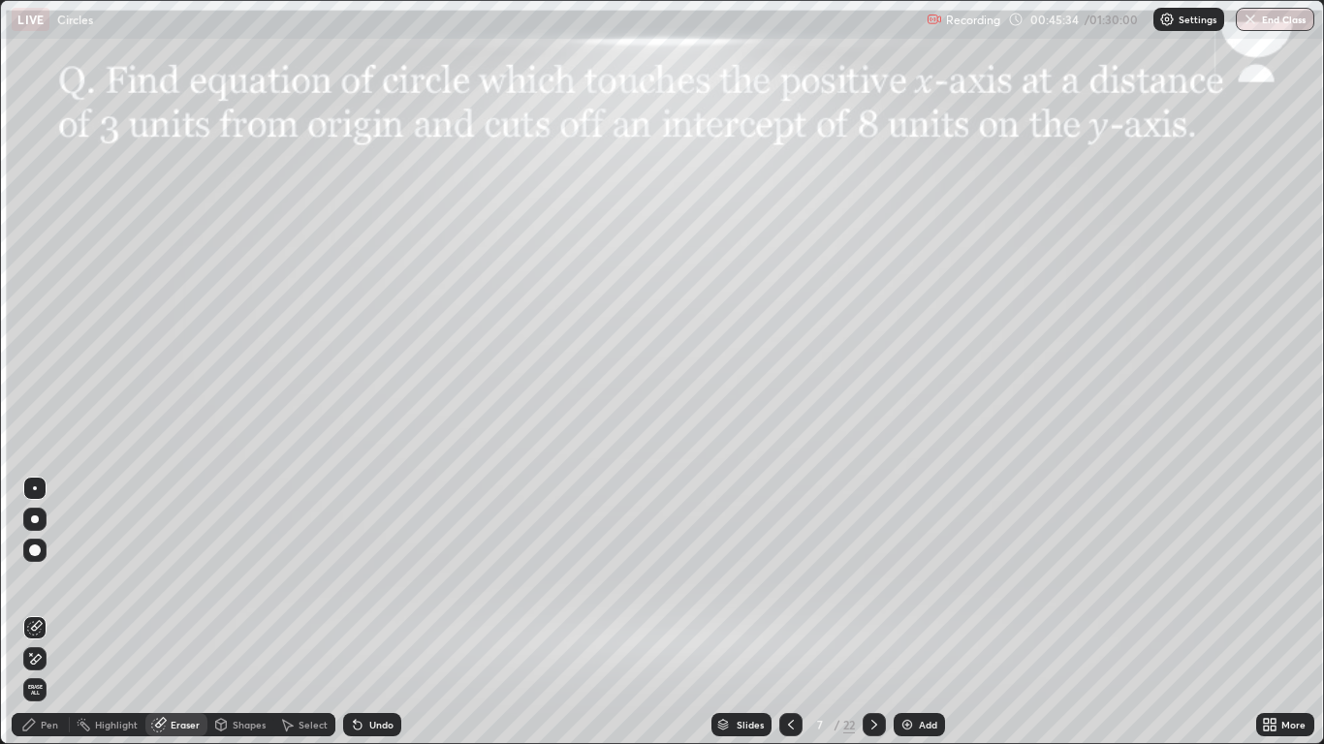
click at [56, 613] on div "Pen" at bounding box center [49, 725] width 17 height 10
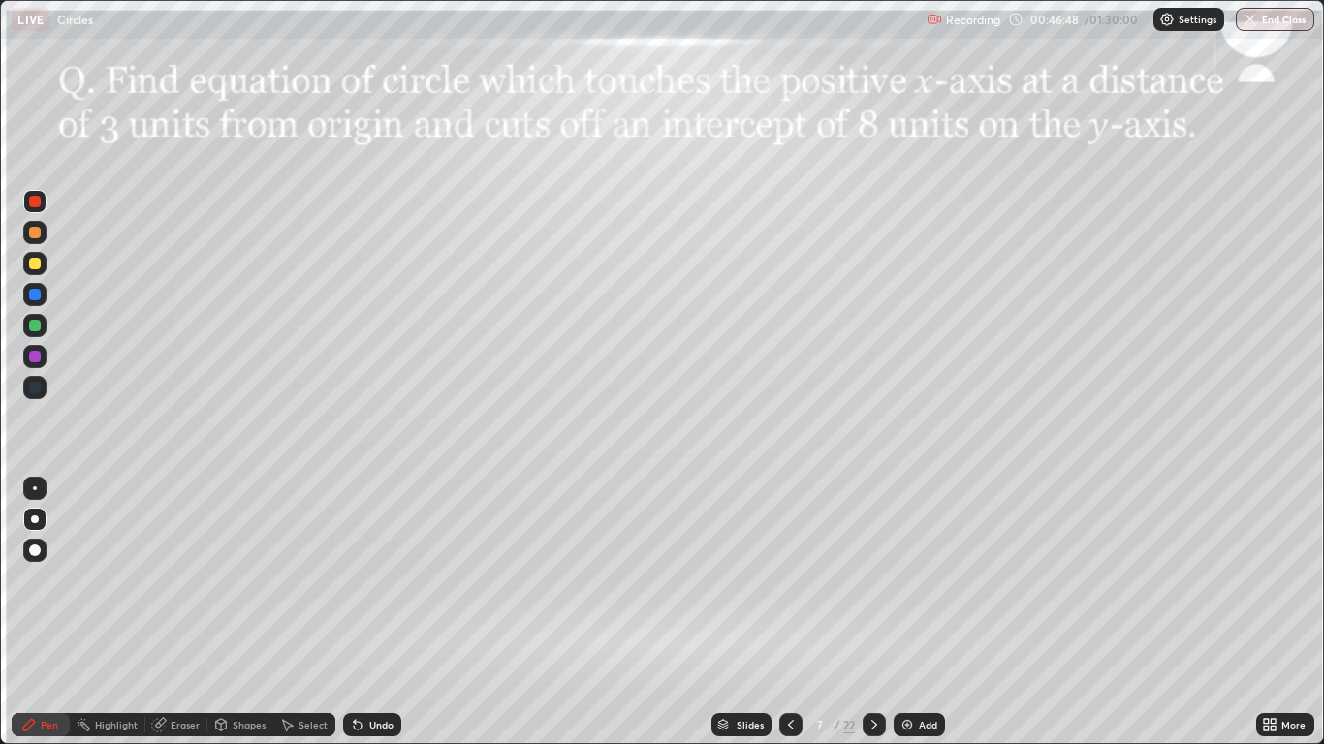
click at [176, 613] on div "Eraser" at bounding box center [185, 725] width 29 height 10
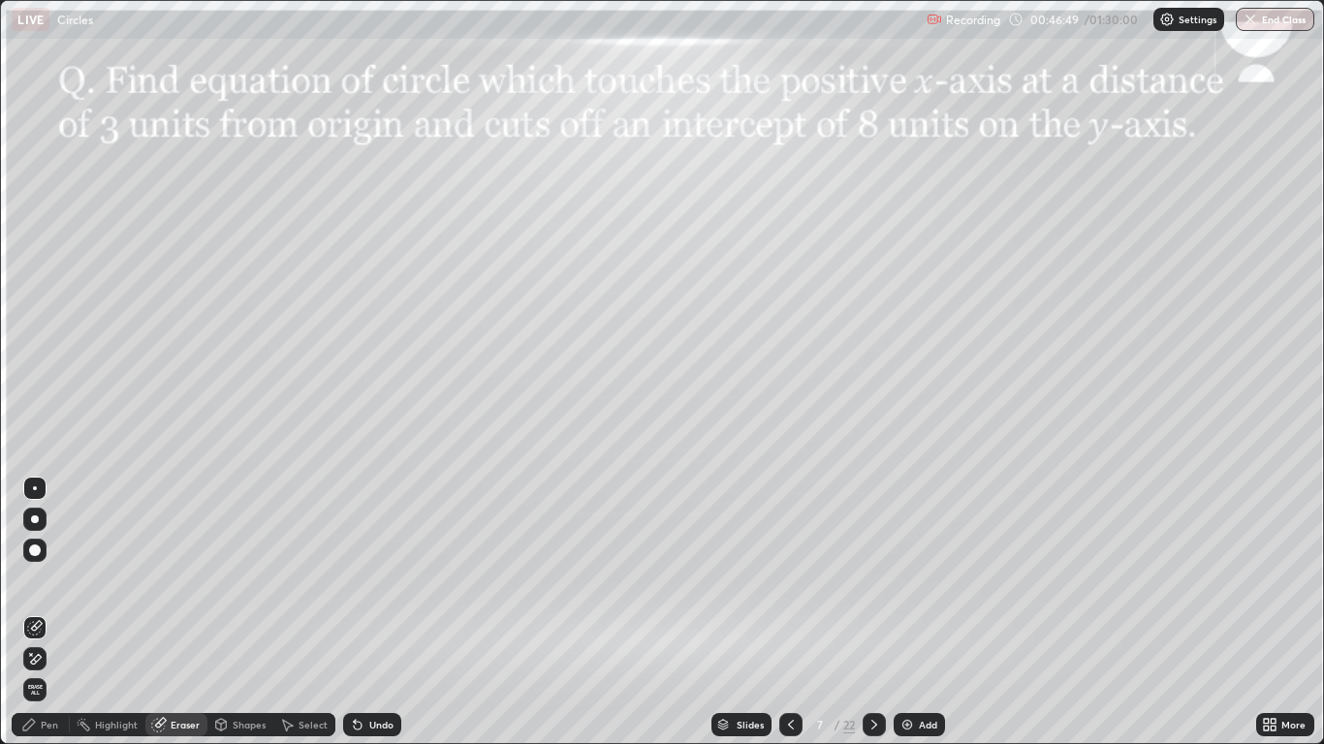
click at [33, 613] on icon at bounding box center [36, 659] width 11 height 10
click at [40, 613] on div "Pen" at bounding box center [41, 724] width 58 height 23
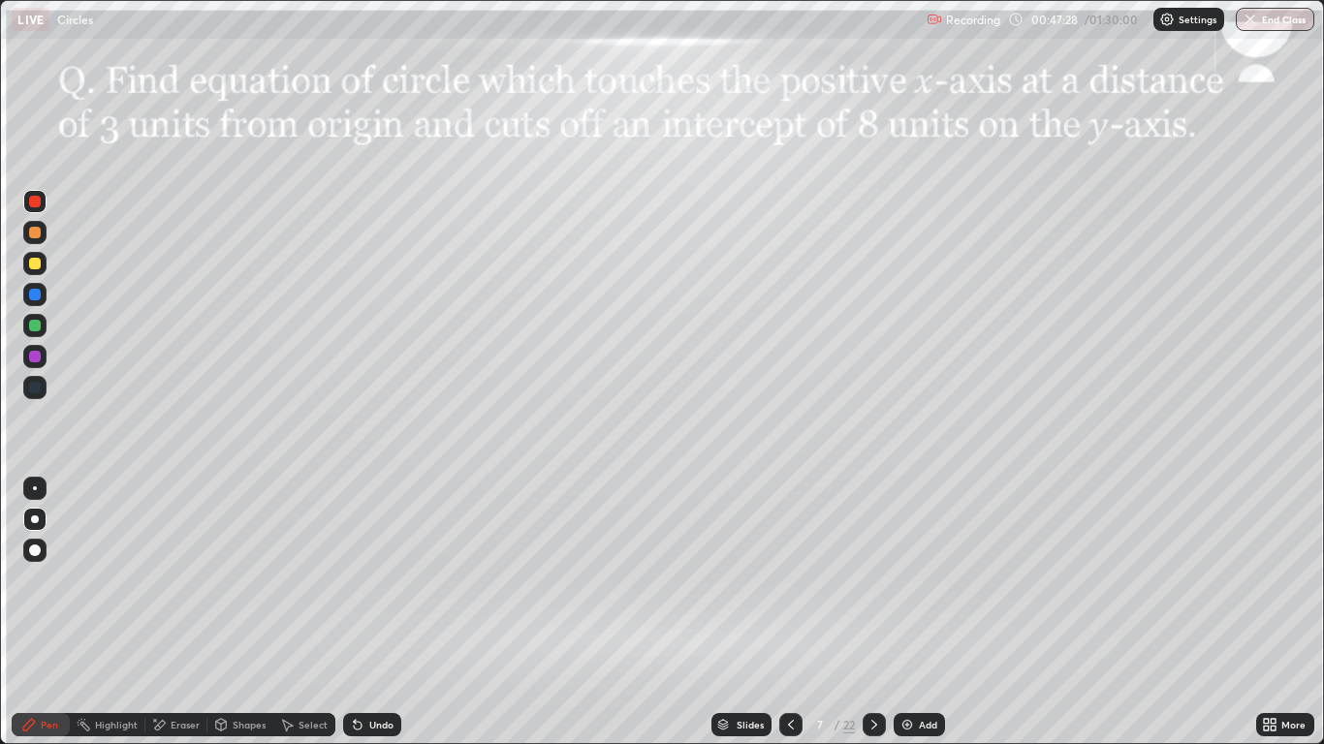
click at [34, 260] on div at bounding box center [35, 264] width 12 height 12
click at [366, 613] on div "Undo" at bounding box center [372, 724] width 58 height 23
click at [875, 613] on icon at bounding box center [875, 725] width 16 height 16
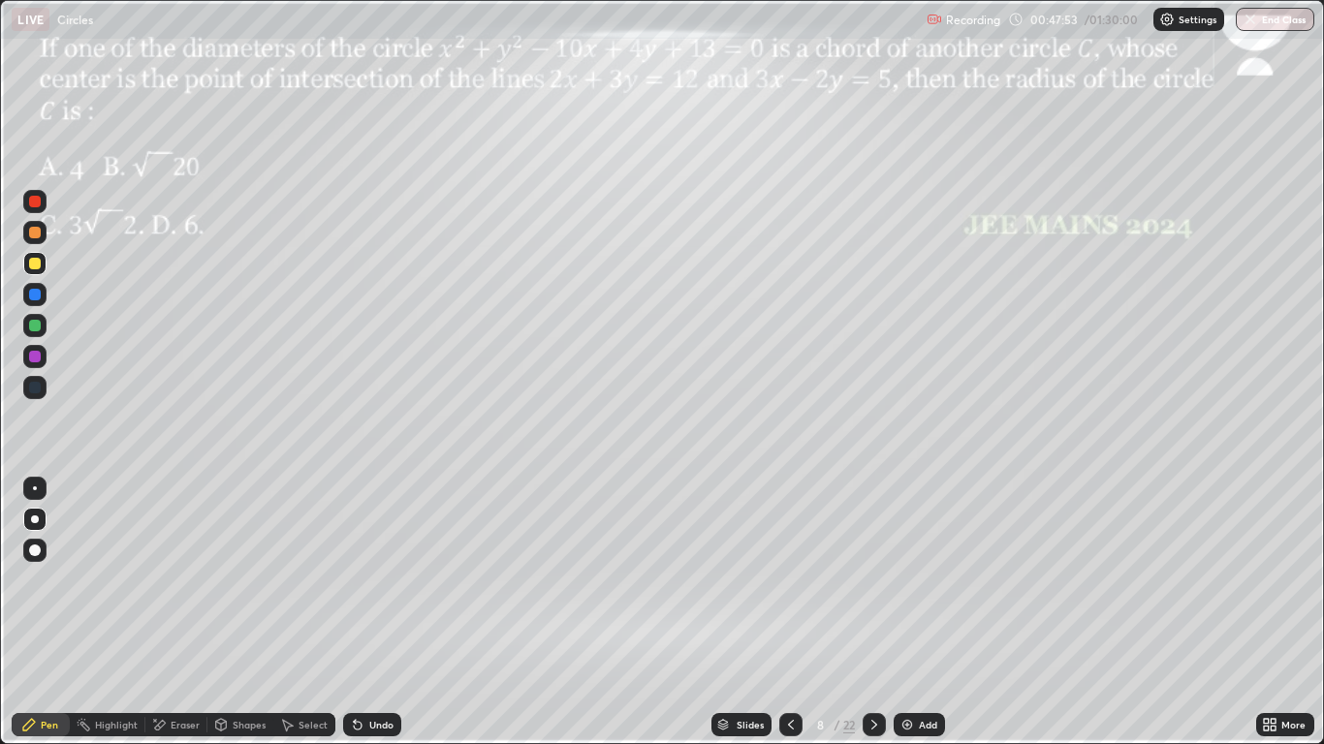
click at [789, 613] on icon at bounding box center [791, 725] width 16 height 16
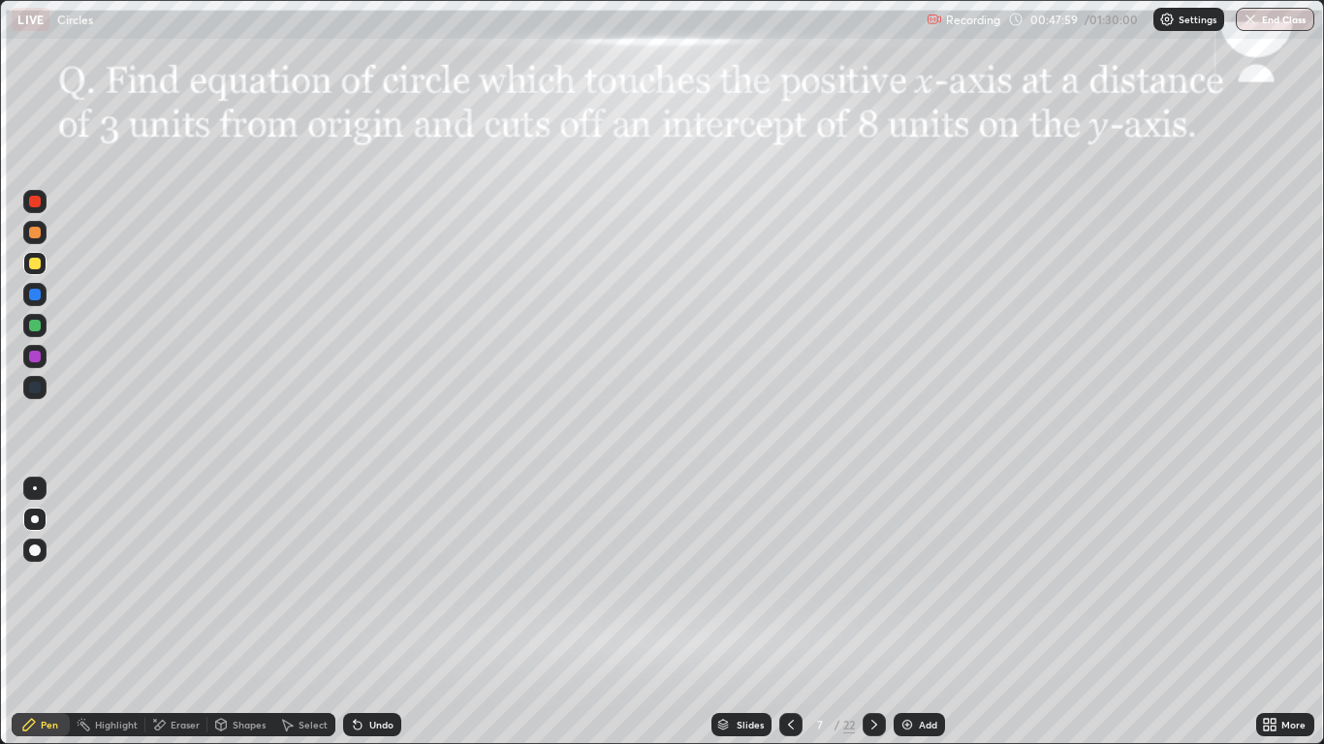
click at [873, 613] on icon at bounding box center [875, 725] width 16 height 16
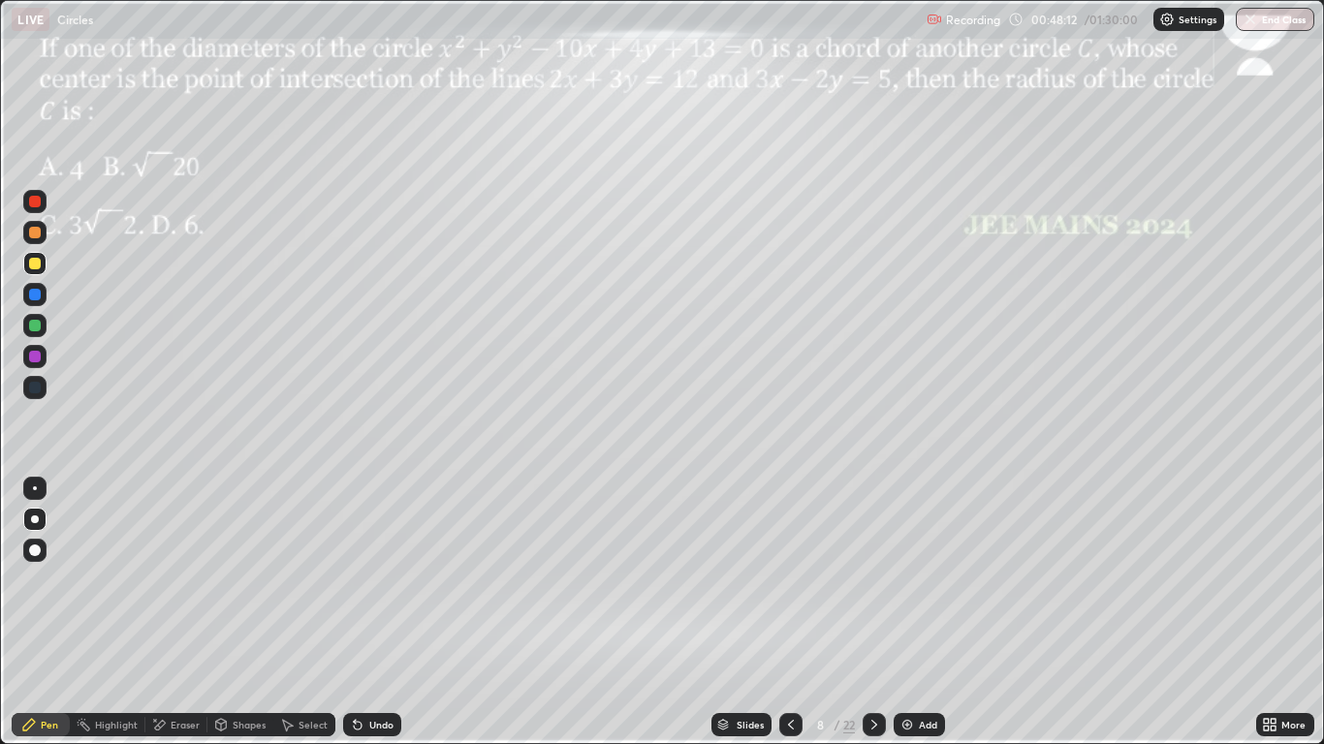
click at [36, 202] on div at bounding box center [35, 202] width 12 height 12
click at [799, 613] on div at bounding box center [790, 724] width 23 height 23
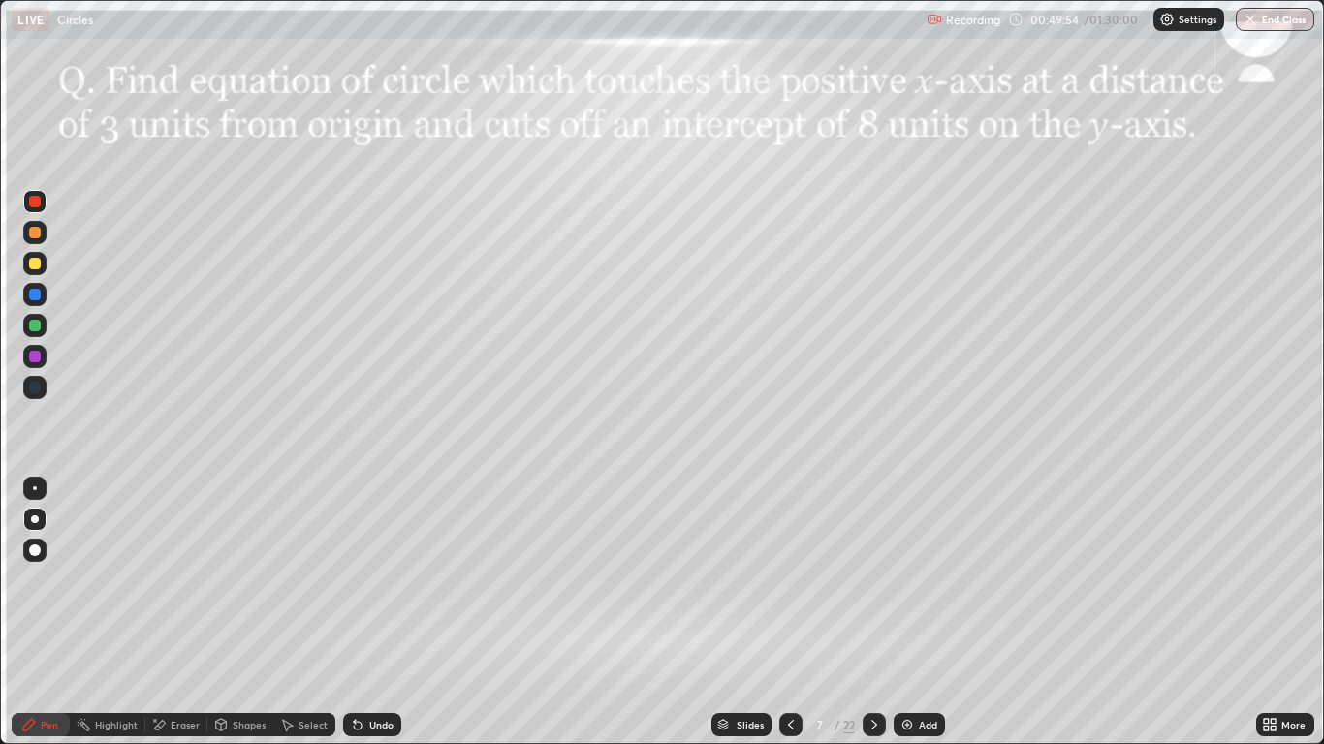
click at [871, 613] on icon at bounding box center [874, 725] width 6 height 10
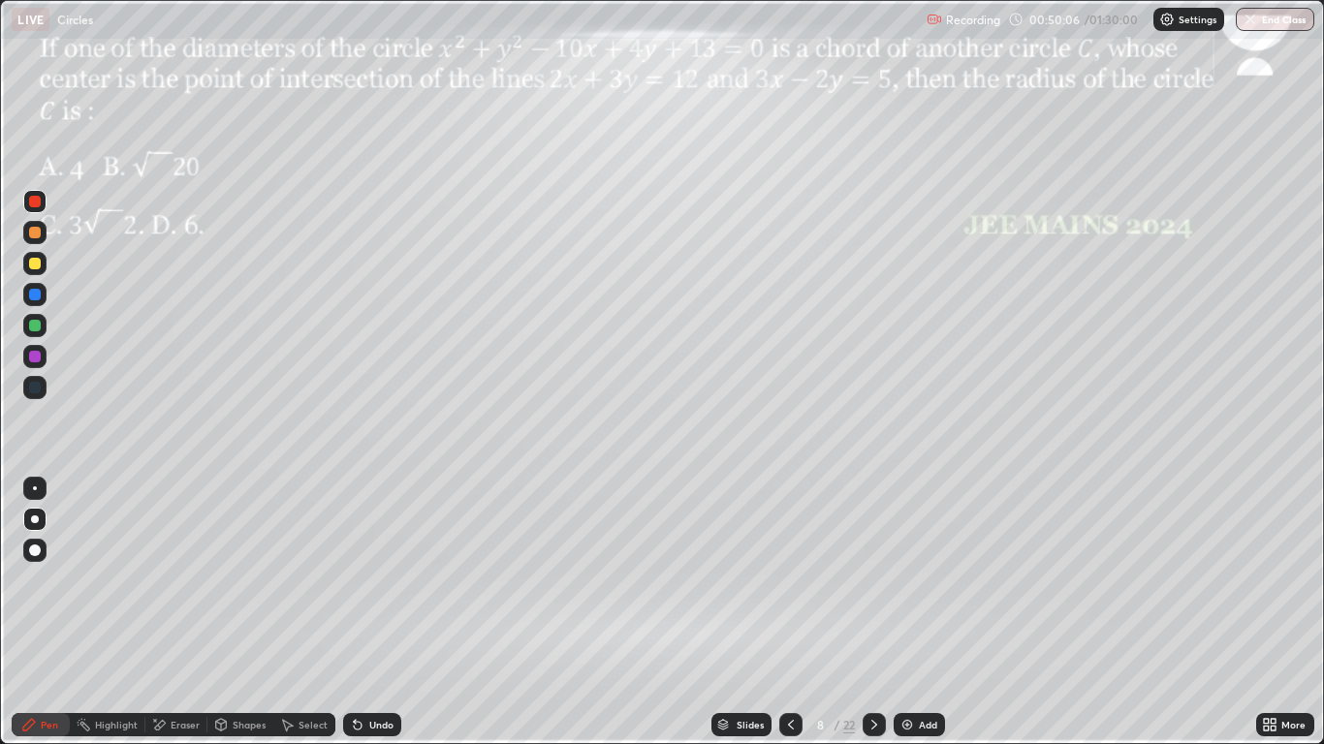
click at [33, 265] on div at bounding box center [35, 264] width 12 height 12
click at [32, 327] on div at bounding box center [35, 326] width 12 height 12
click at [36, 259] on div at bounding box center [35, 264] width 12 height 12
click at [381, 613] on div "Undo" at bounding box center [381, 725] width 24 height 10
click at [36, 295] on div at bounding box center [35, 295] width 12 height 12
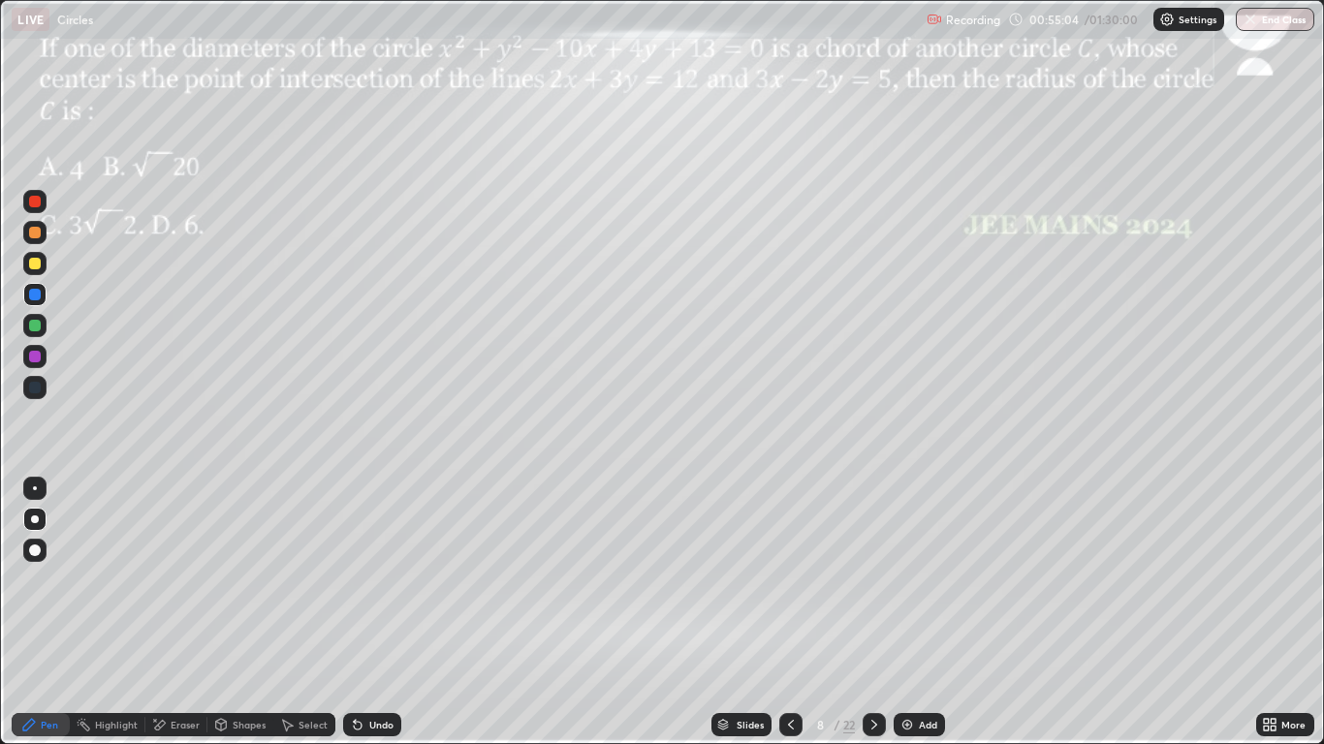
click at [40, 328] on div at bounding box center [35, 326] width 12 height 12
click at [34, 297] on div at bounding box center [35, 295] width 12 height 12
click at [34, 261] on div at bounding box center [35, 264] width 12 height 12
click at [32, 359] on div at bounding box center [35, 357] width 12 height 12
click at [879, 613] on div at bounding box center [874, 724] width 23 height 23
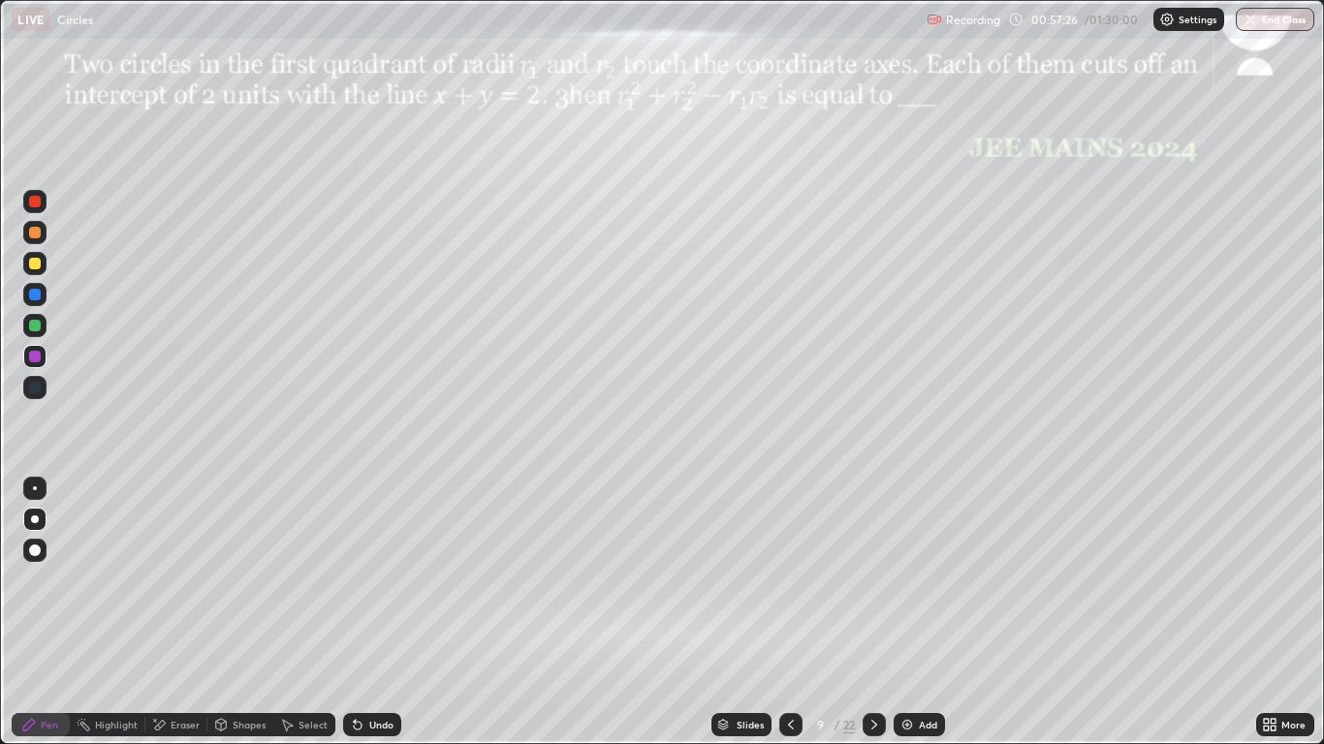
click at [783, 613] on div at bounding box center [790, 724] width 23 height 23
click at [875, 613] on icon at bounding box center [874, 725] width 6 height 10
click at [378, 613] on div "Undo" at bounding box center [372, 724] width 58 height 23
click at [241, 613] on div "Shapes" at bounding box center [240, 724] width 66 height 23
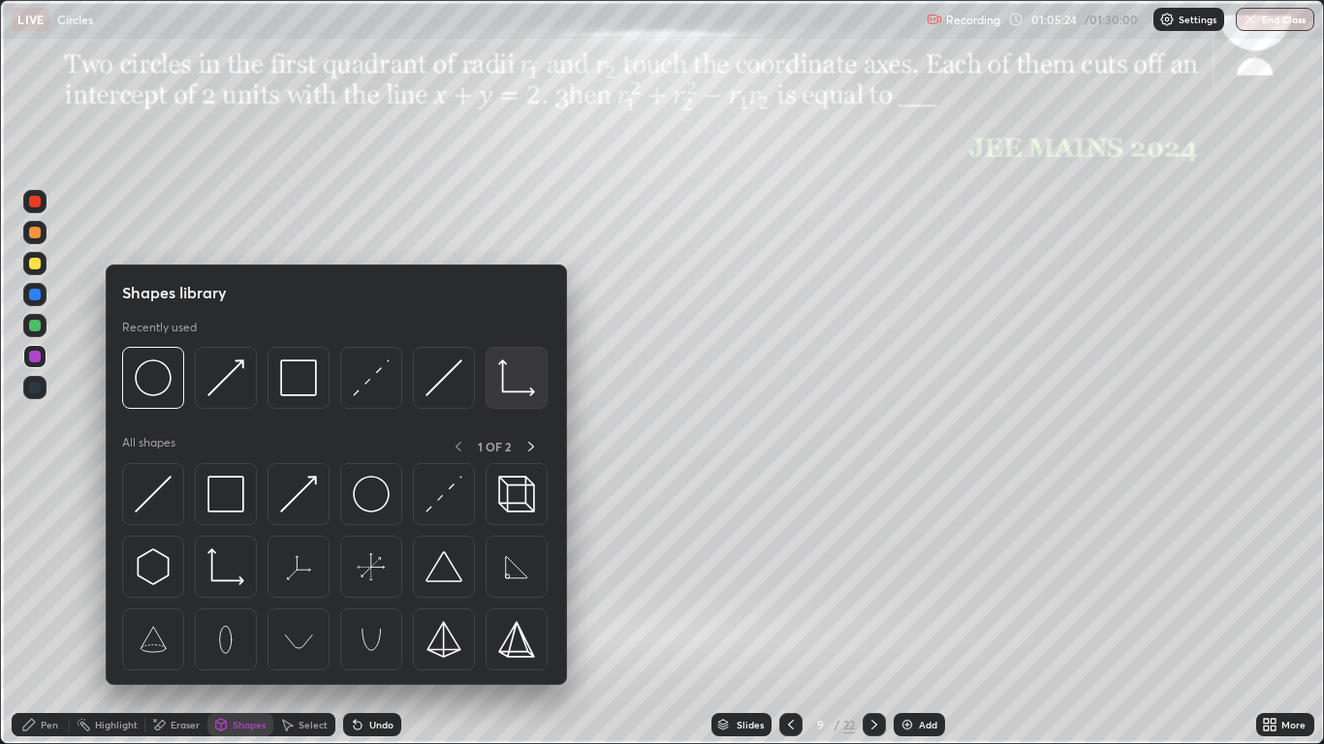
click at [522, 386] on img at bounding box center [516, 378] width 37 height 37
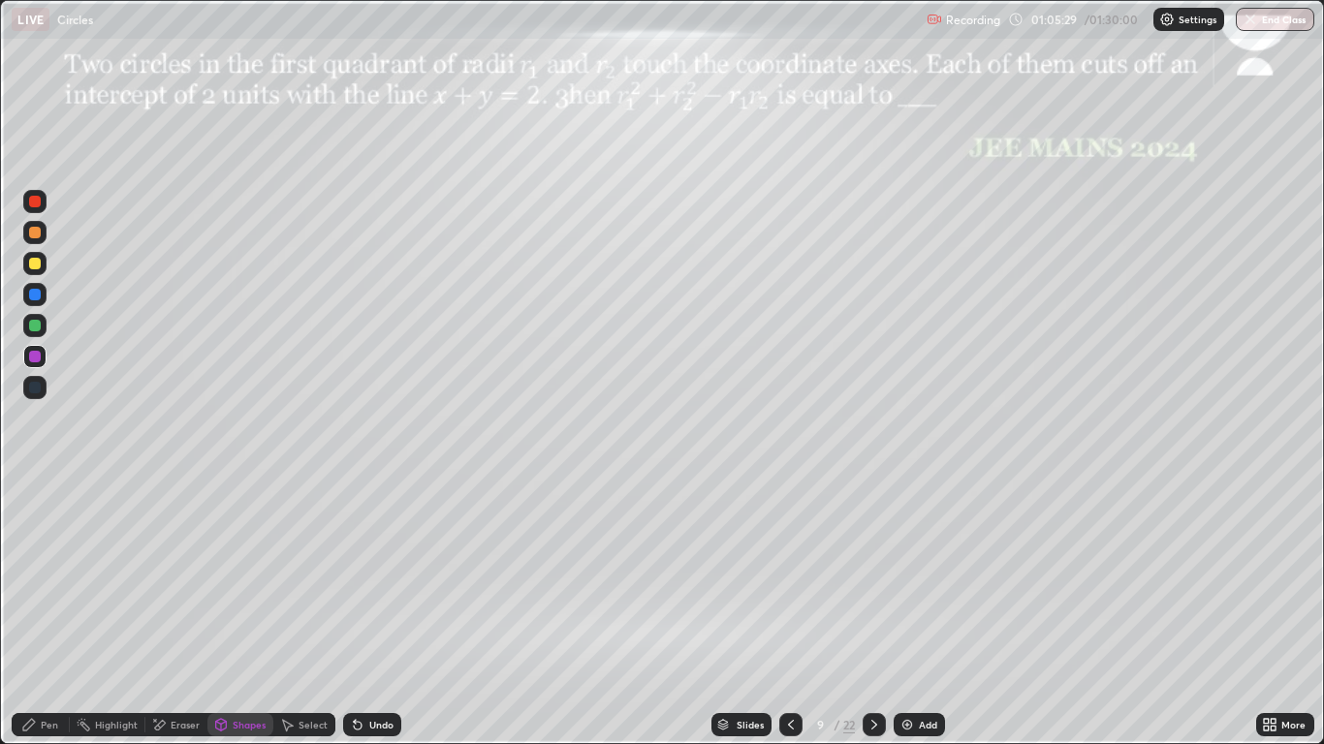
click at [245, 613] on div "Shapes" at bounding box center [249, 725] width 33 height 10
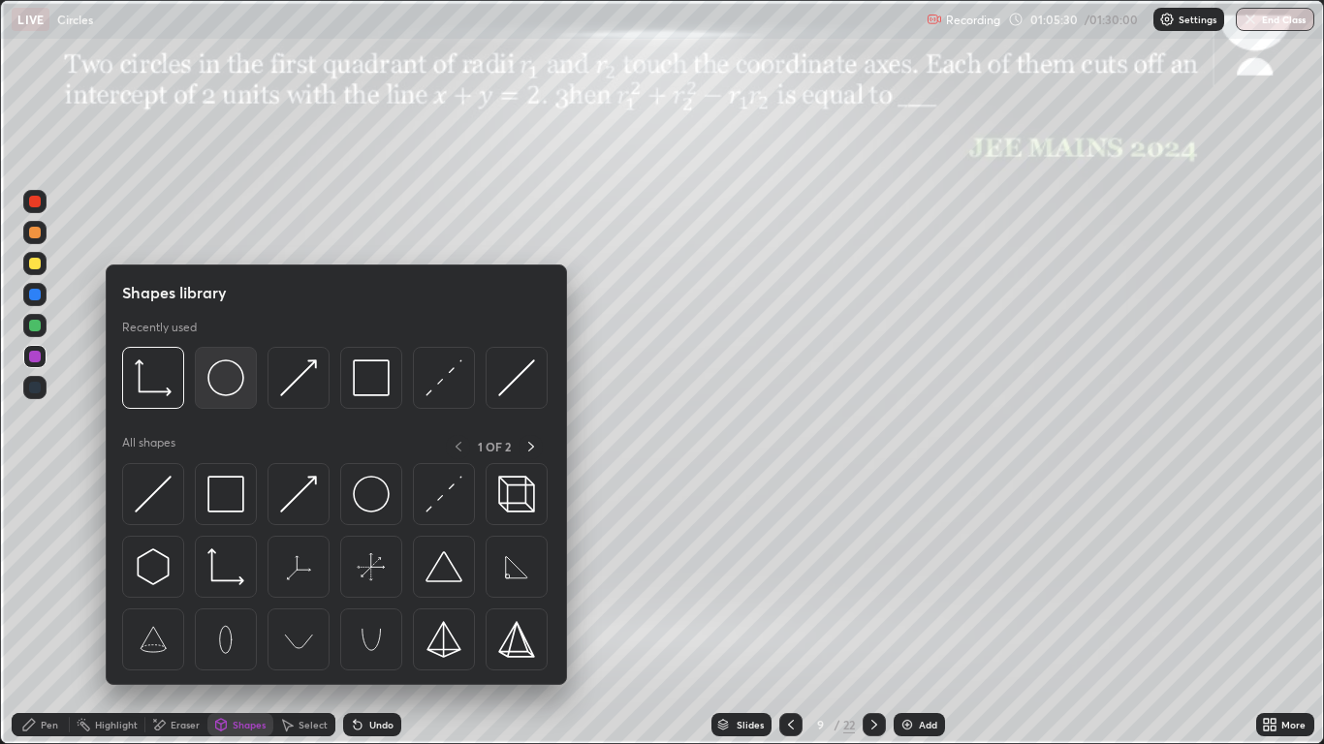
click at [223, 388] on img at bounding box center [225, 378] width 37 height 37
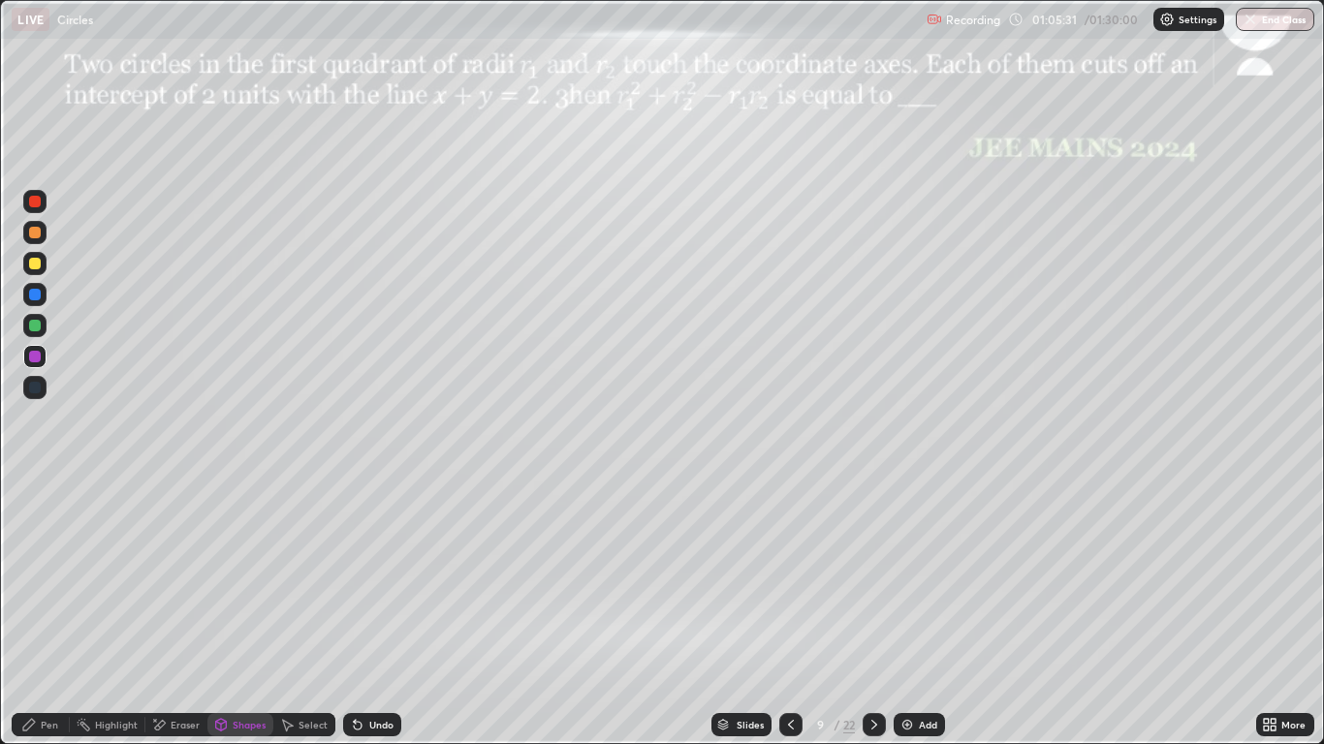
click at [39, 266] on div at bounding box center [35, 264] width 12 height 12
click at [323, 613] on div "Select" at bounding box center [313, 725] width 29 height 10
click at [220, 613] on icon at bounding box center [221, 723] width 11 height 3
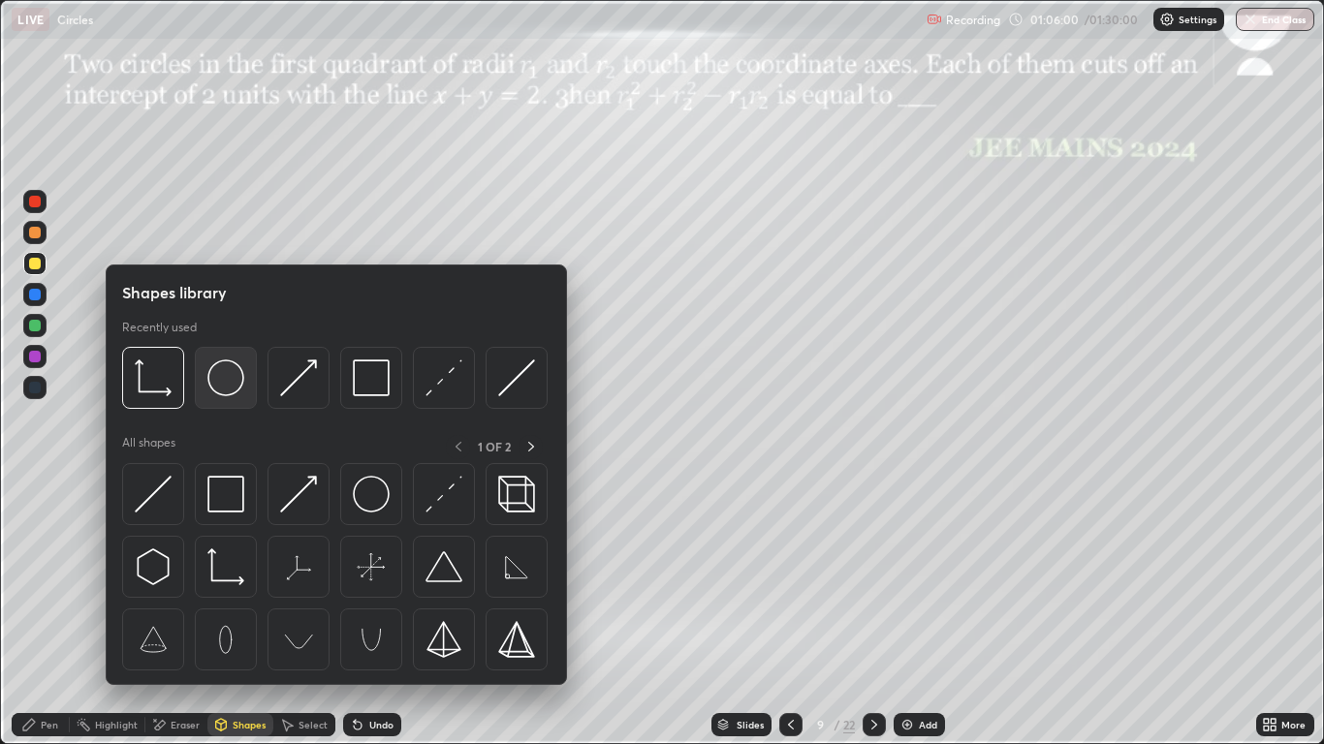
click at [226, 386] on img at bounding box center [225, 378] width 37 height 37
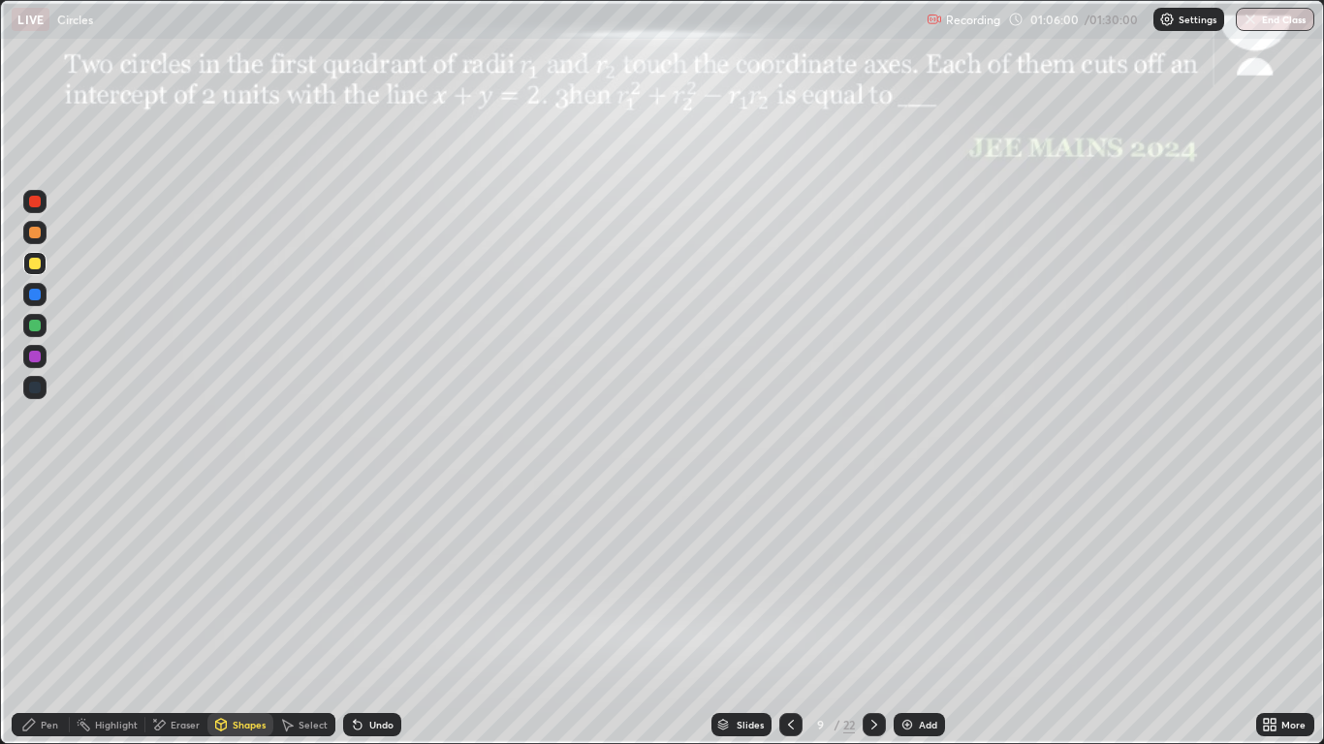
click at [35, 325] on div at bounding box center [35, 326] width 12 height 12
click at [248, 613] on div "Shapes" at bounding box center [249, 725] width 33 height 10
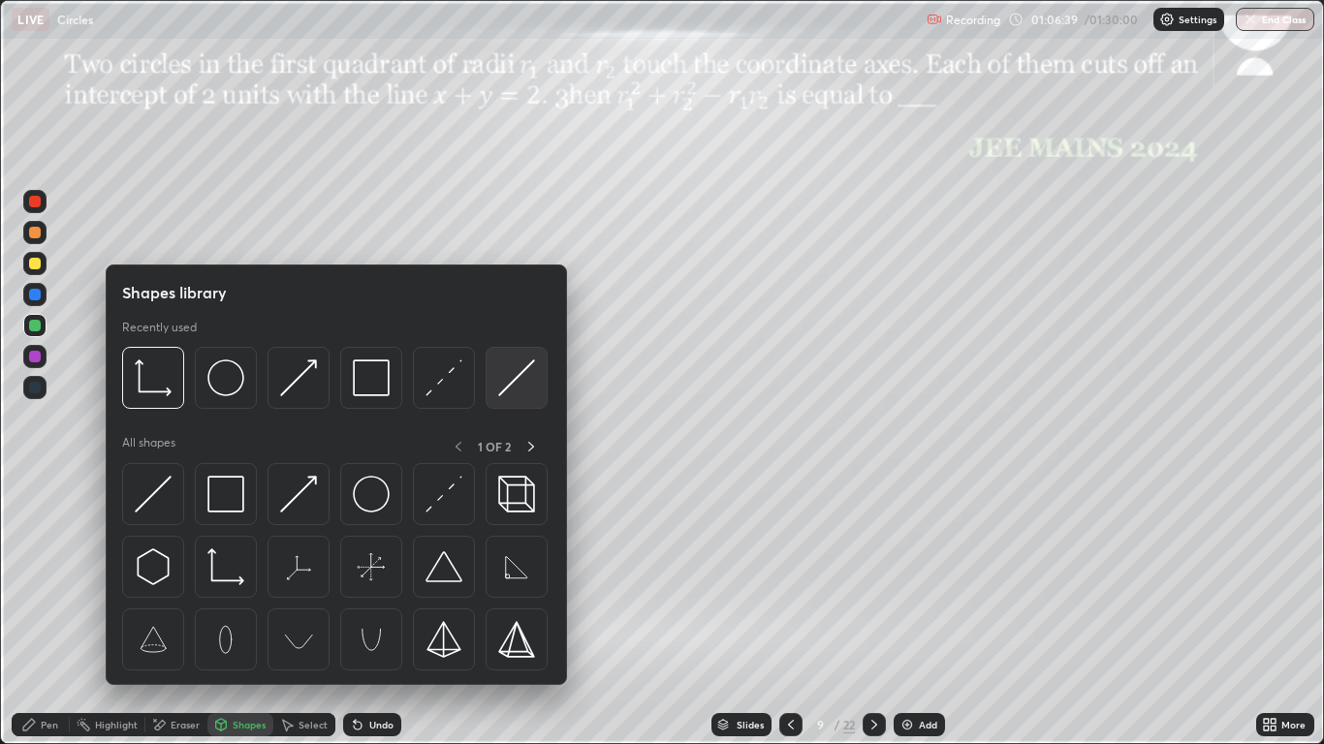
click at [523, 383] on img at bounding box center [516, 378] width 37 height 37
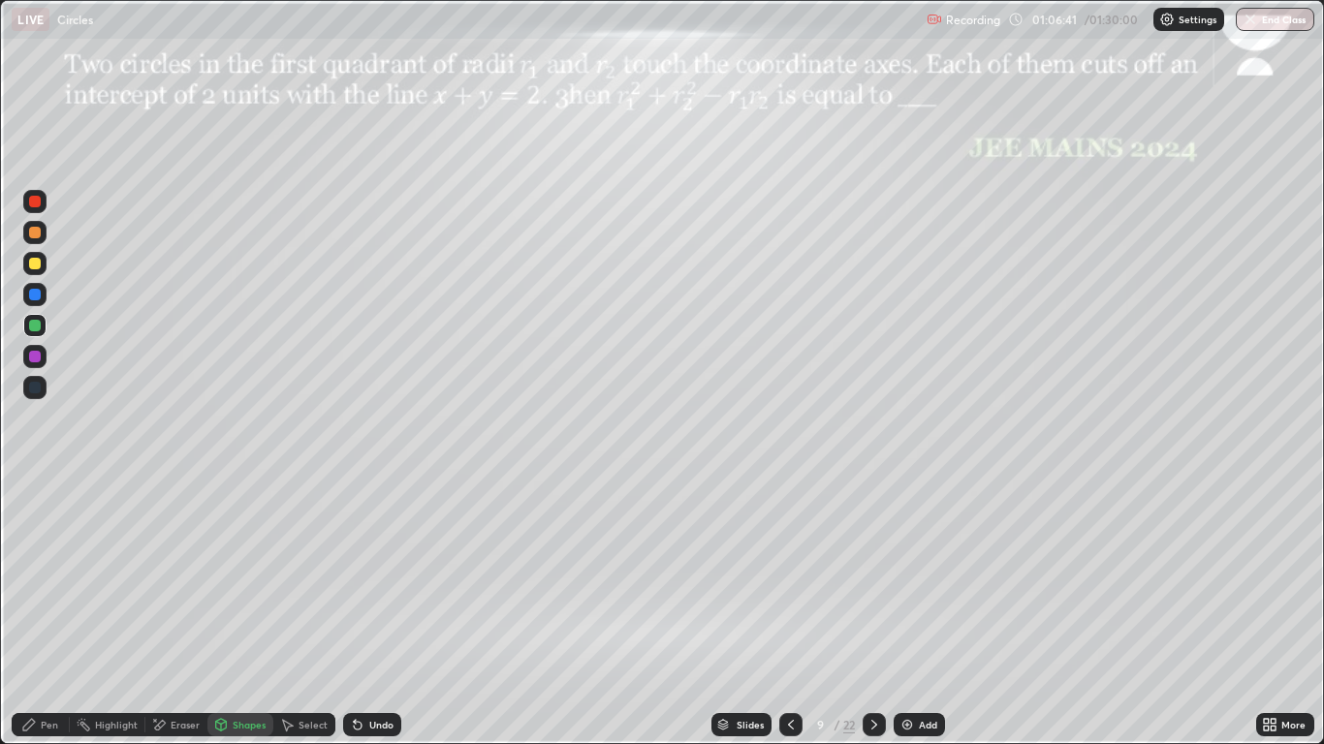
click at [37, 197] on div at bounding box center [35, 202] width 12 height 12
click at [43, 613] on div "Pen" at bounding box center [49, 725] width 17 height 10
click at [33, 205] on div at bounding box center [35, 202] width 12 height 12
click at [30, 266] on div at bounding box center [35, 264] width 12 height 12
click at [33, 266] on div at bounding box center [35, 264] width 12 height 12
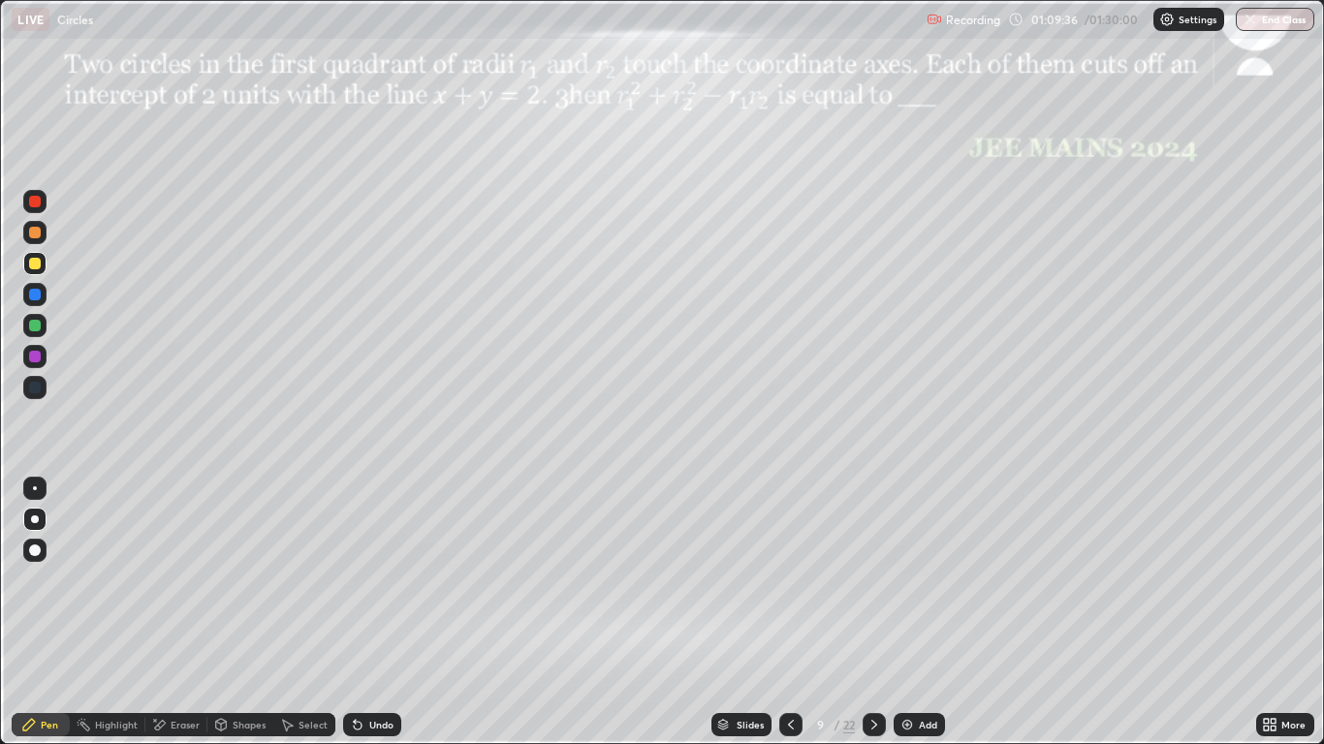
click at [35, 326] on div at bounding box center [35, 326] width 12 height 12
click at [386, 613] on div "Undo" at bounding box center [381, 725] width 24 height 10
click at [385, 613] on div "Undo" at bounding box center [381, 725] width 24 height 10
click at [386, 613] on div "Undo" at bounding box center [381, 725] width 24 height 10
click at [301, 613] on div "Select" at bounding box center [313, 725] width 29 height 10
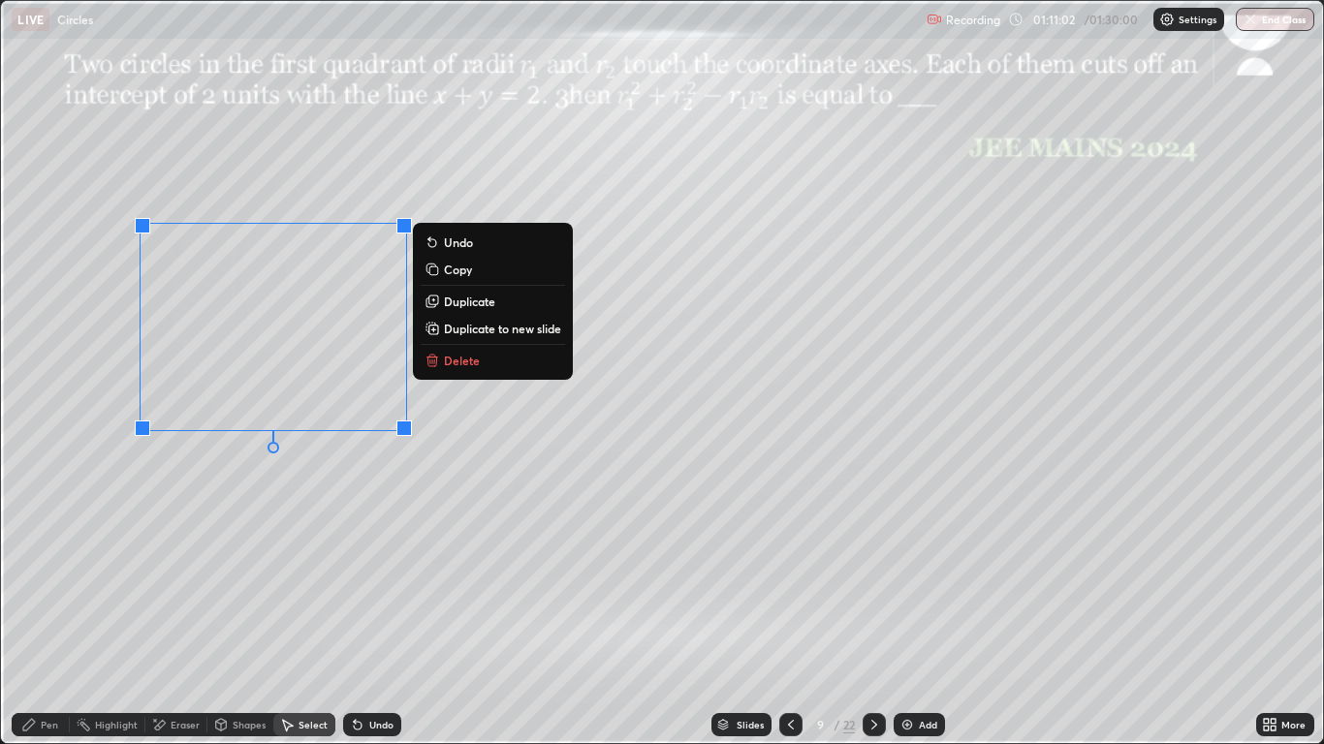
click at [490, 323] on p "Duplicate to new slide" at bounding box center [502, 329] width 117 height 16
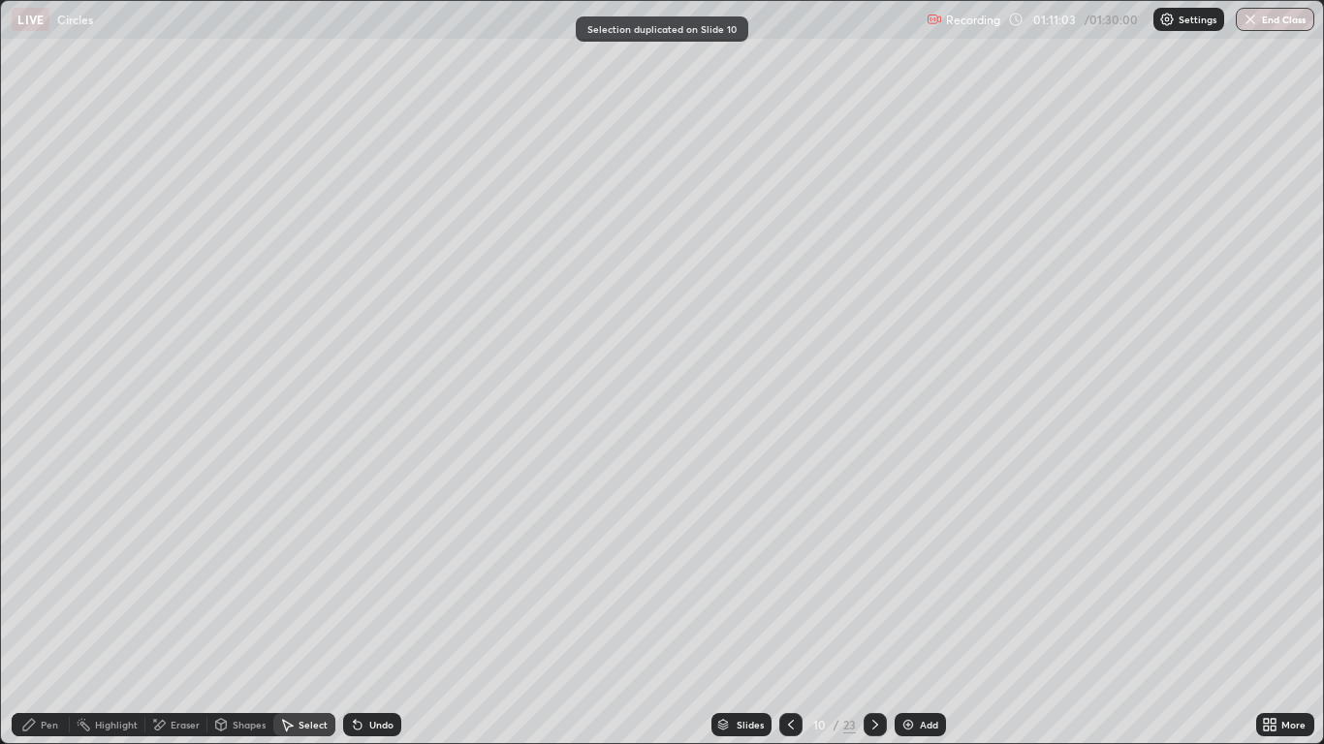
click at [465, 355] on div "0 ° Undo Copy Duplicate Duplicate to new slide Delete" at bounding box center [661, 372] width 1321 height 743
click at [789, 613] on icon at bounding box center [791, 725] width 16 height 16
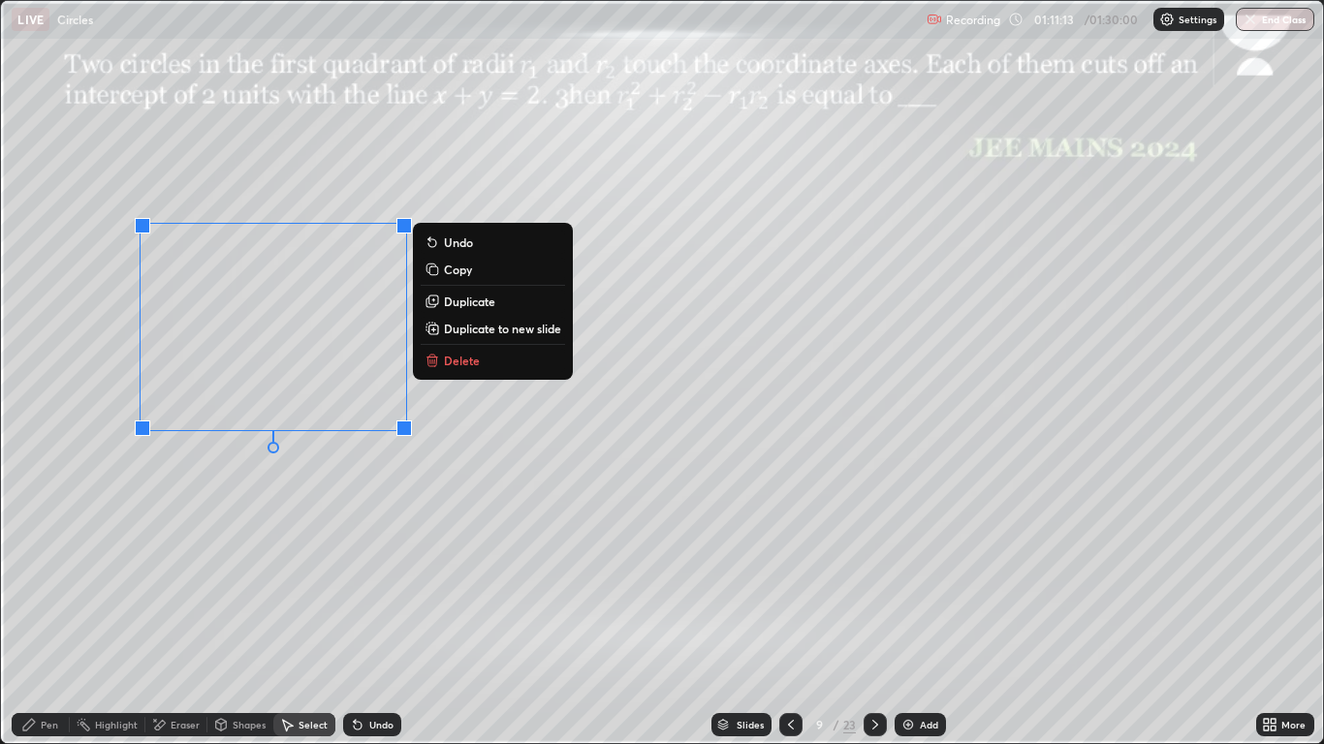
click at [463, 354] on p "Delete" at bounding box center [462, 361] width 36 height 16
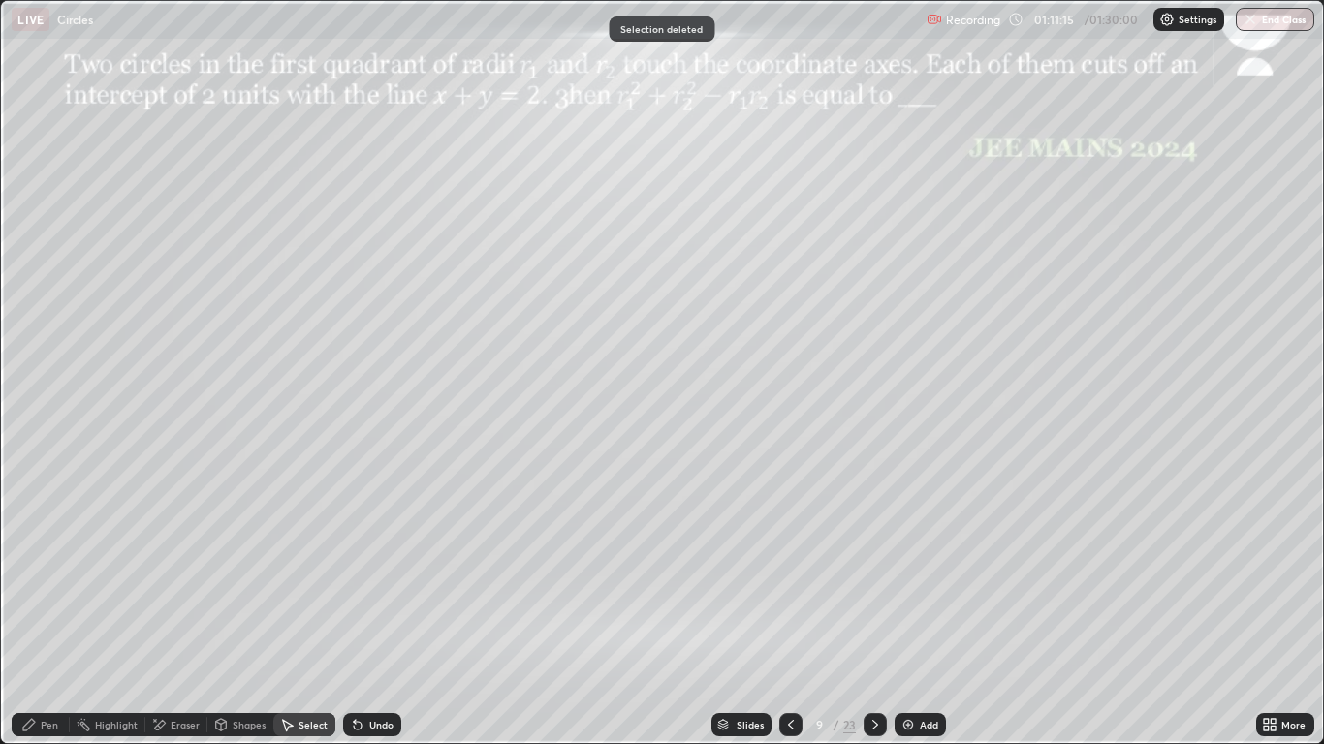
click at [38, 613] on div "Pen" at bounding box center [41, 724] width 58 height 23
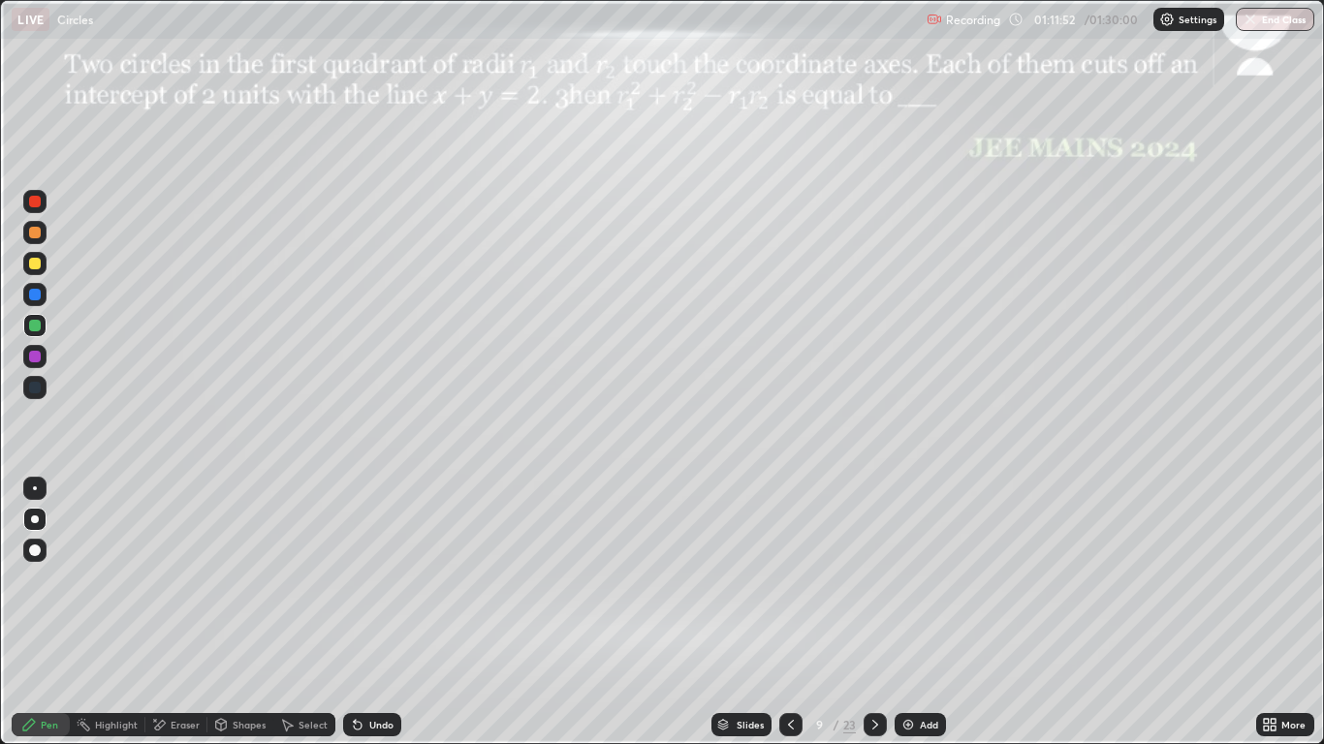
click at [33, 292] on div at bounding box center [35, 295] width 12 height 12
click at [364, 613] on div "Undo" at bounding box center [372, 724] width 58 height 23
click at [361, 613] on icon at bounding box center [358, 725] width 16 height 16
click at [354, 613] on icon at bounding box center [358, 726] width 8 height 8
click at [356, 613] on icon at bounding box center [358, 726] width 8 height 8
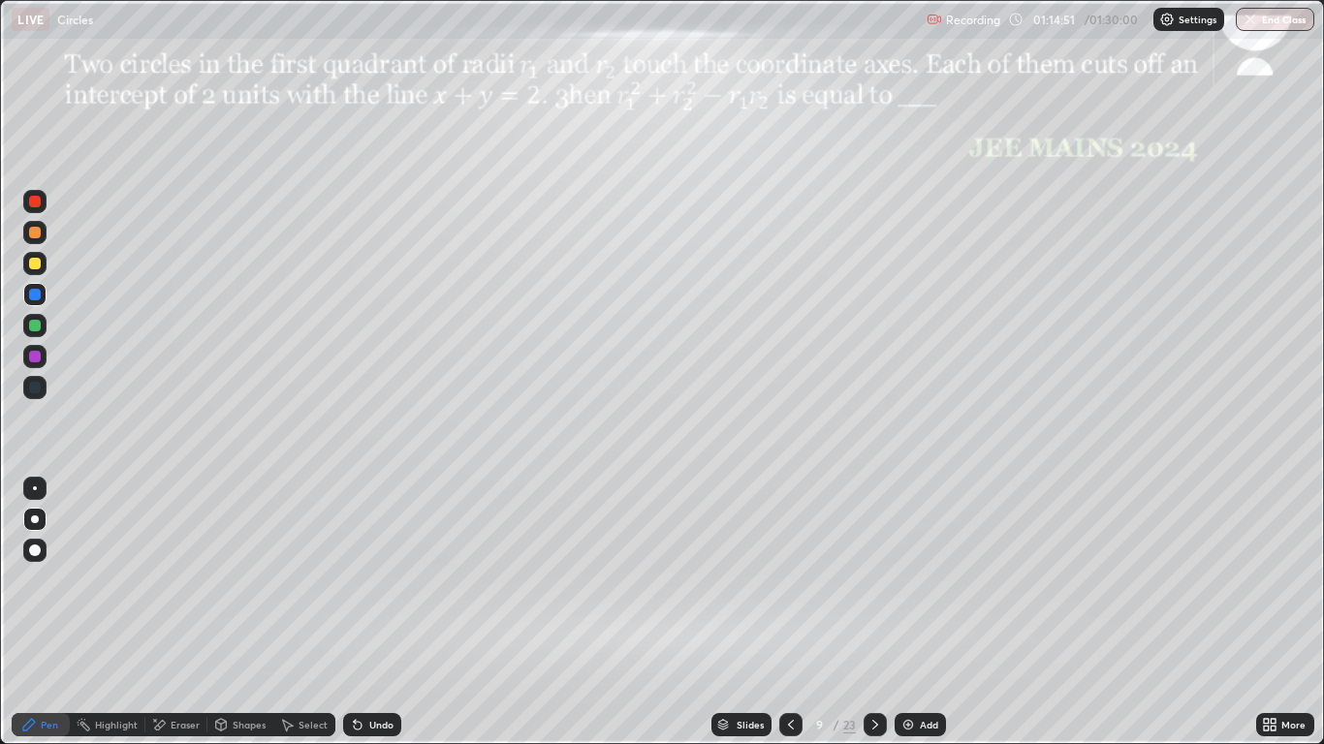
click at [182, 613] on div "Eraser" at bounding box center [185, 725] width 29 height 10
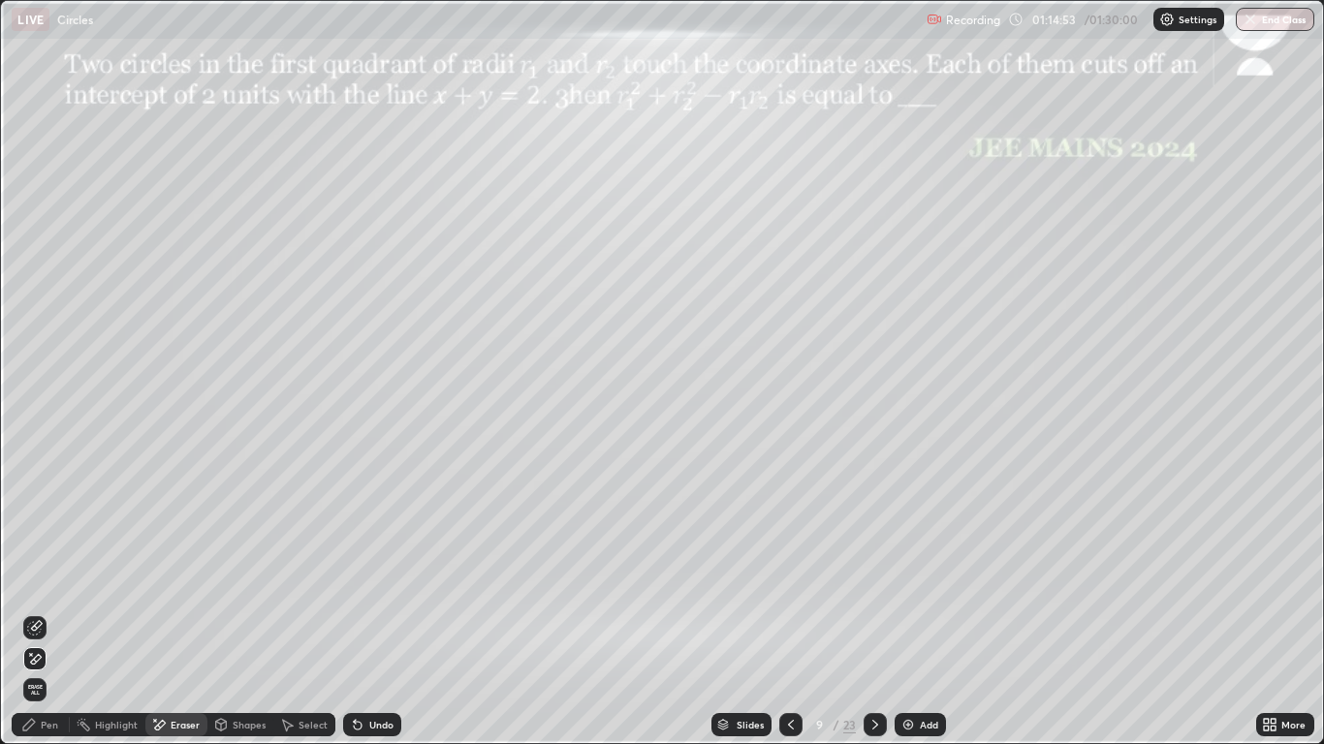
click at [58, 613] on div "Pen" at bounding box center [41, 724] width 58 height 23
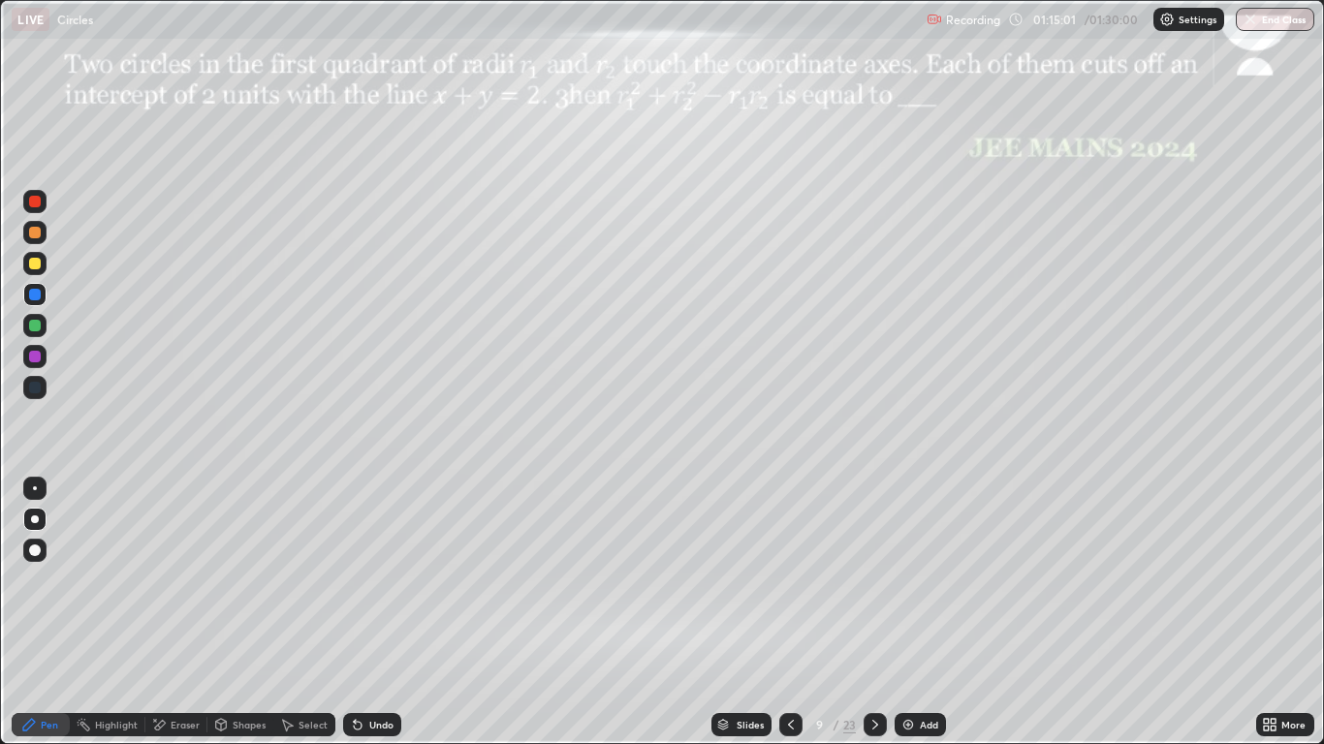
click at [35, 358] on div at bounding box center [35, 357] width 12 height 12
click at [29, 296] on div at bounding box center [35, 295] width 12 height 12
click at [162, 613] on icon at bounding box center [160, 725] width 11 height 10
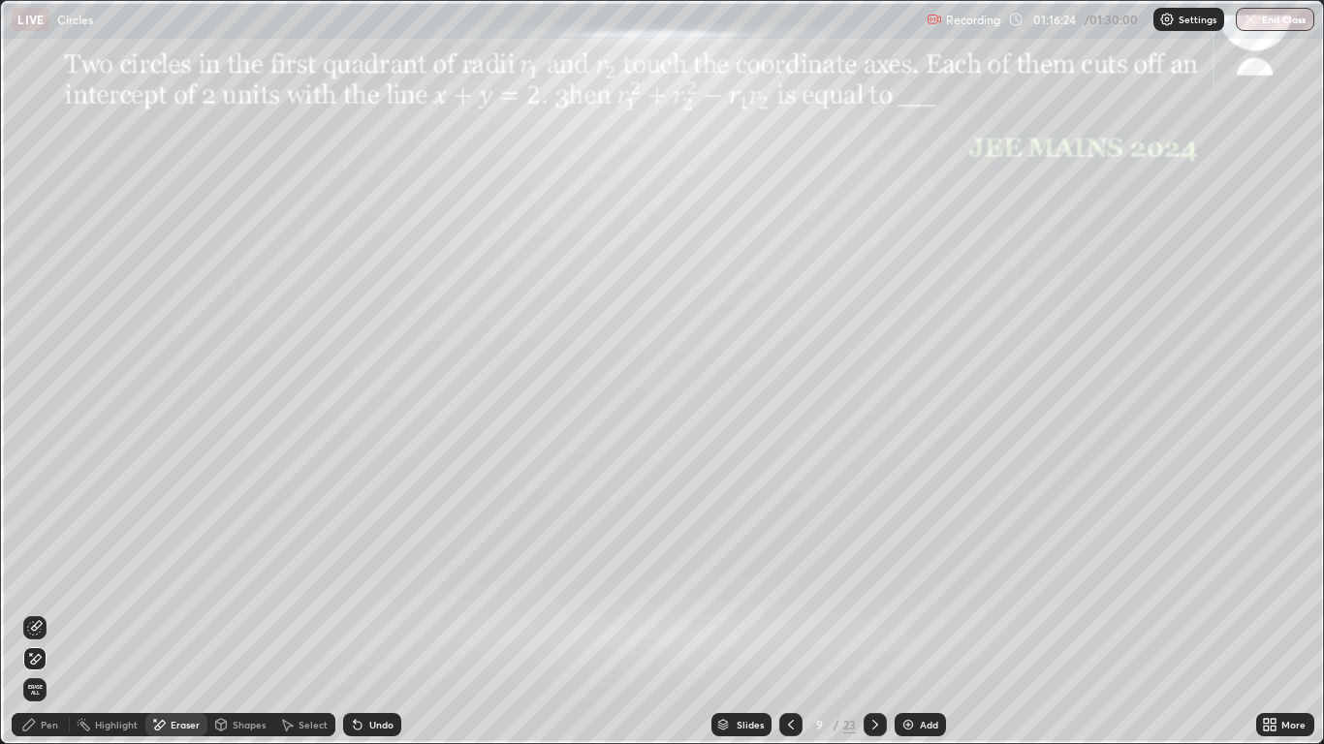
click at [37, 613] on div "Pen" at bounding box center [41, 724] width 58 height 23
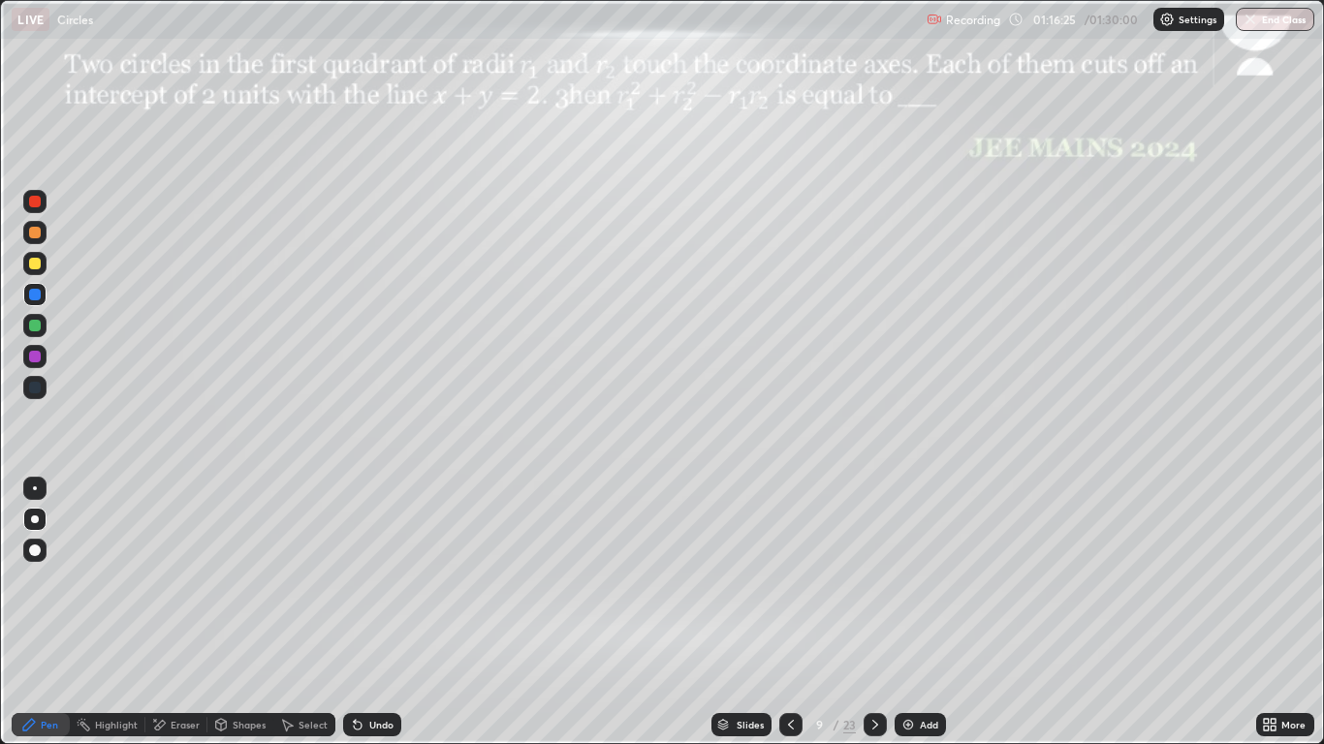
click at [36, 613] on icon at bounding box center [29, 725] width 16 height 16
click at [365, 613] on div "Undo" at bounding box center [372, 724] width 58 height 23
click at [369, 613] on div "Undo" at bounding box center [381, 725] width 24 height 10
click at [367, 613] on div "Undo" at bounding box center [372, 724] width 58 height 23
click at [368, 613] on div "Undo" at bounding box center [372, 724] width 58 height 23
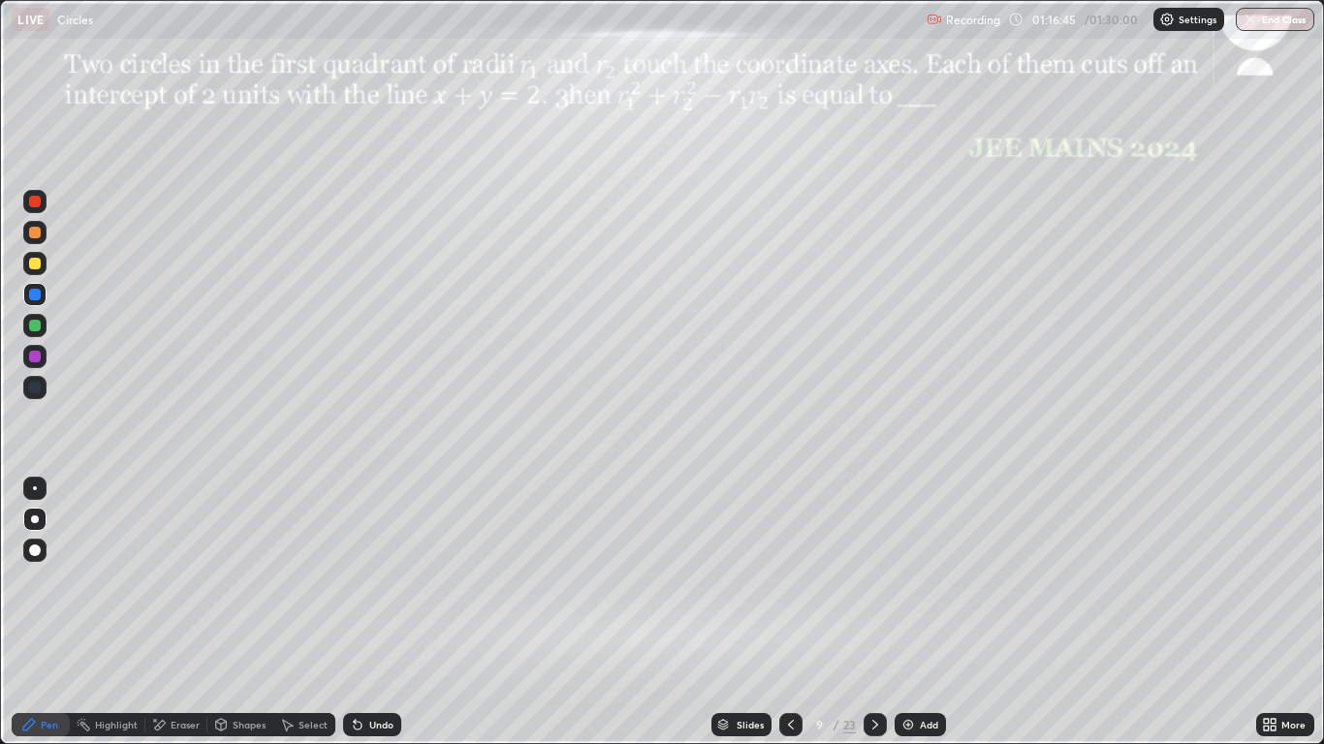
click at [364, 613] on div "Undo" at bounding box center [372, 724] width 58 height 23
click at [365, 613] on div "Undo" at bounding box center [372, 724] width 58 height 23
click at [364, 613] on div "Undo" at bounding box center [372, 724] width 58 height 23
click at [366, 613] on div "Undo" at bounding box center [372, 724] width 58 height 23
click at [872, 613] on icon at bounding box center [875, 725] width 6 height 10
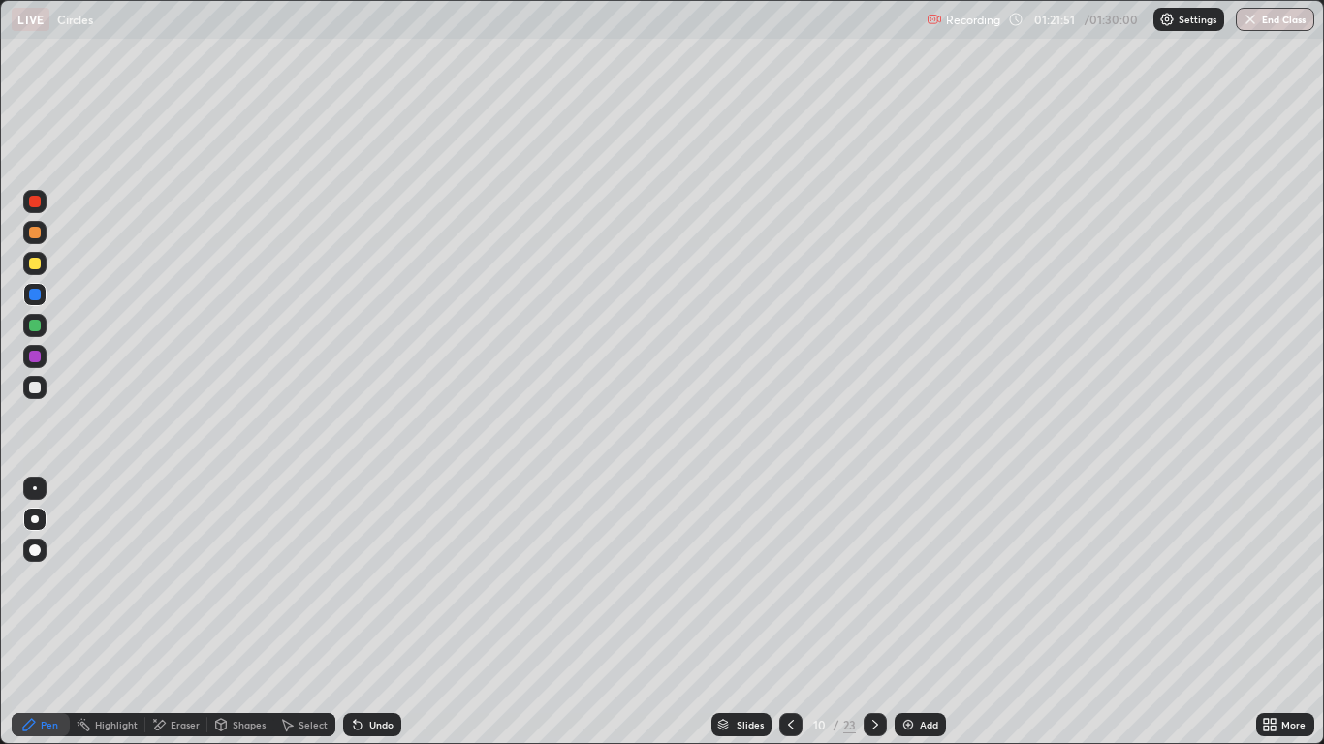
click at [873, 613] on icon at bounding box center [876, 725] width 16 height 16
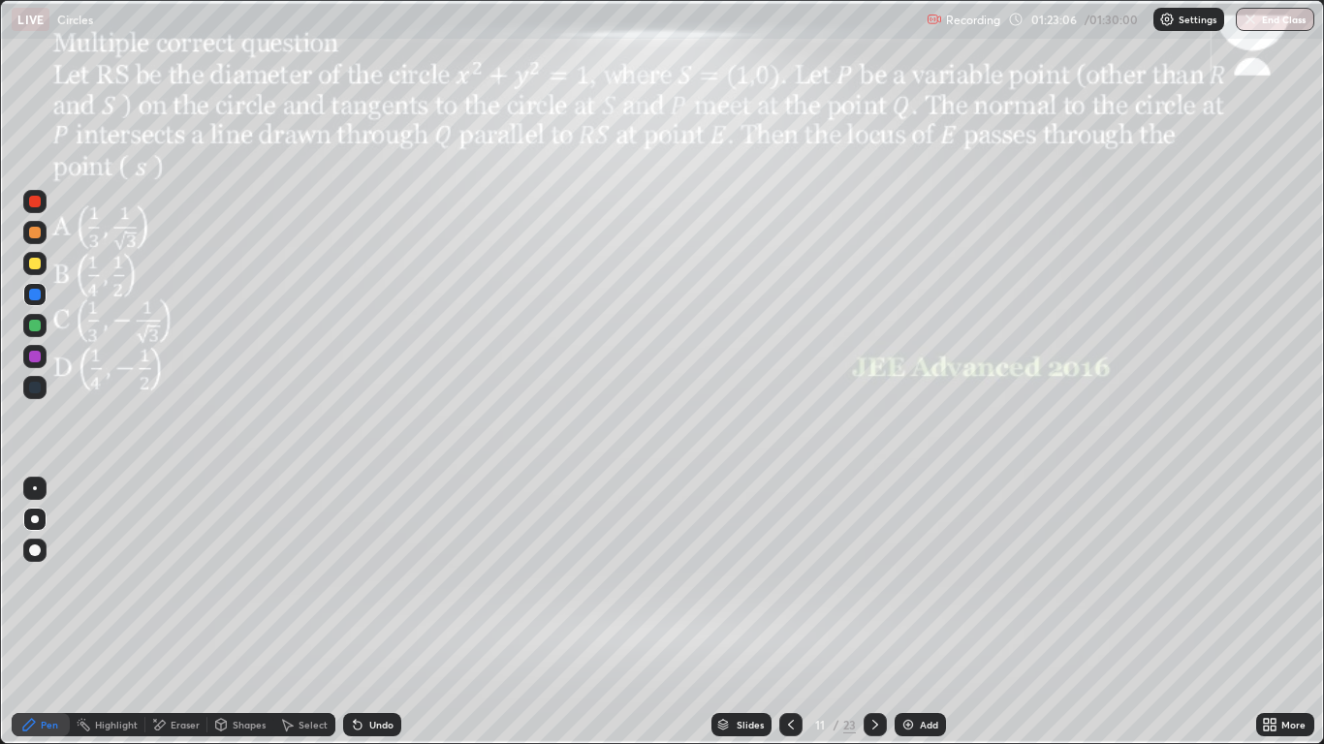
click at [237, 613] on div "Shapes" at bounding box center [249, 725] width 33 height 10
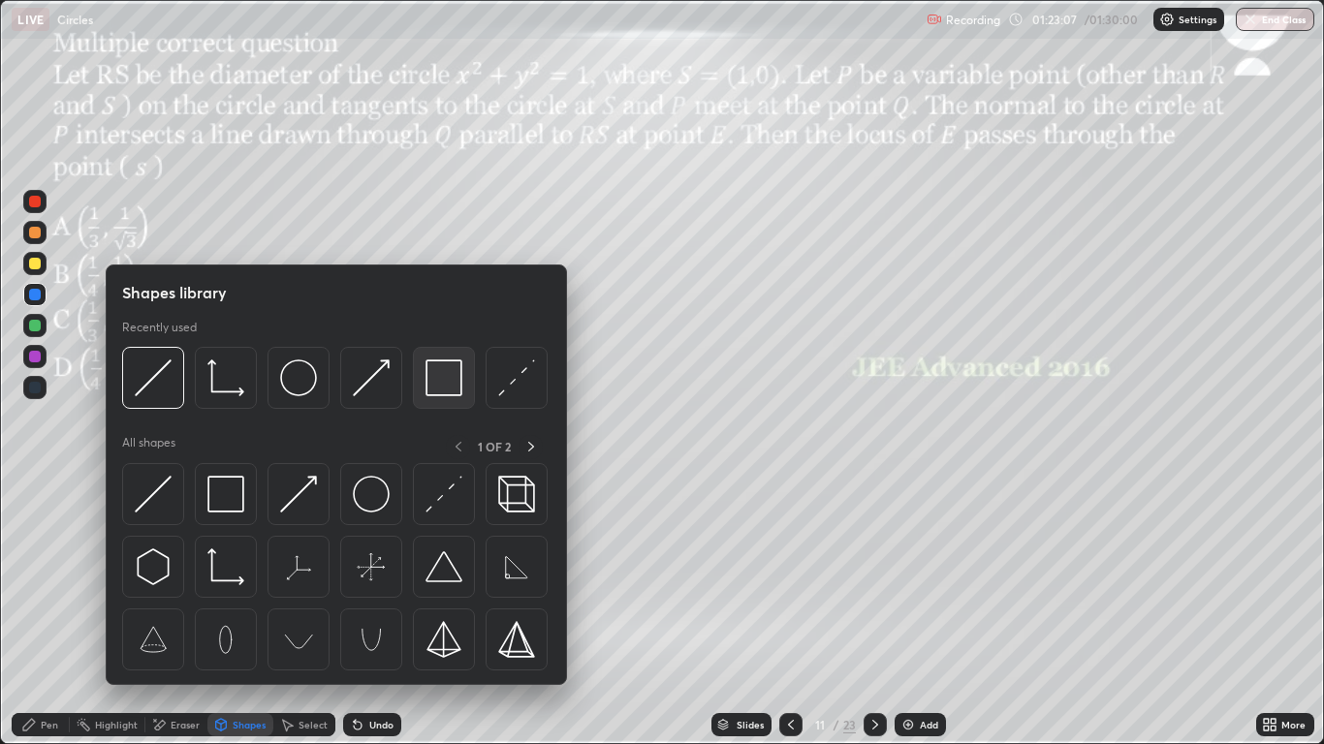
click at [448, 385] on img at bounding box center [444, 378] width 37 height 37
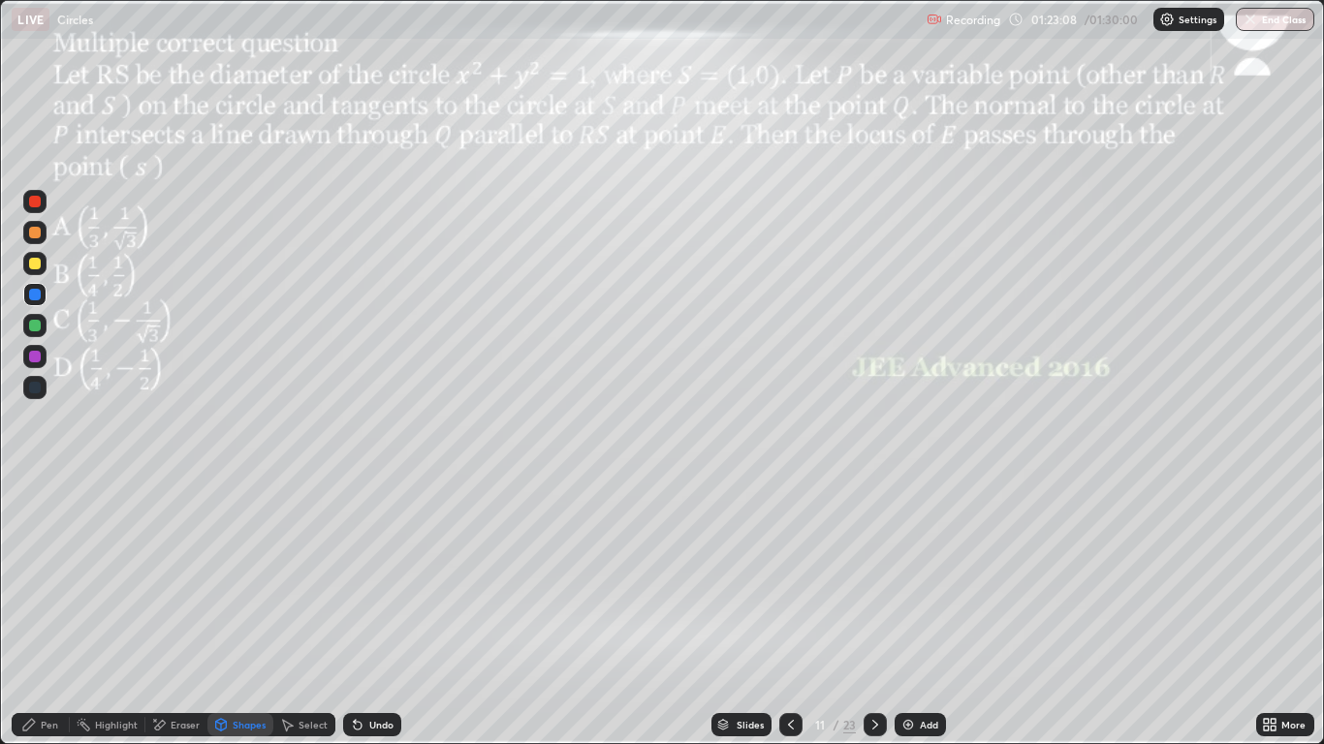
click at [29, 204] on div at bounding box center [35, 202] width 12 height 12
click at [48, 613] on div "Pen" at bounding box center [49, 725] width 17 height 10
click at [751, 613] on div "Slides" at bounding box center [750, 725] width 27 height 10
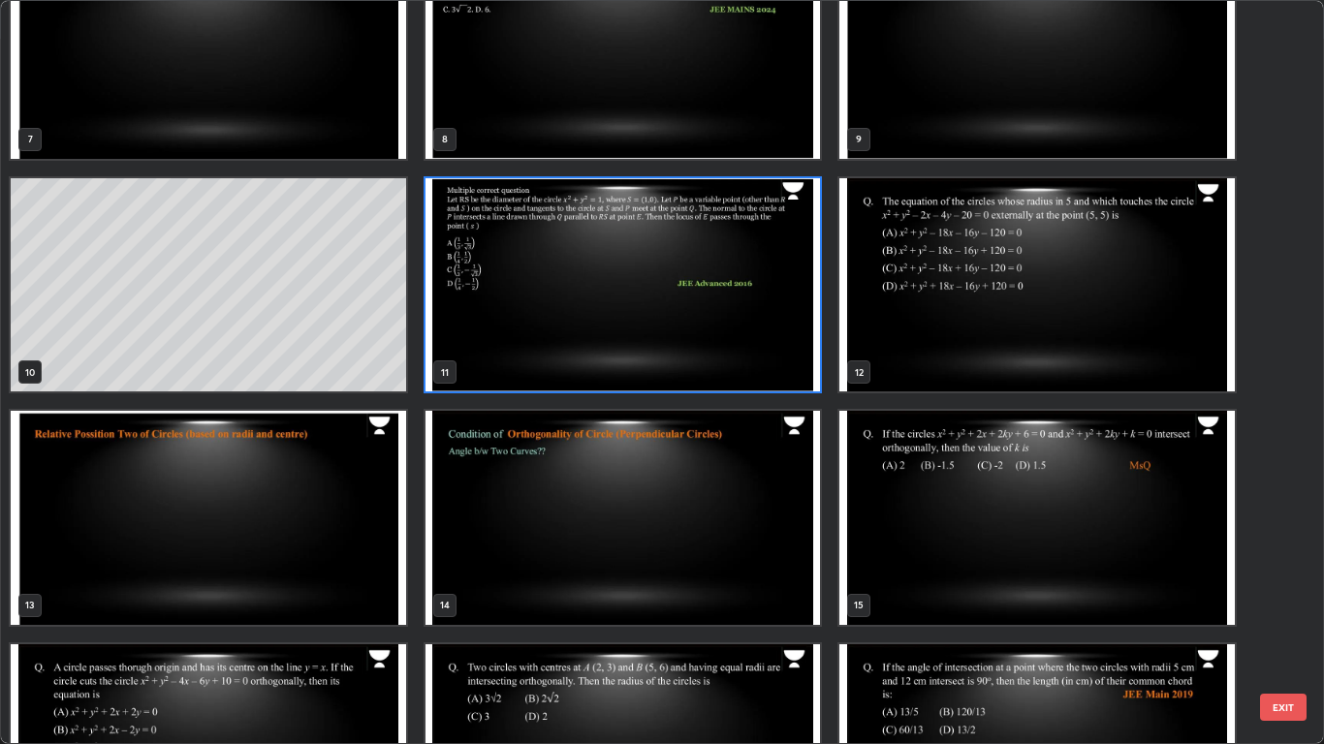
scroll to position [534, 0]
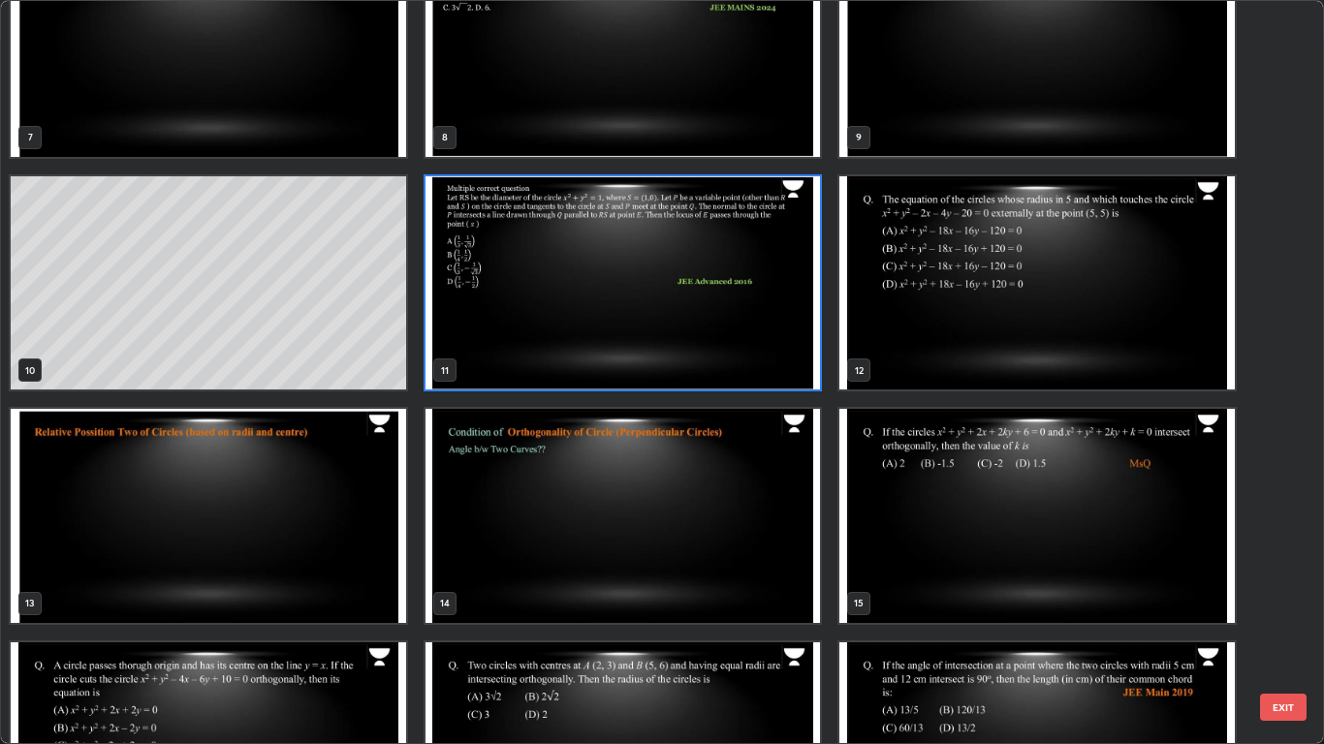
click at [271, 505] on img "grid" at bounding box center [208, 516] width 395 height 214
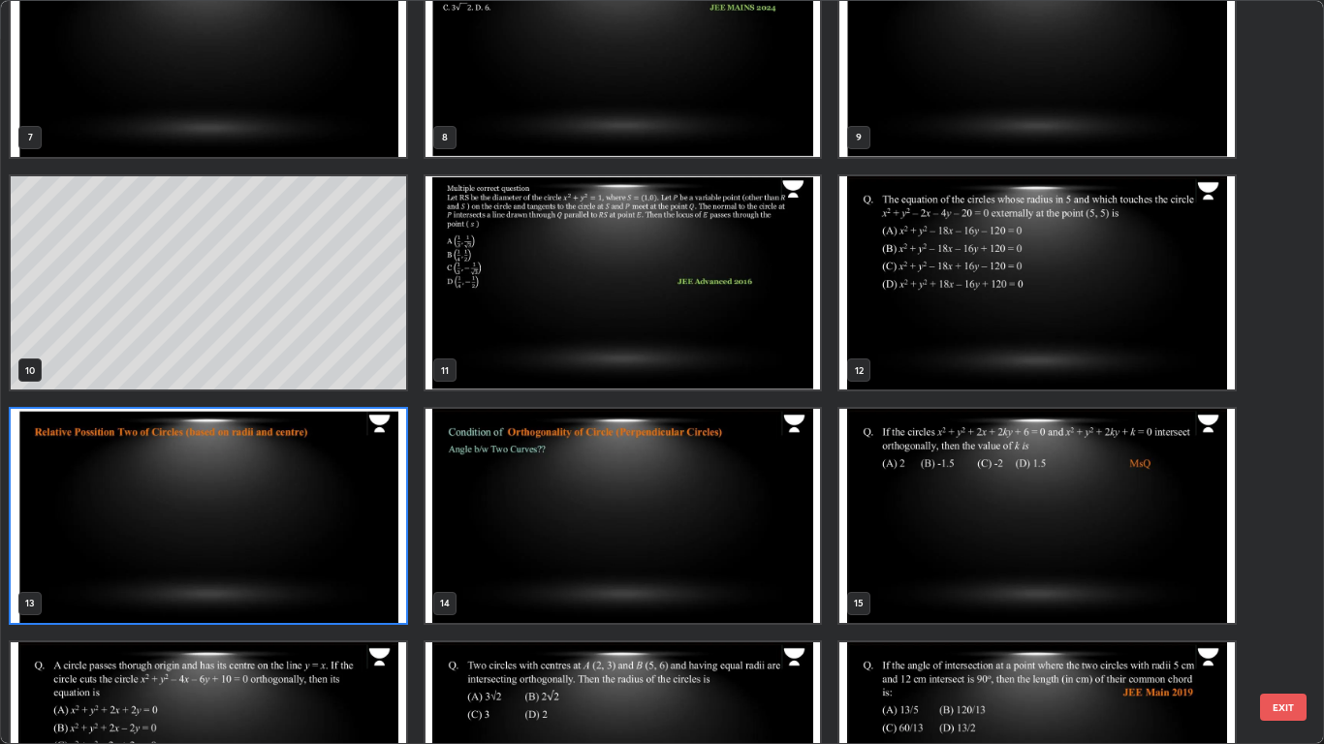
click at [242, 498] on img "grid" at bounding box center [208, 516] width 395 height 214
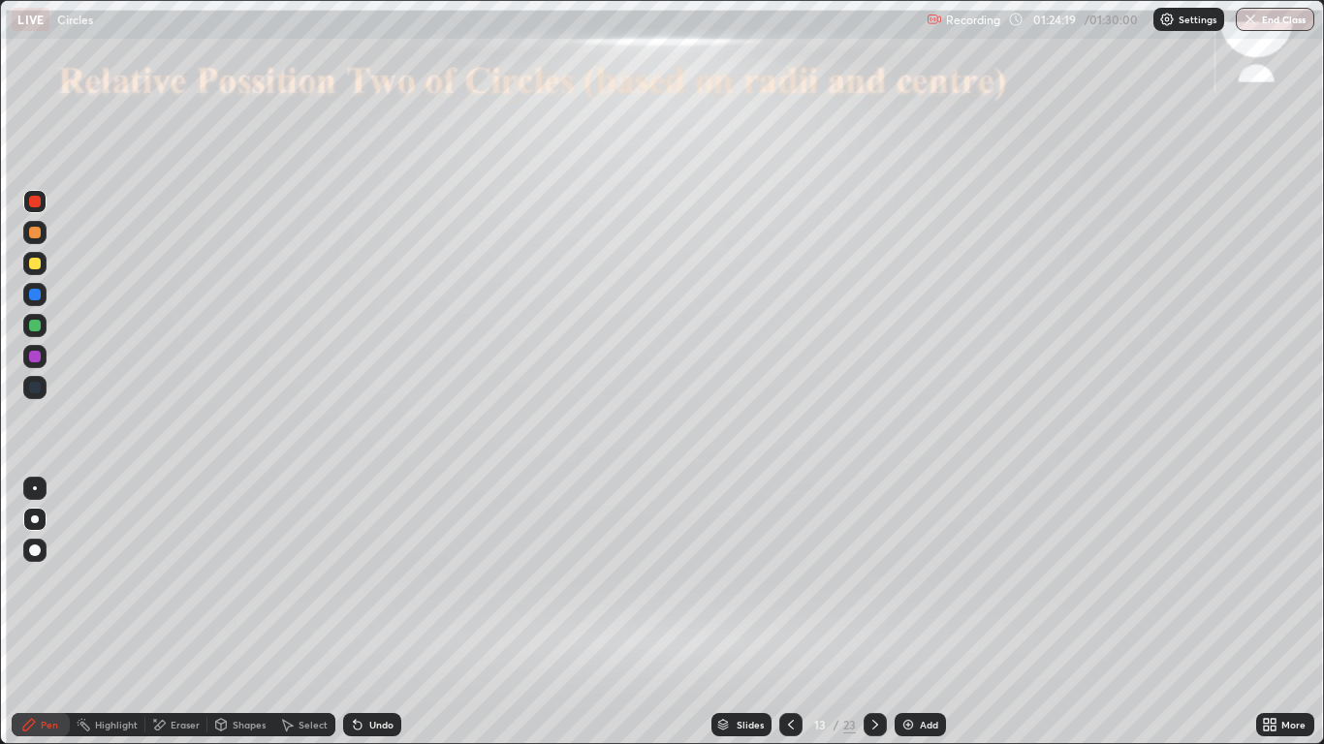
click at [788, 613] on icon at bounding box center [791, 725] width 16 height 16
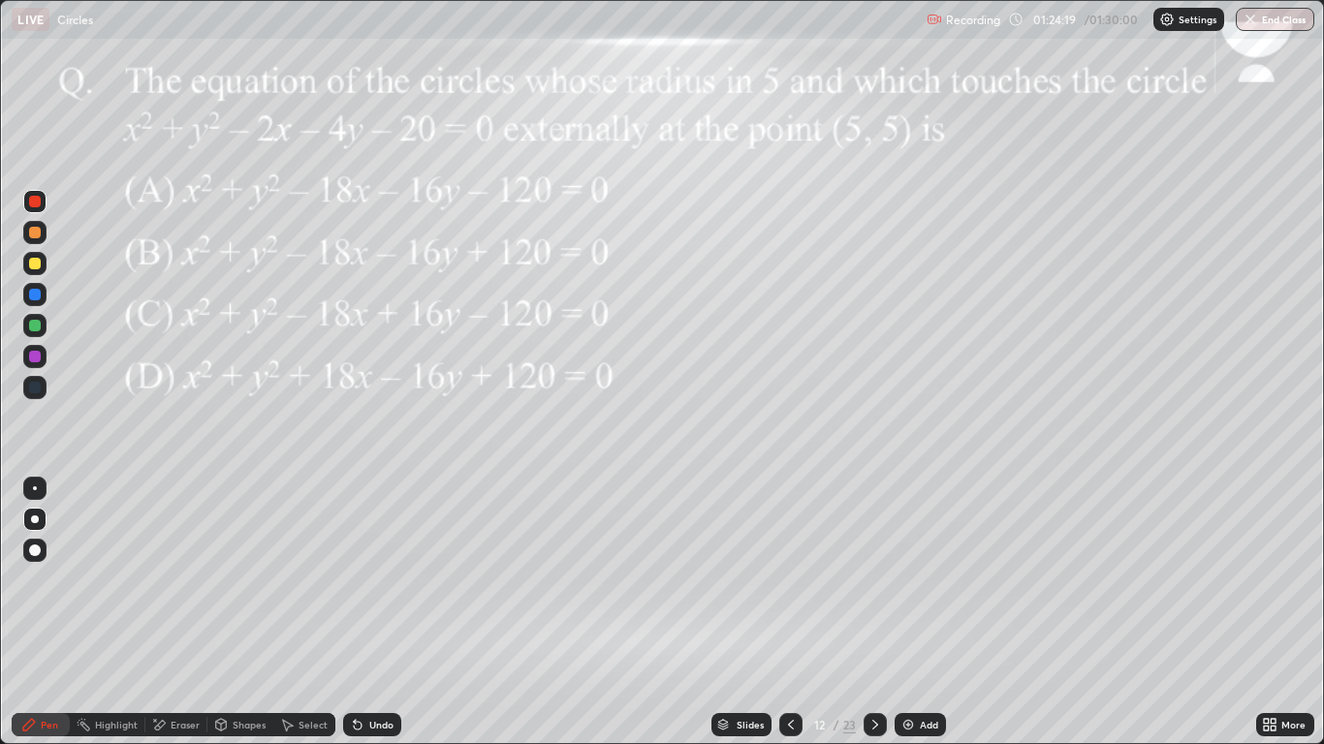
click at [789, 613] on icon at bounding box center [791, 725] width 16 height 16
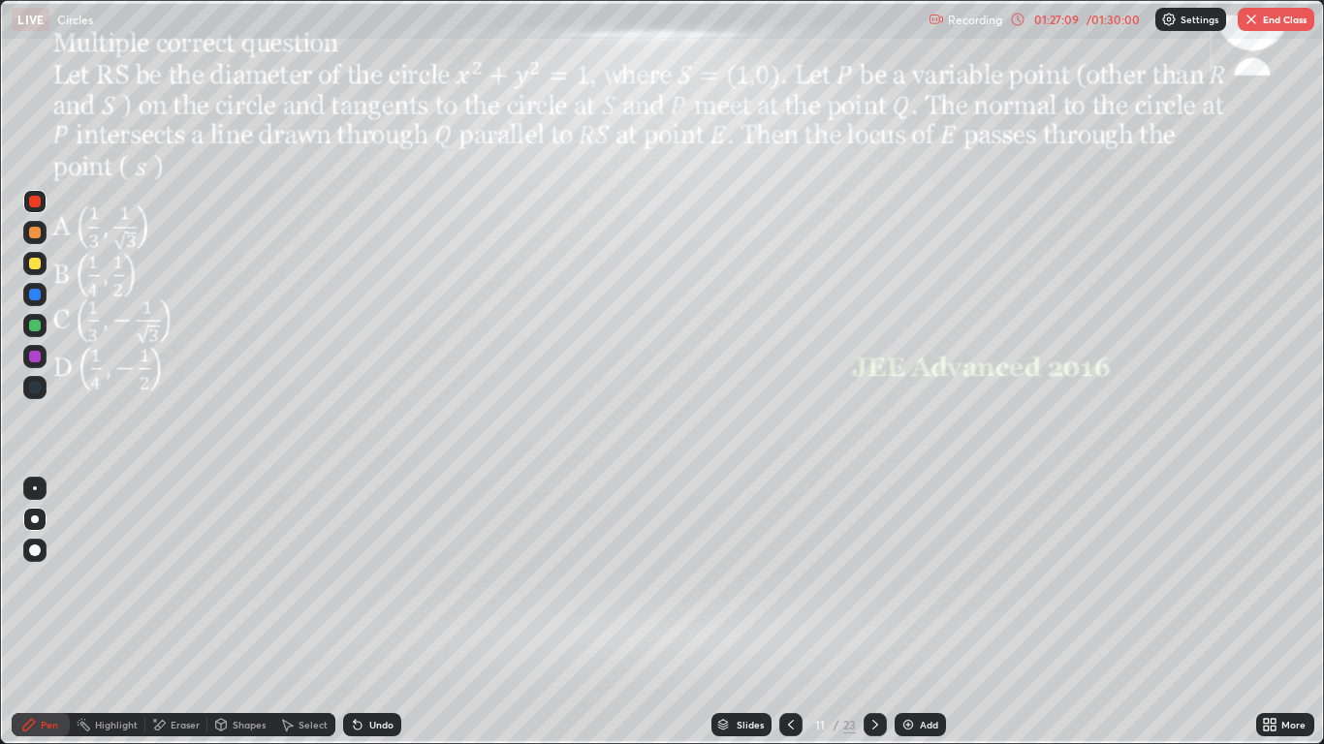
click at [1263, 12] on button "End Class" at bounding box center [1276, 19] width 77 height 23
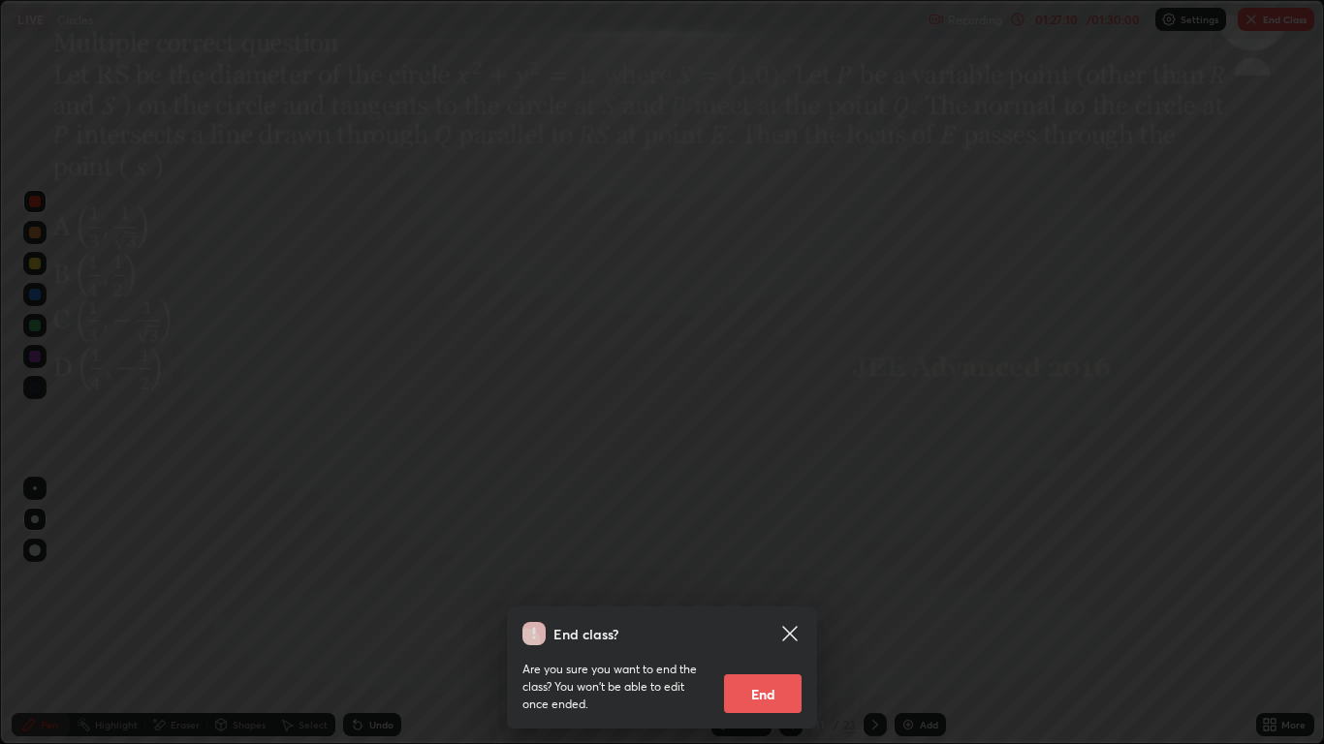
click at [773, 613] on button "End" at bounding box center [763, 694] width 78 height 39
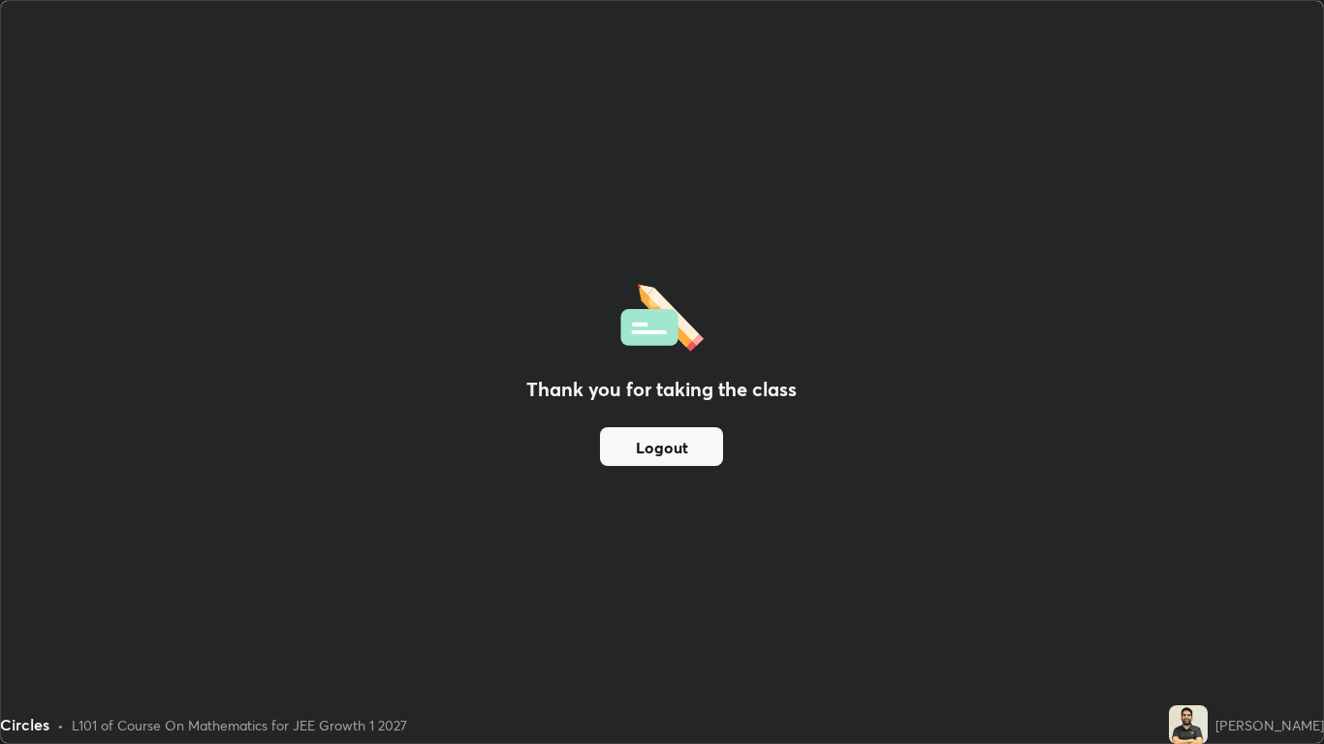
click at [666, 451] on button "Logout" at bounding box center [661, 446] width 123 height 39
click at [668, 444] on button "Logout" at bounding box center [661, 446] width 123 height 39
click at [673, 442] on button "Logout" at bounding box center [661, 446] width 123 height 39
